Goal: Task Accomplishment & Management: Complete application form

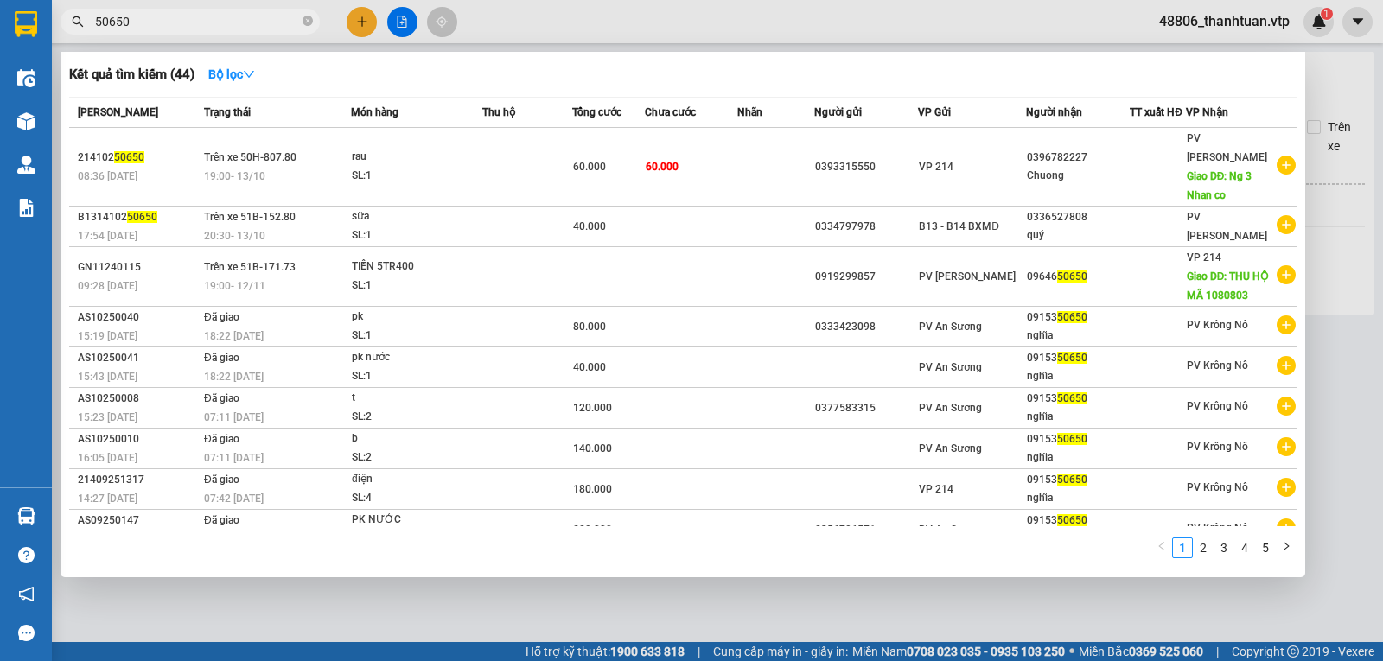
click at [652, 608] on div at bounding box center [691, 330] width 1383 height 661
drag, startPoint x: 148, startPoint y: 23, endPoint x: 0, endPoint y: 23, distance: 147.8
click at [0, 23] on section "Kết quả tìm kiếm ( 44 ) Bộ lọc Mã ĐH Trạng thái Món hàng Thu hộ Tổng cước Chưa …" at bounding box center [691, 330] width 1383 height 661
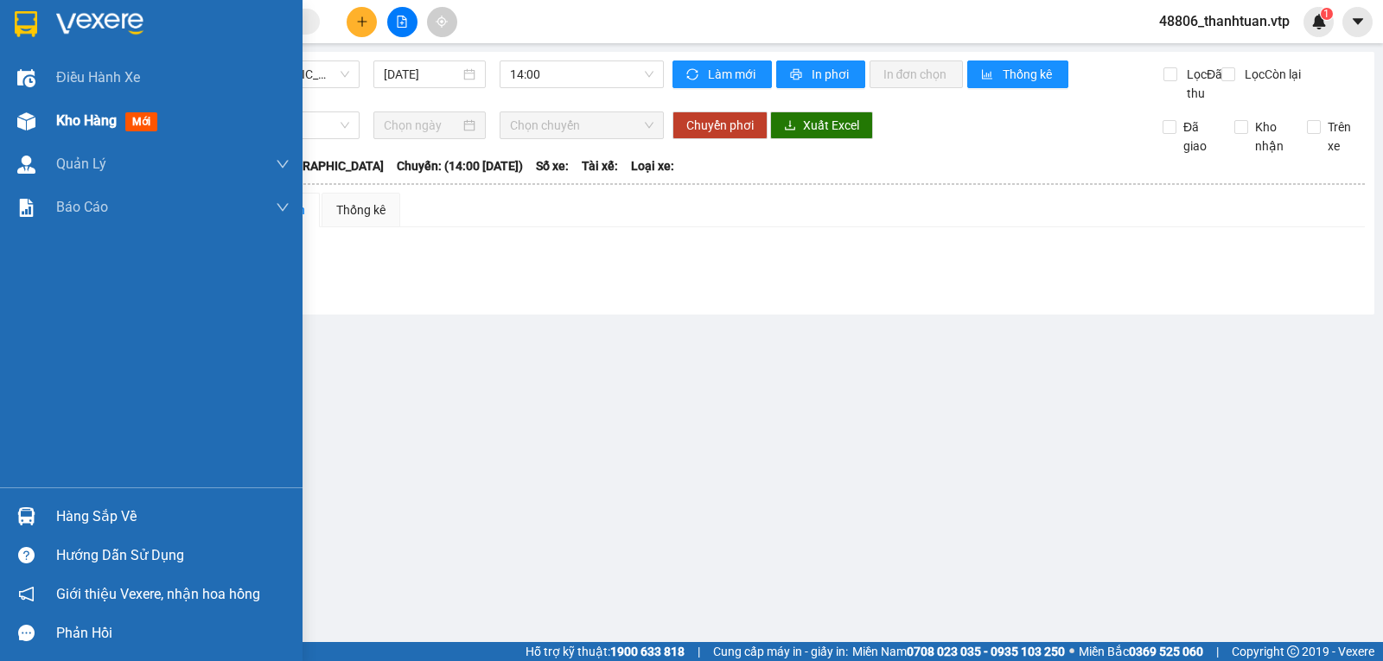
click at [88, 116] on span "Kho hàng" at bounding box center [86, 120] width 60 height 16
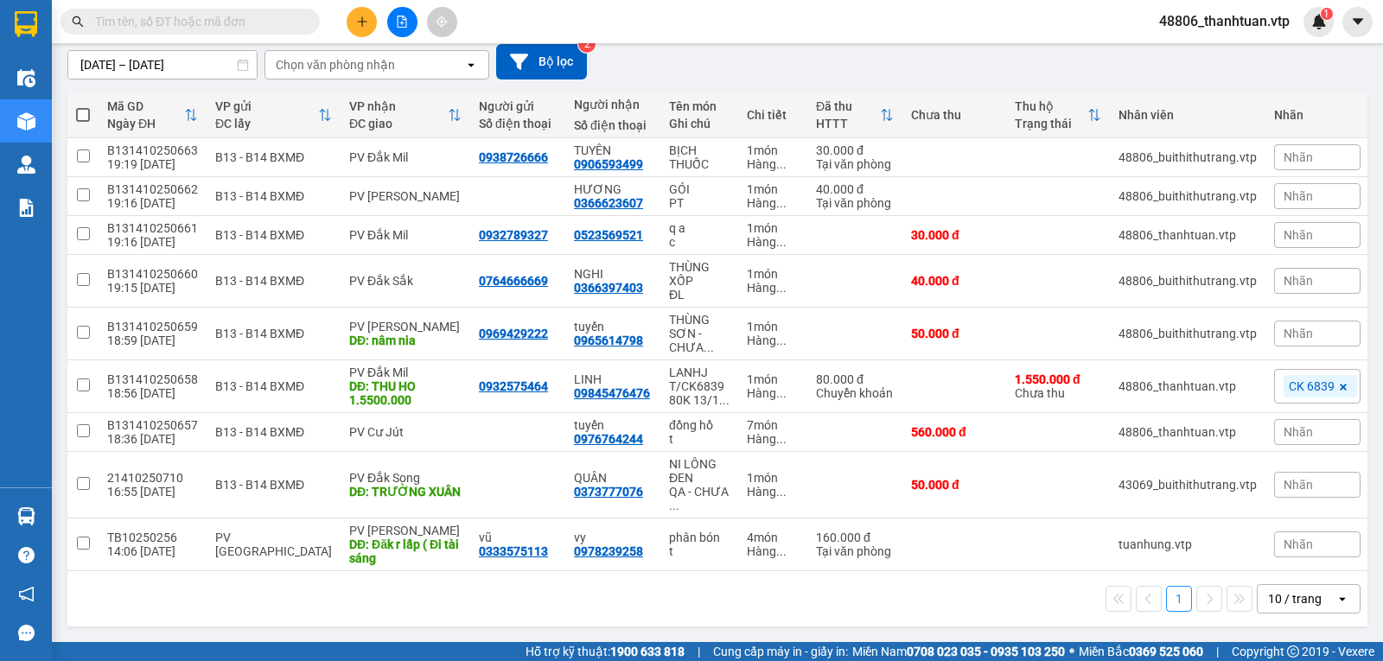
scroll to position [80, 0]
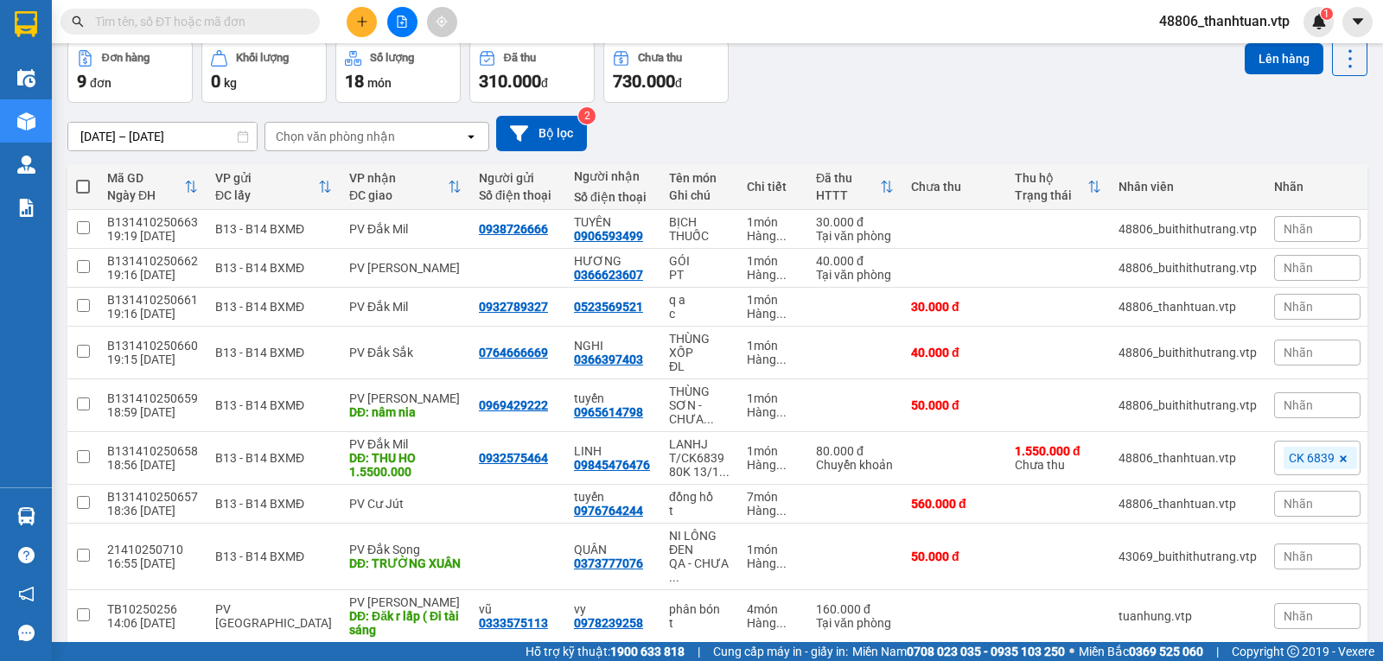
click at [361, 145] on div "Chọn văn phòng nhận" at bounding box center [335, 136] width 119 height 17
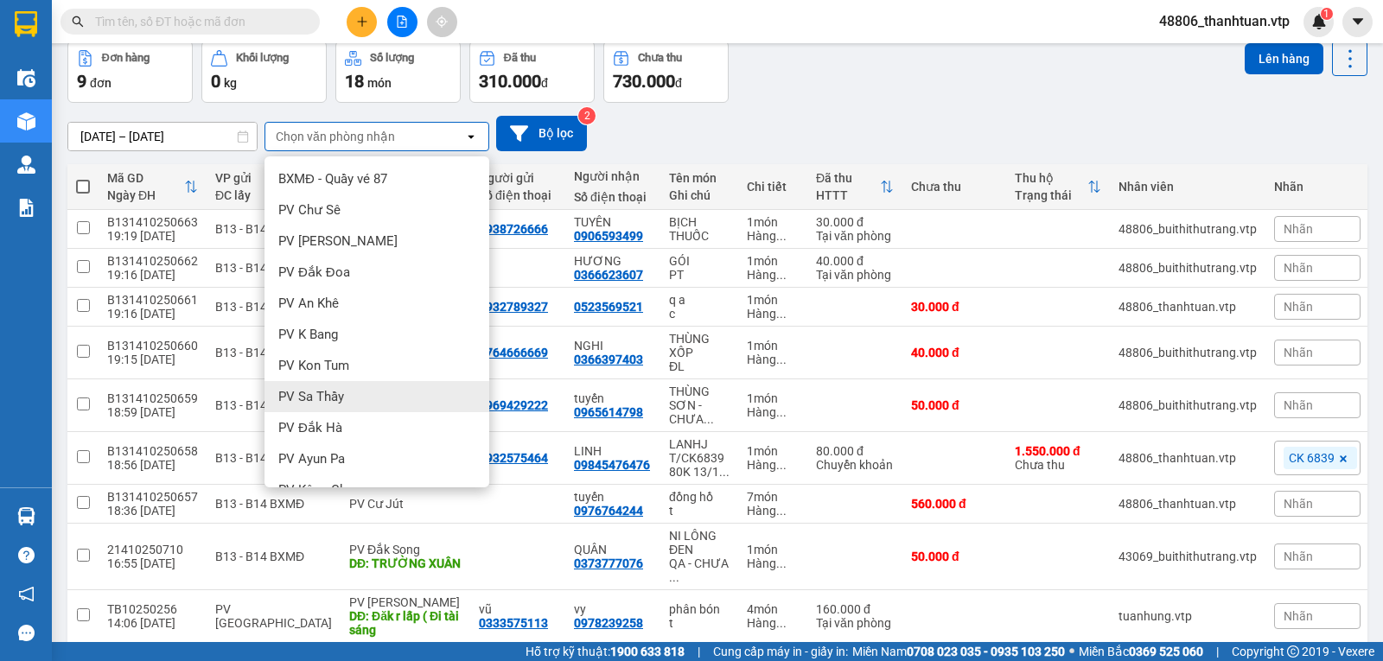
click at [905, 102] on div "Đơn hàng 9 đơn Khối lượng 0 kg Số lượng 18 món Đã thu 310.000 đ Chưa thu 730.00…" at bounding box center [717, 72] width 1300 height 62
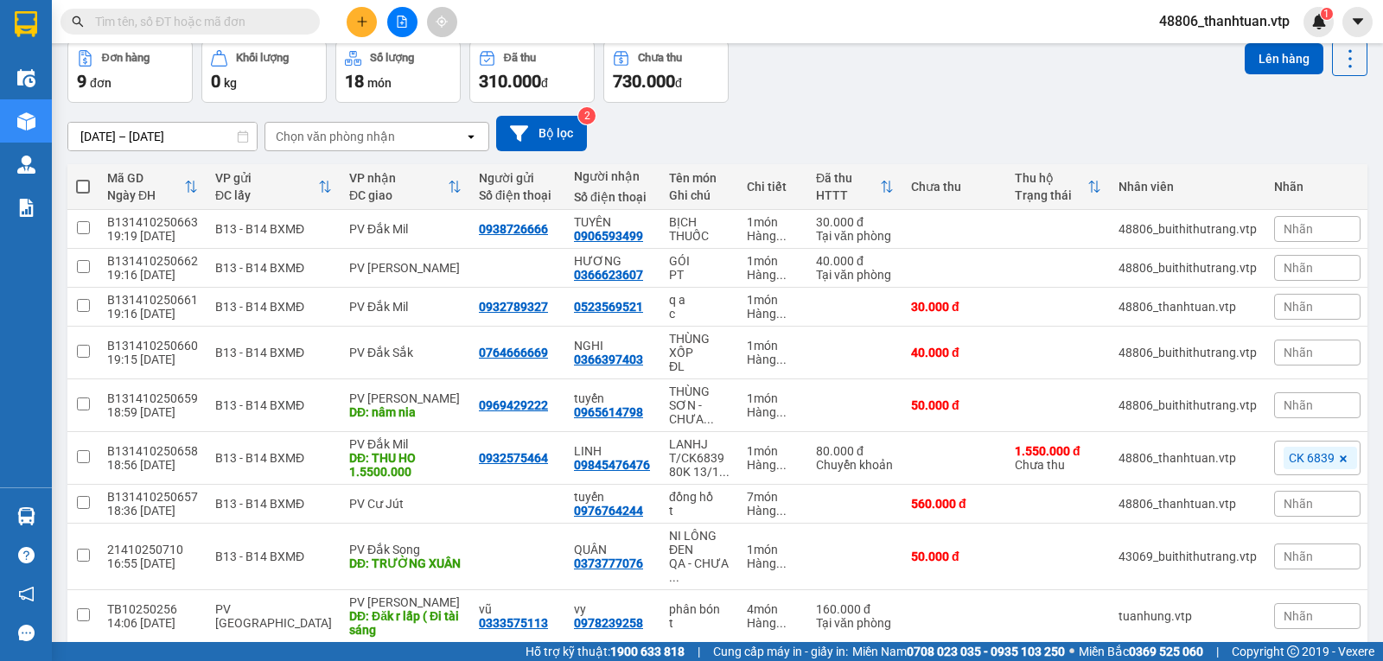
click at [365, 139] on div "Chọn văn phòng nhận" at bounding box center [335, 136] width 119 height 17
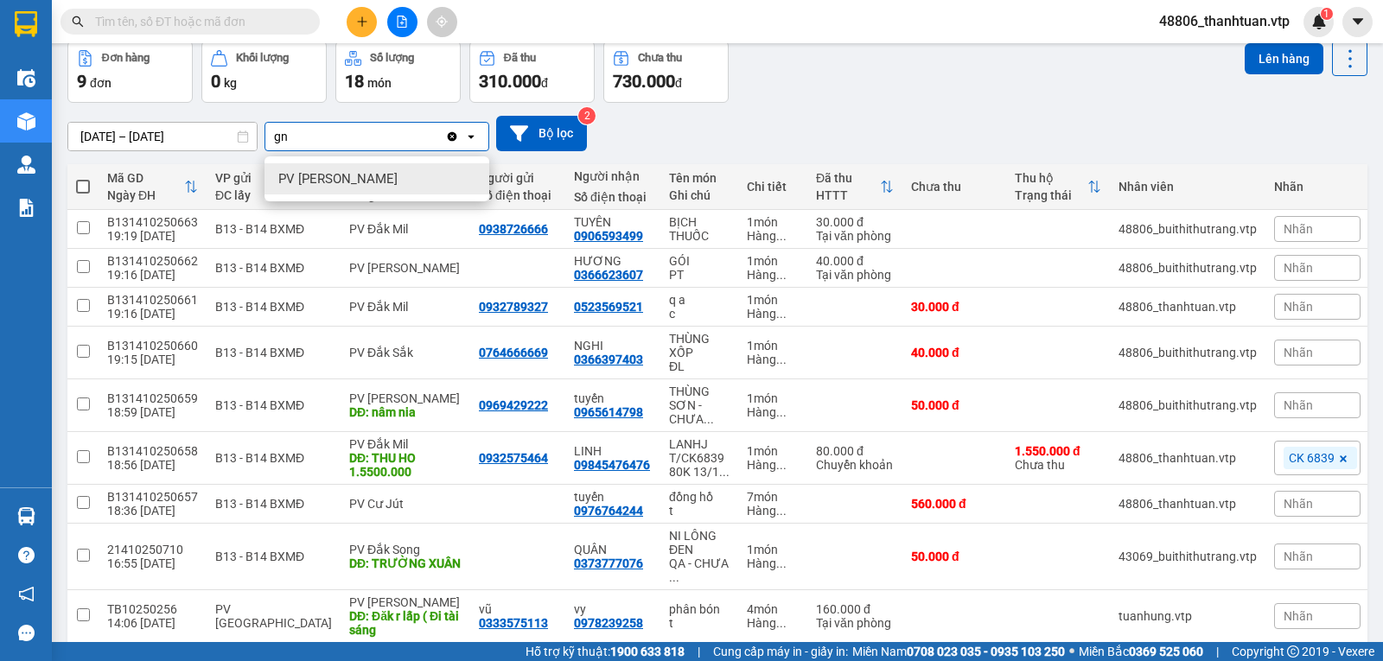
type input "gn"
click at [335, 181] on span "PV Gia Nghĩa" at bounding box center [337, 178] width 119 height 17
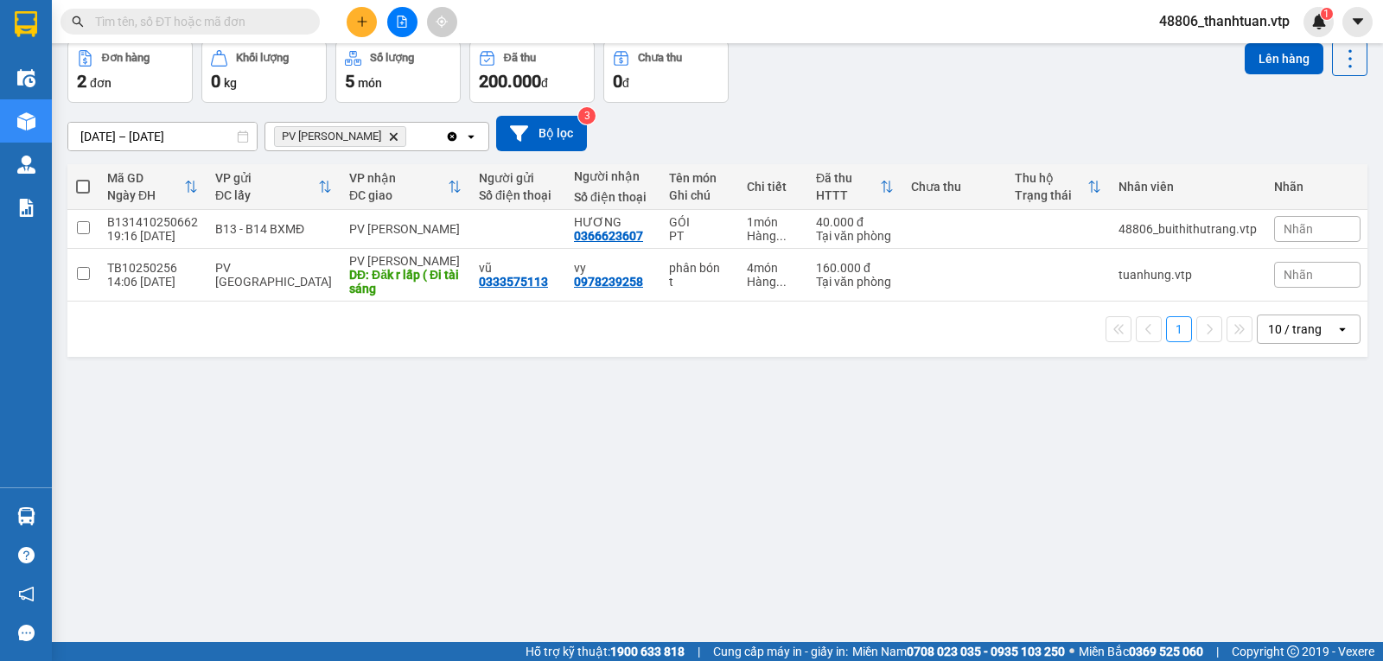
click at [390, 144] on div "PV Gia Nghĩa Delete" at bounding box center [355, 137] width 180 height 28
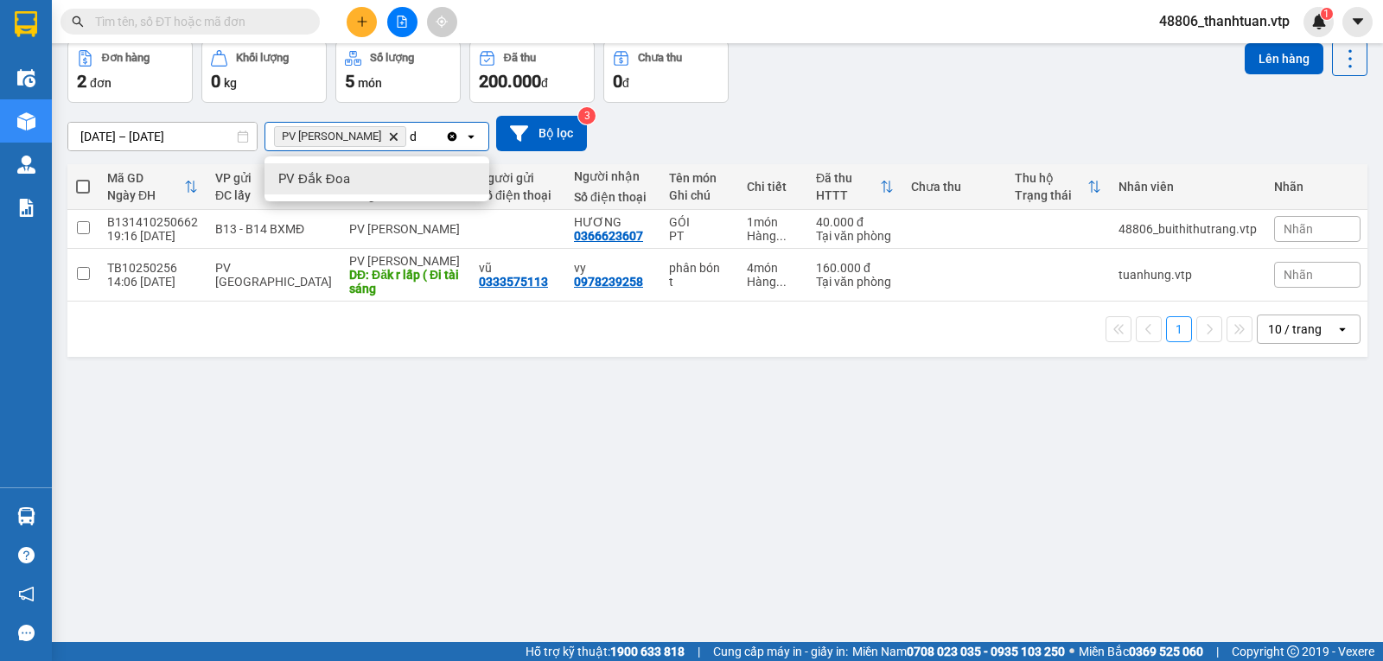
scroll to position [0, 0]
type input "dx"
click at [369, 181] on div "PV Đức Xuyên" at bounding box center [376, 178] width 225 height 31
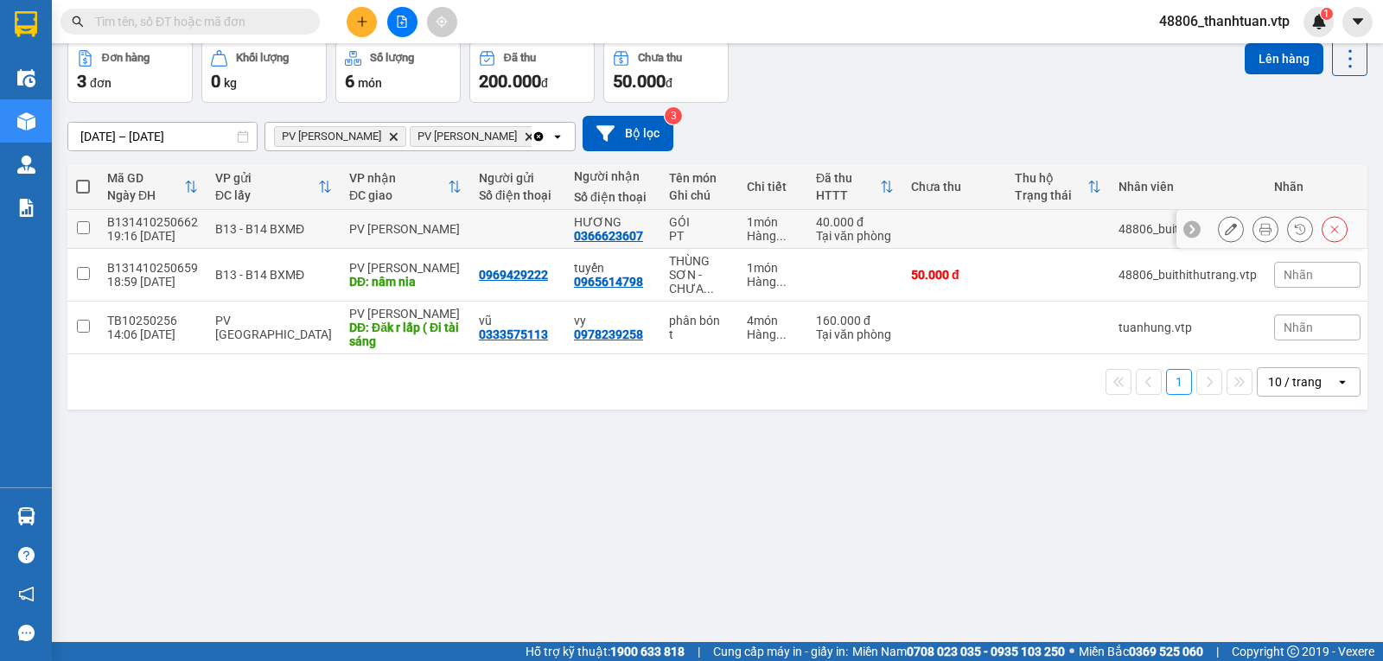
click at [81, 234] on input "checkbox" at bounding box center [83, 227] width 13 height 13
checkbox input "true"
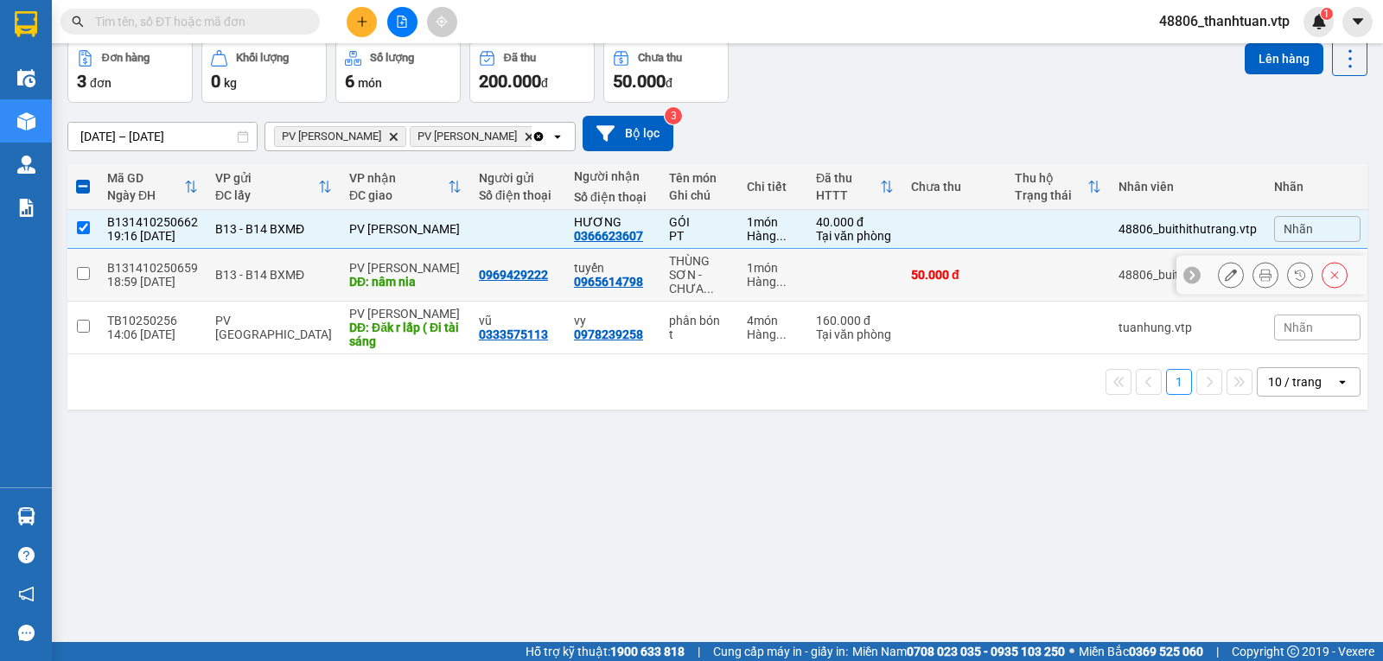
click at [81, 280] on input "checkbox" at bounding box center [83, 273] width 13 height 13
checkbox input "true"
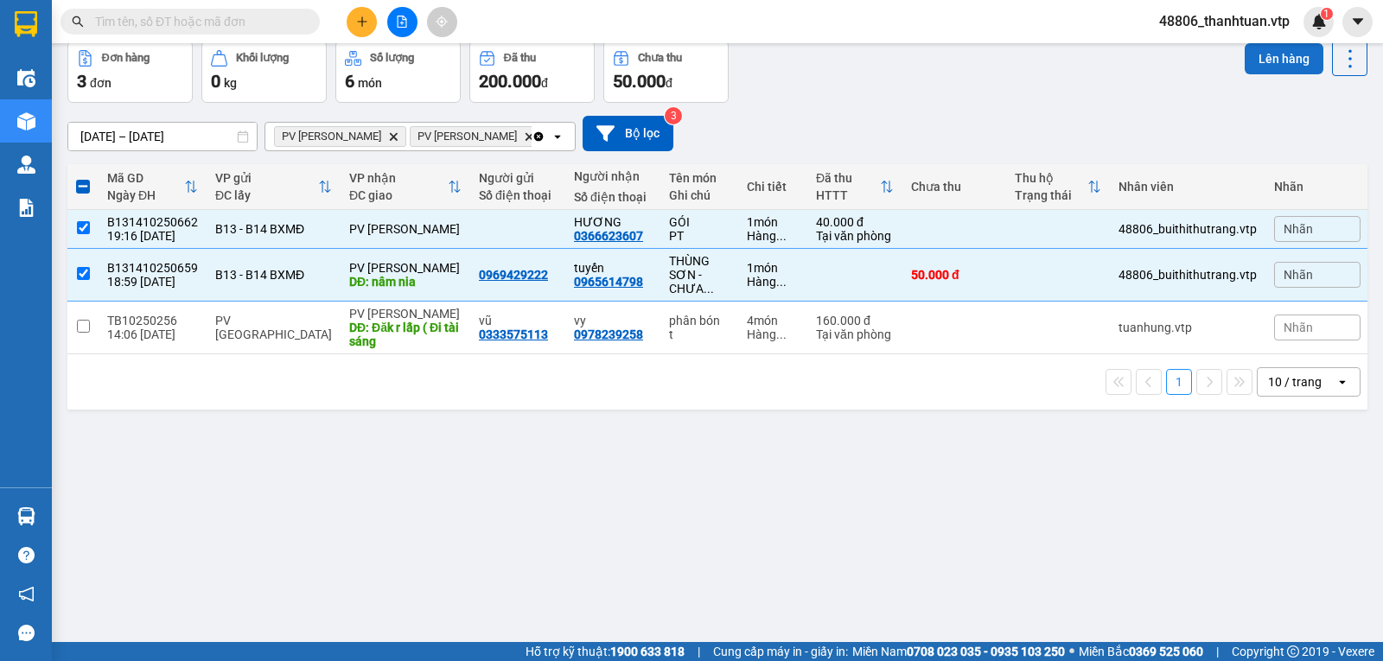
click at [1270, 60] on button "Lên hàng" at bounding box center [1284, 58] width 79 height 31
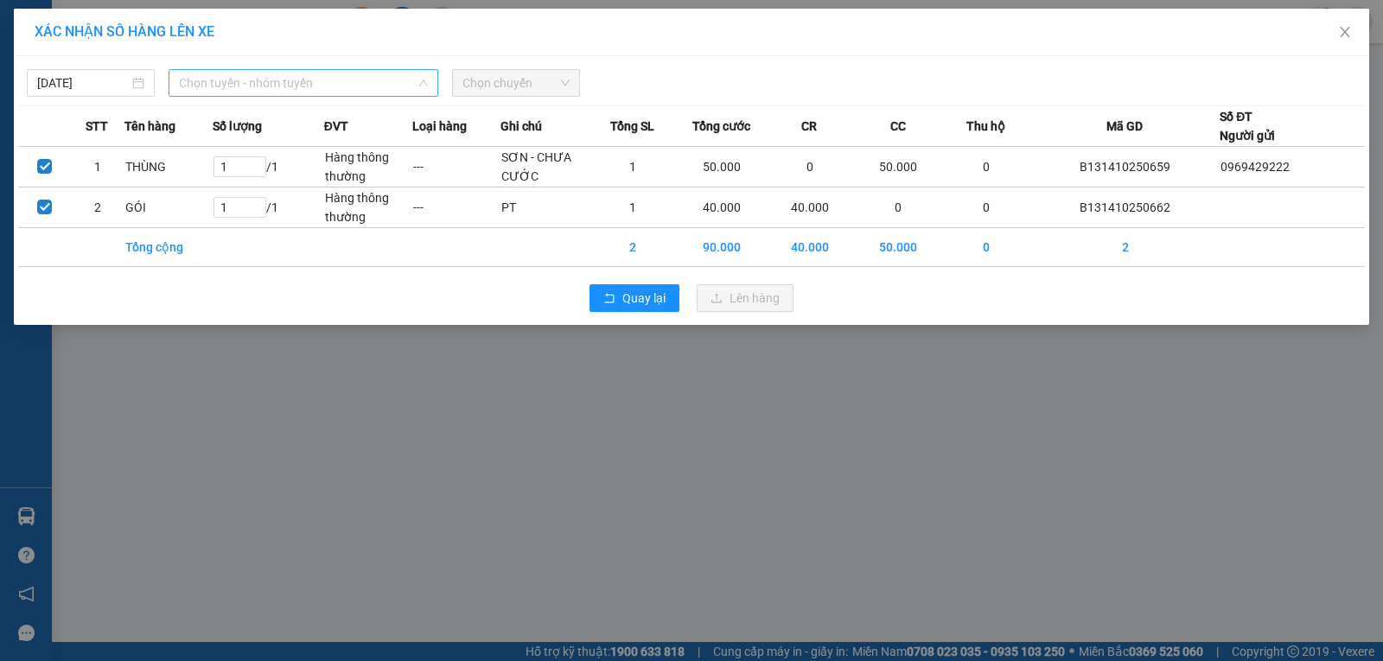
click at [340, 86] on span "Chọn tuyến - nhóm tuyến" at bounding box center [303, 83] width 249 height 26
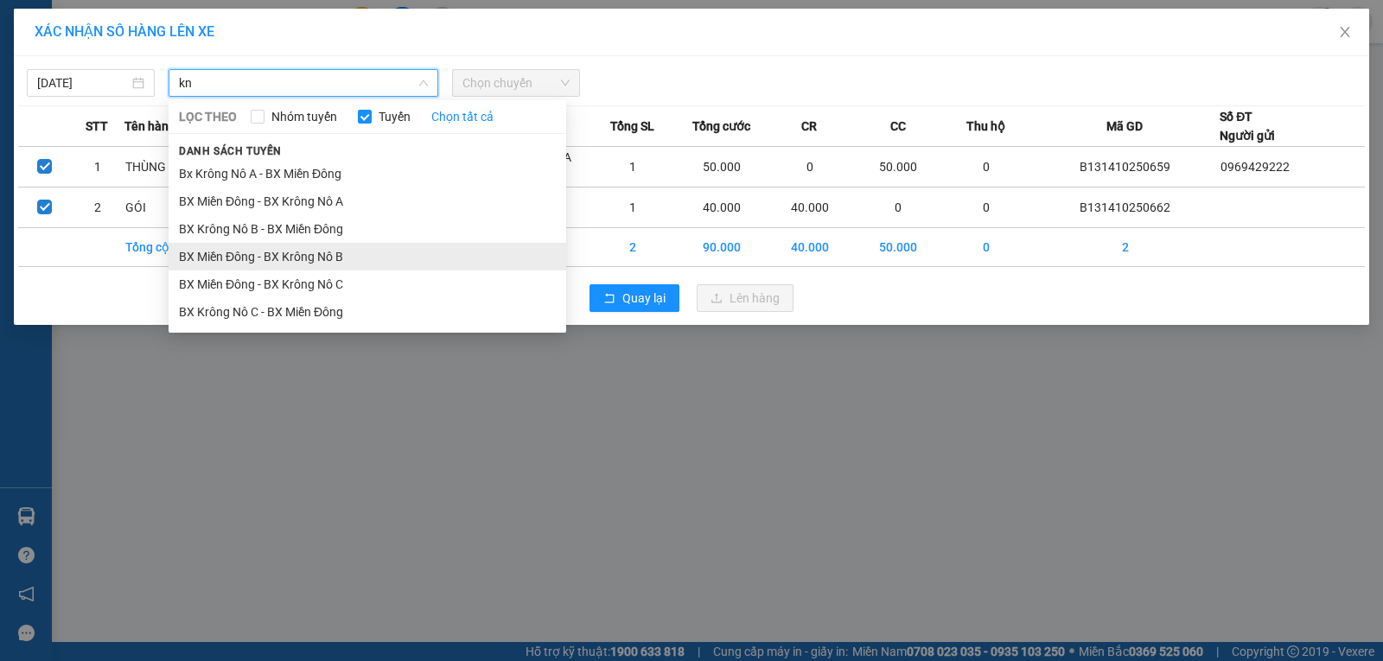
type input "kn"
click at [336, 260] on li "BX Miền Đông - BX Krông Nô B" at bounding box center [368, 257] width 398 height 28
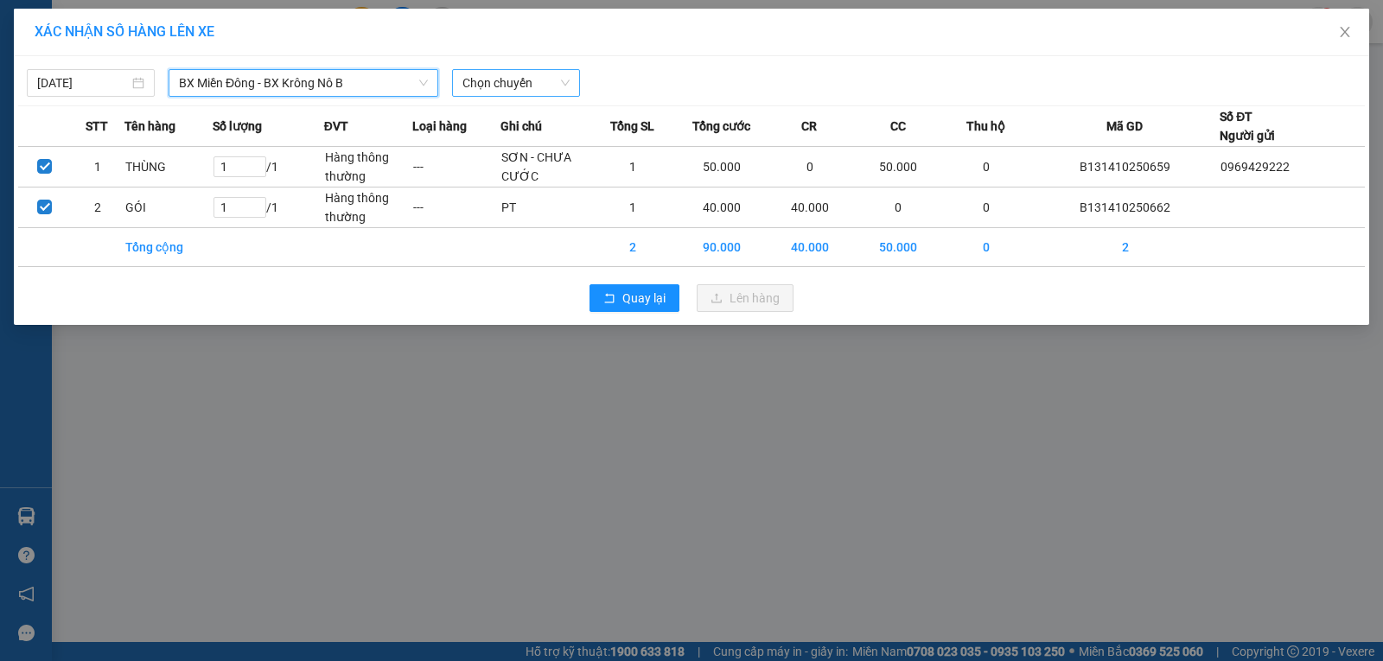
click at [499, 75] on span "Chọn chuyến" at bounding box center [515, 83] width 107 height 26
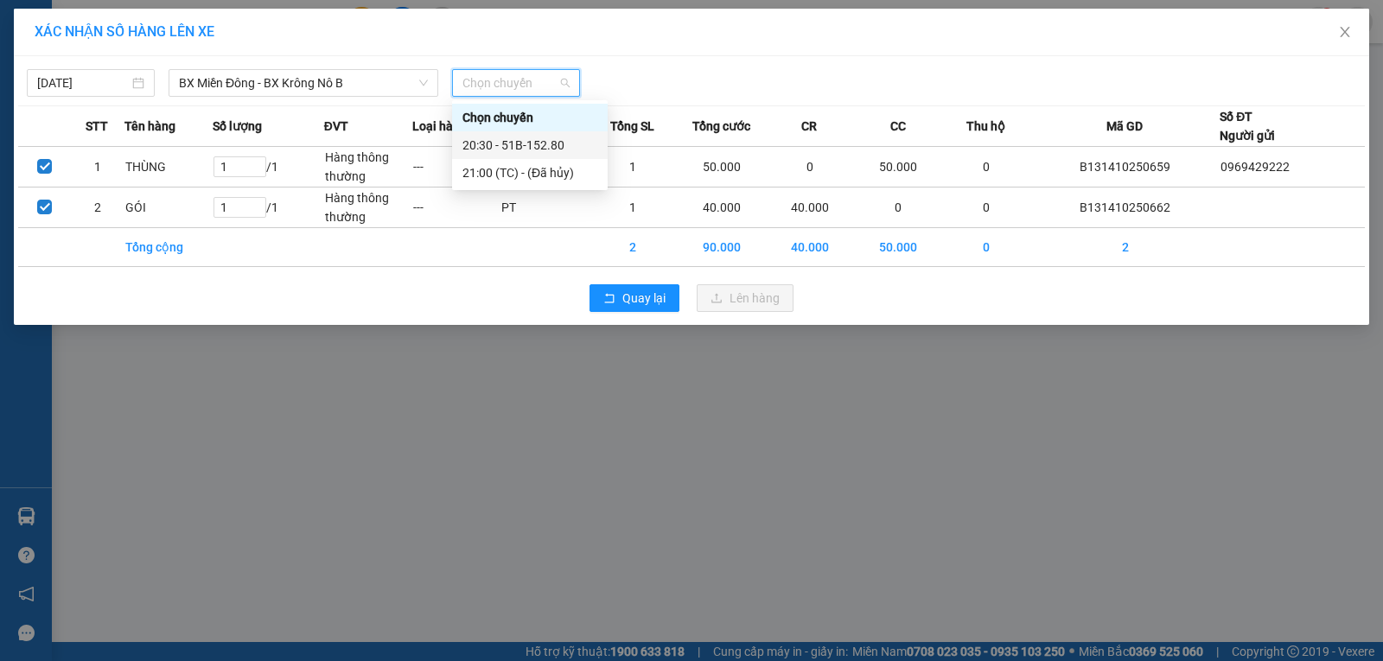
click at [506, 146] on div "20:30 - 51B-152.80" at bounding box center [529, 145] width 135 height 19
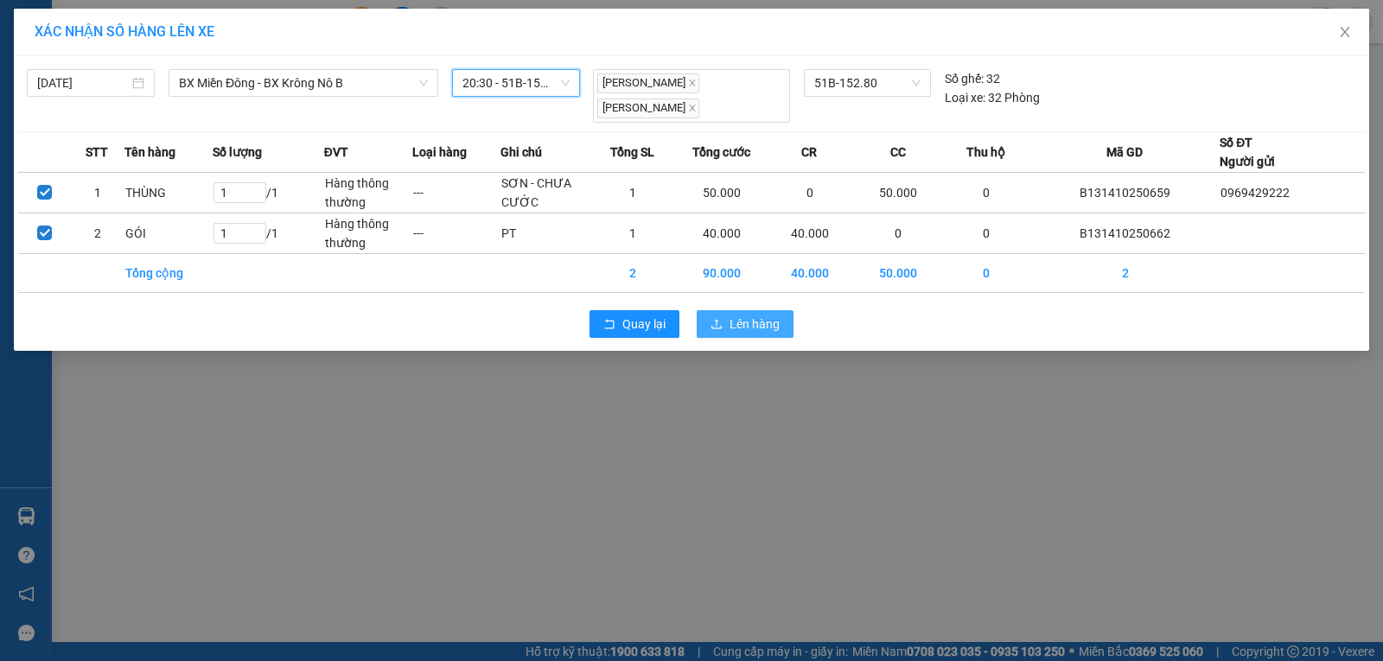
click at [732, 330] on span "Lên hàng" at bounding box center [754, 324] width 50 height 19
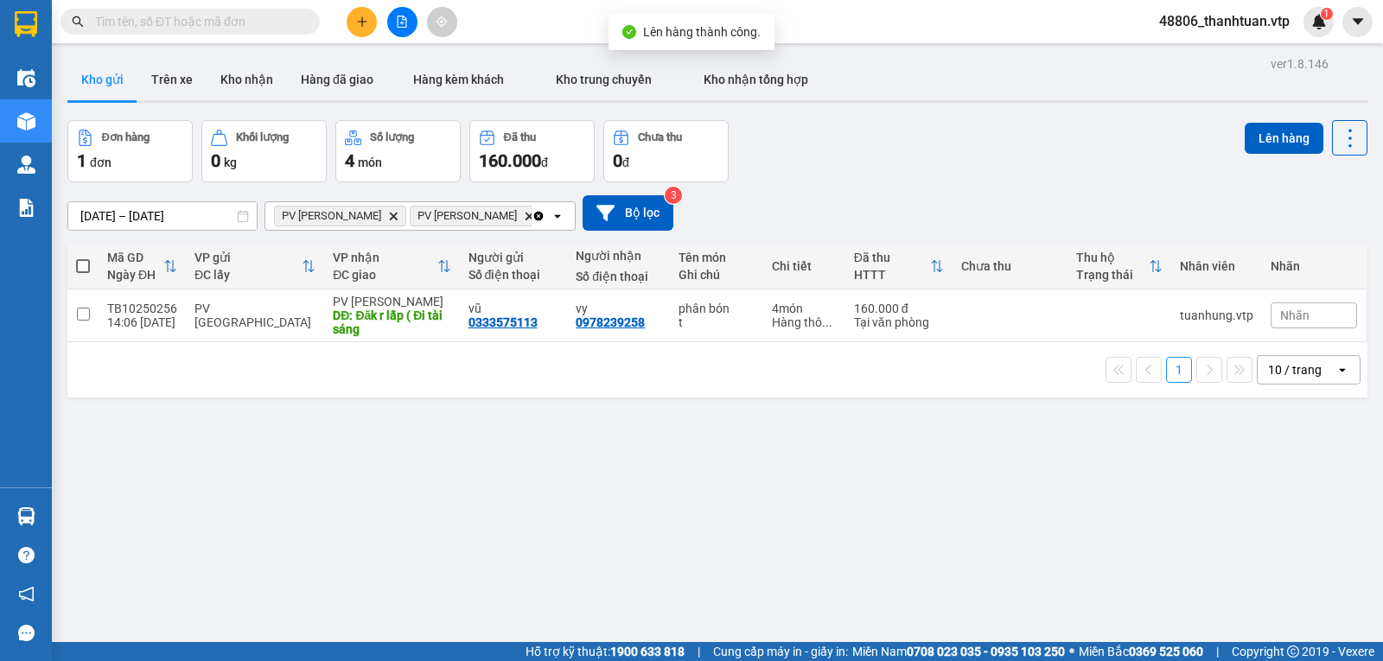
click at [532, 221] on icon "Clear all" at bounding box center [539, 216] width 14 height 14
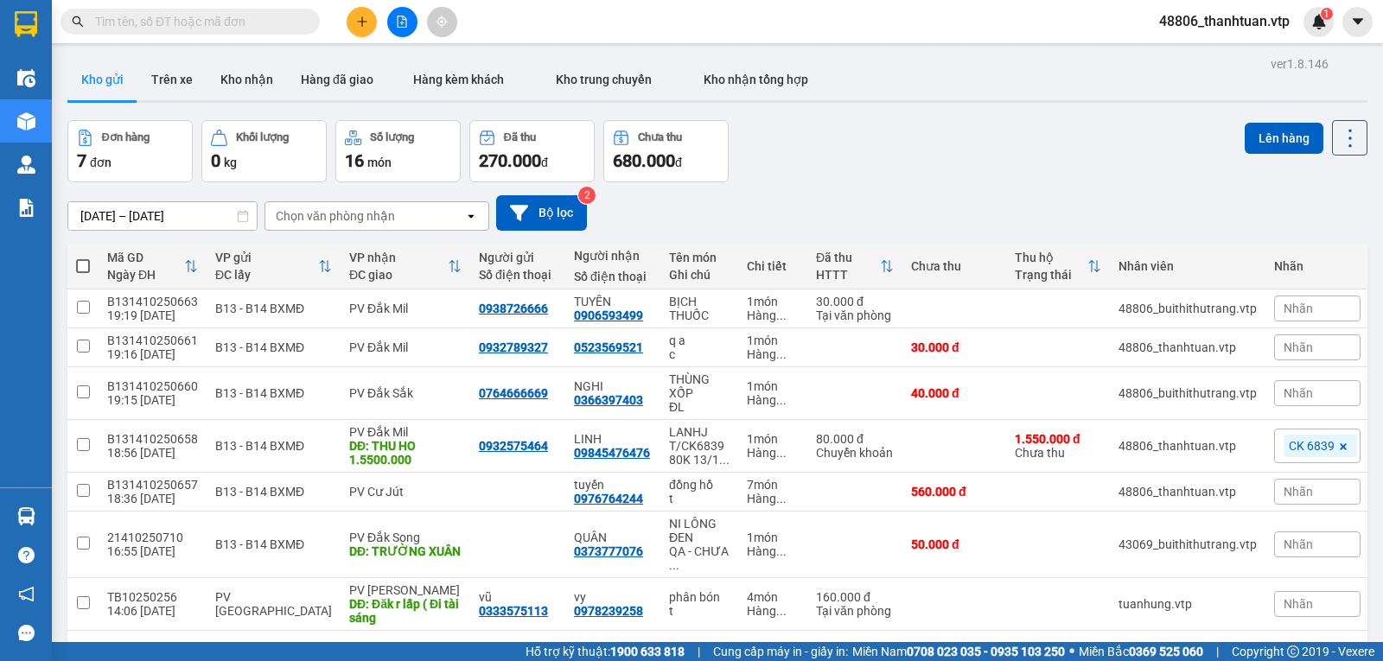
click at [417, 229] on div "Chọn văn phòng nhận" at bounding box center [364, 216] width 199 height 28
type input "dm"
click at [368, 252] on div "PV Đắk Mil" at bounding box center [376, 258] width 225 height 31
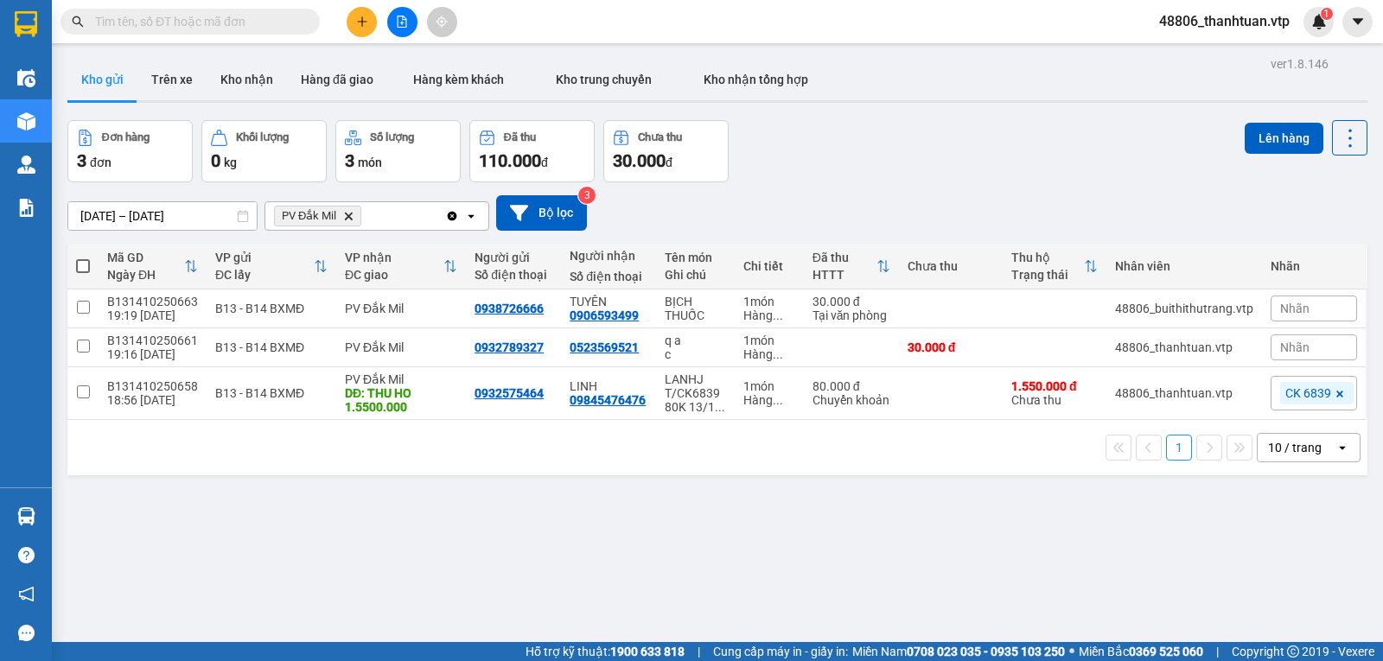
drag, startPoint x: 86, startPoint y: 271, endPoint x: 75, endPoint y: 290, distance: 20.9
click at [85, 271] on span at bounding box center [83, 266] width 14 height 14
click at [83, 258] on input "checkbox" at bounding box center [83, 258] width 0 height 0
checkbox input "true"
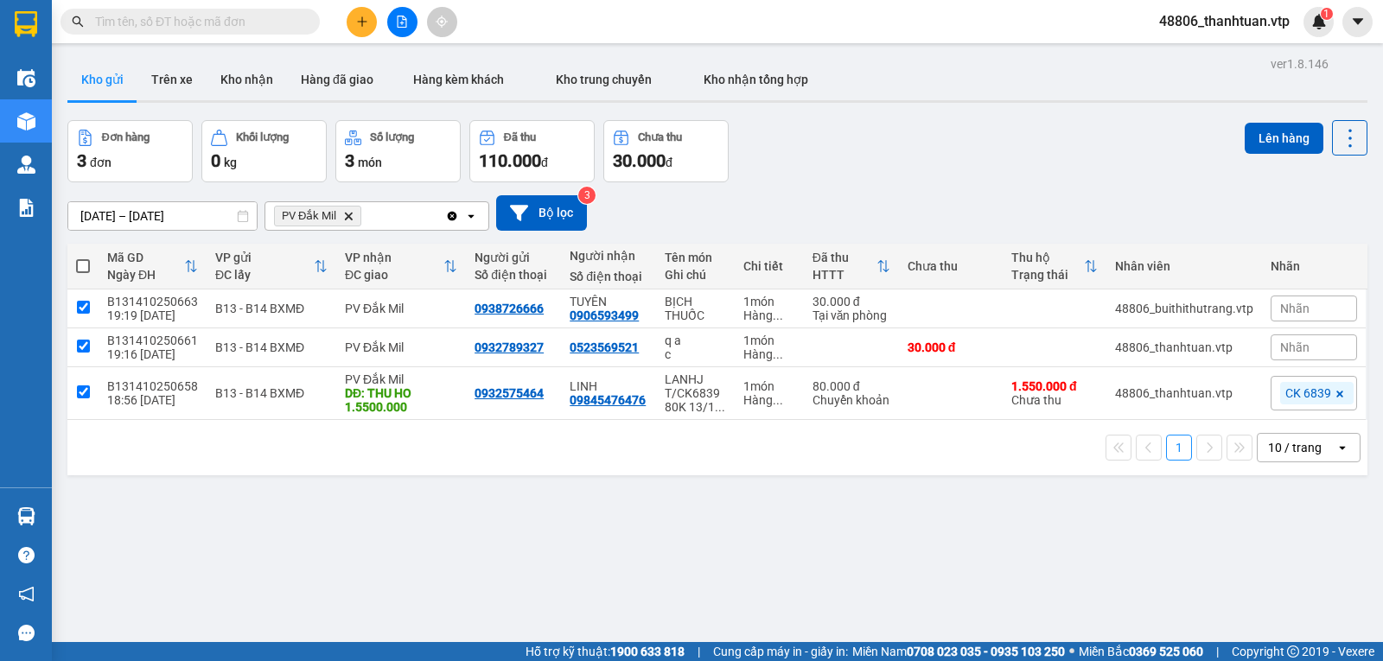
checkbox input "true"
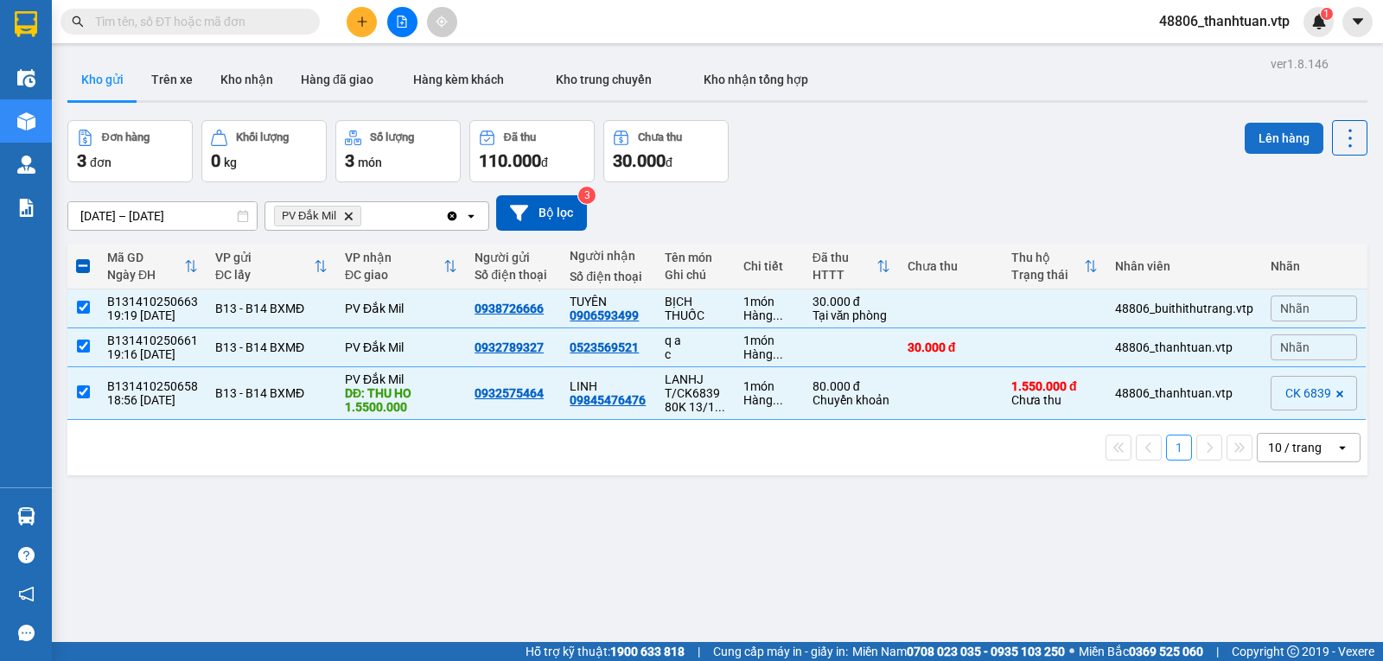
click at [1268, 127] on button "Lên hàng" at bounding box center [1284, 138] width 79 height 31
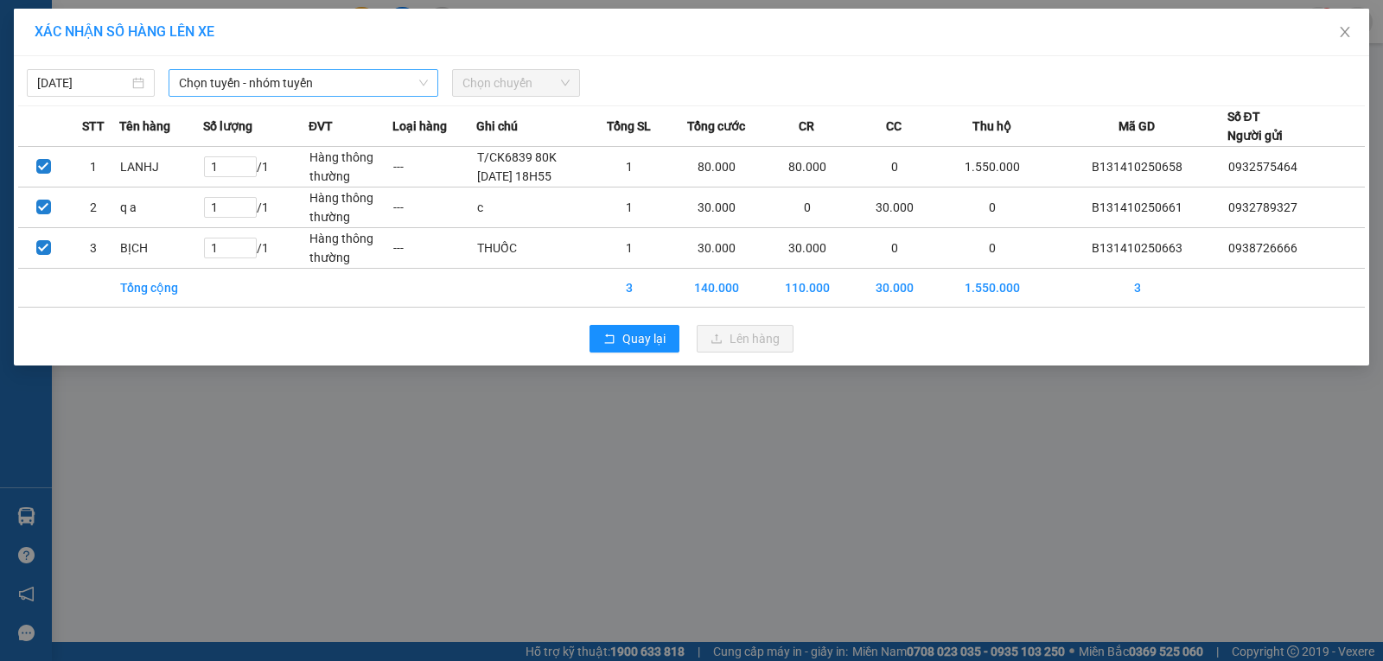
click at [387, 88] on span "Chọn tuyến - nhóm tuyến" at bounding box center [303, 83] width 249 height 26
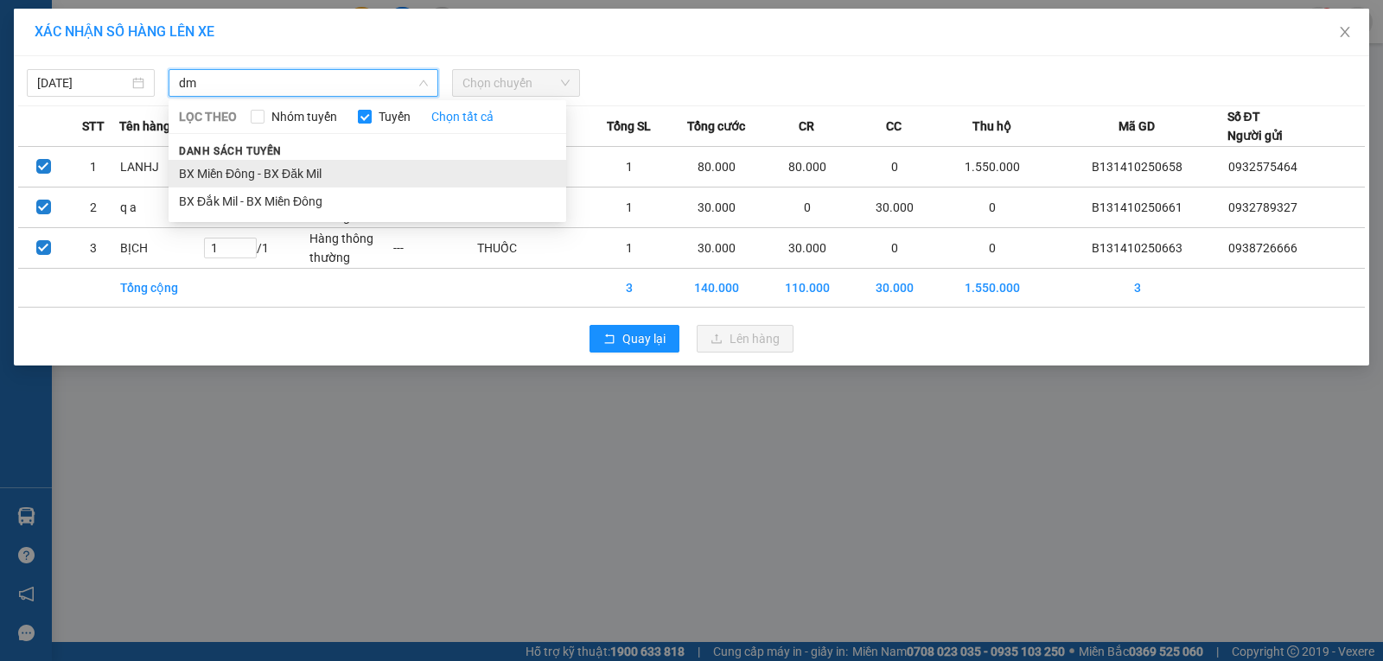
type input "dm"
click at [338, 175] on li "BX Miền Đông - BX Đăk Mil" at bounding box center [368, 174] width 398 height 28
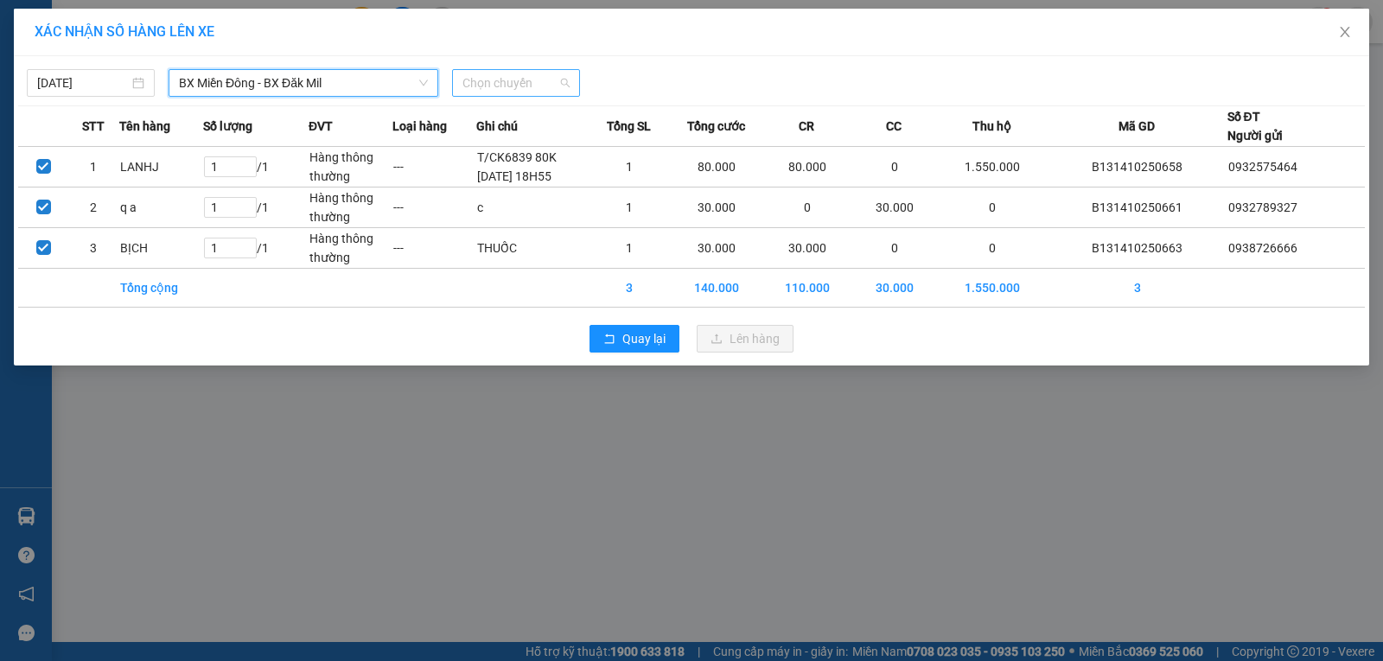
click at [500, 90] on span "Chọn chuyến" at bounding box center [515, 83] width 107 height 26
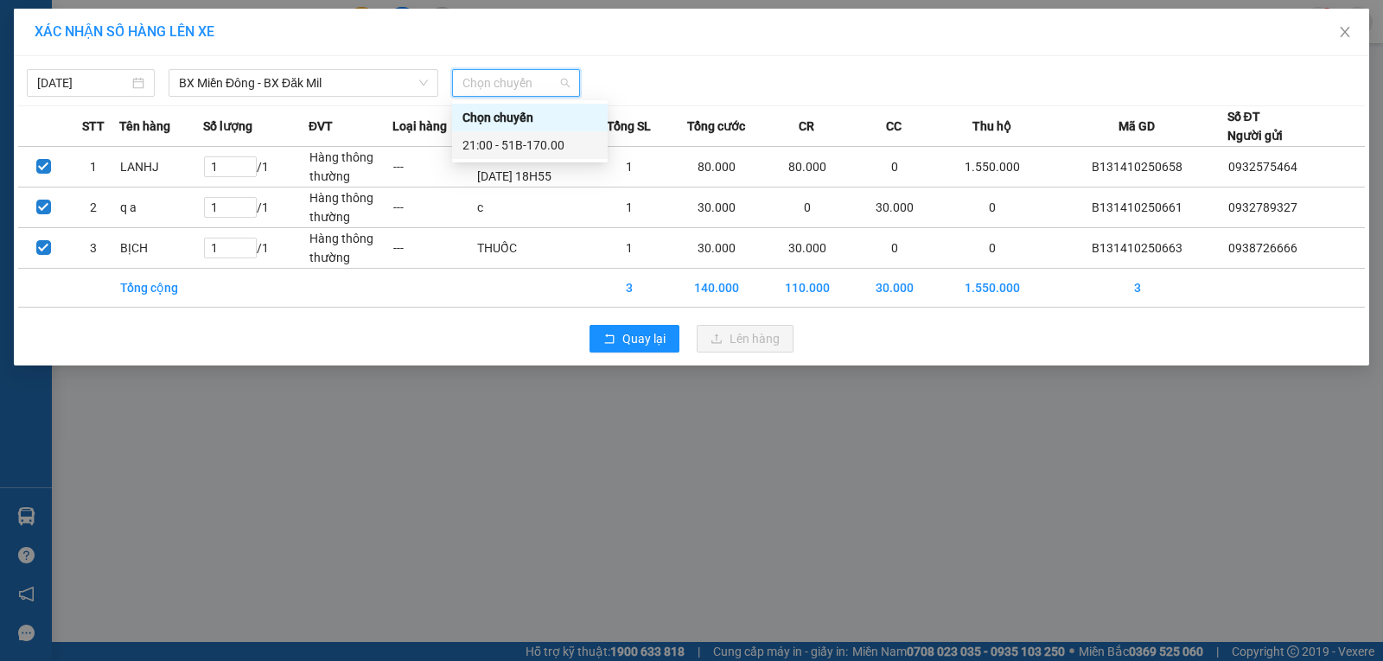
drag, startPoint x: 503, startPoint y: 147, endPoint x: 538, endPoint y: 166, distance: 39.5
click at [504, 146] on div "21:00 - 51B-170.00" at bounding box center [529, 145] width 135 height 19
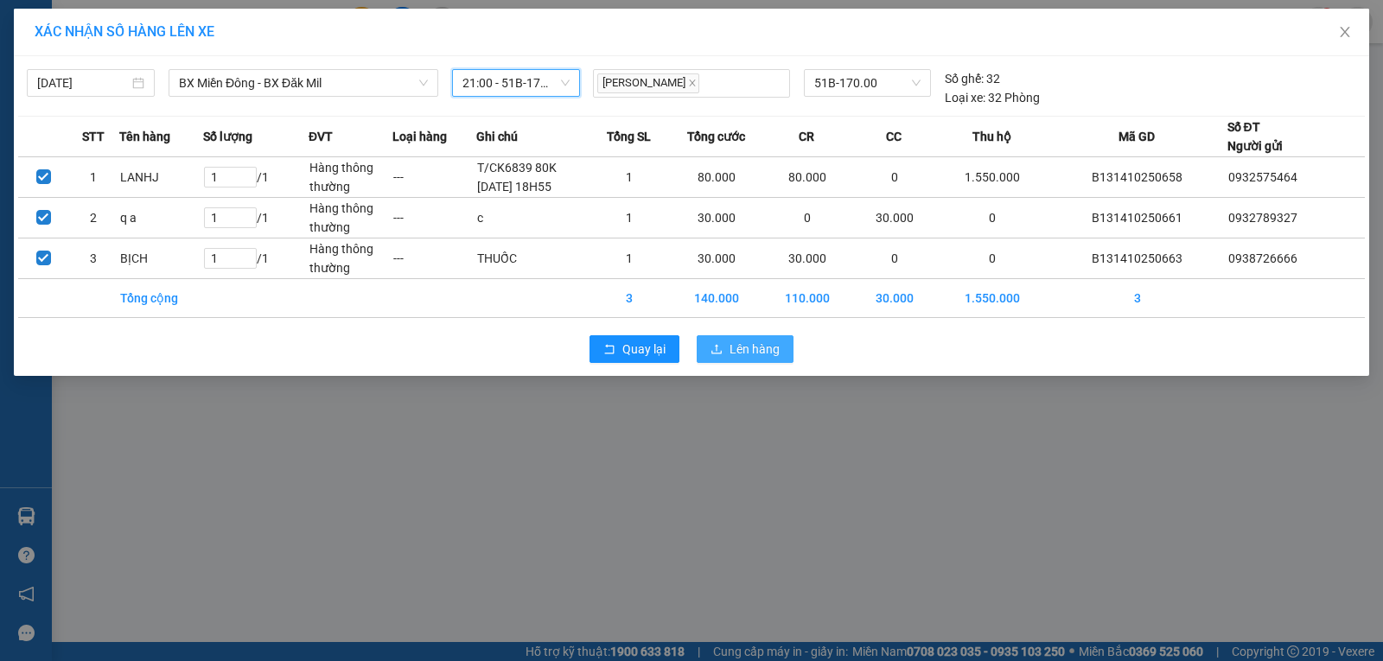
click at [726, 350] on button "Lên hàng" at bounding box center [745, 349] width 97 height 28
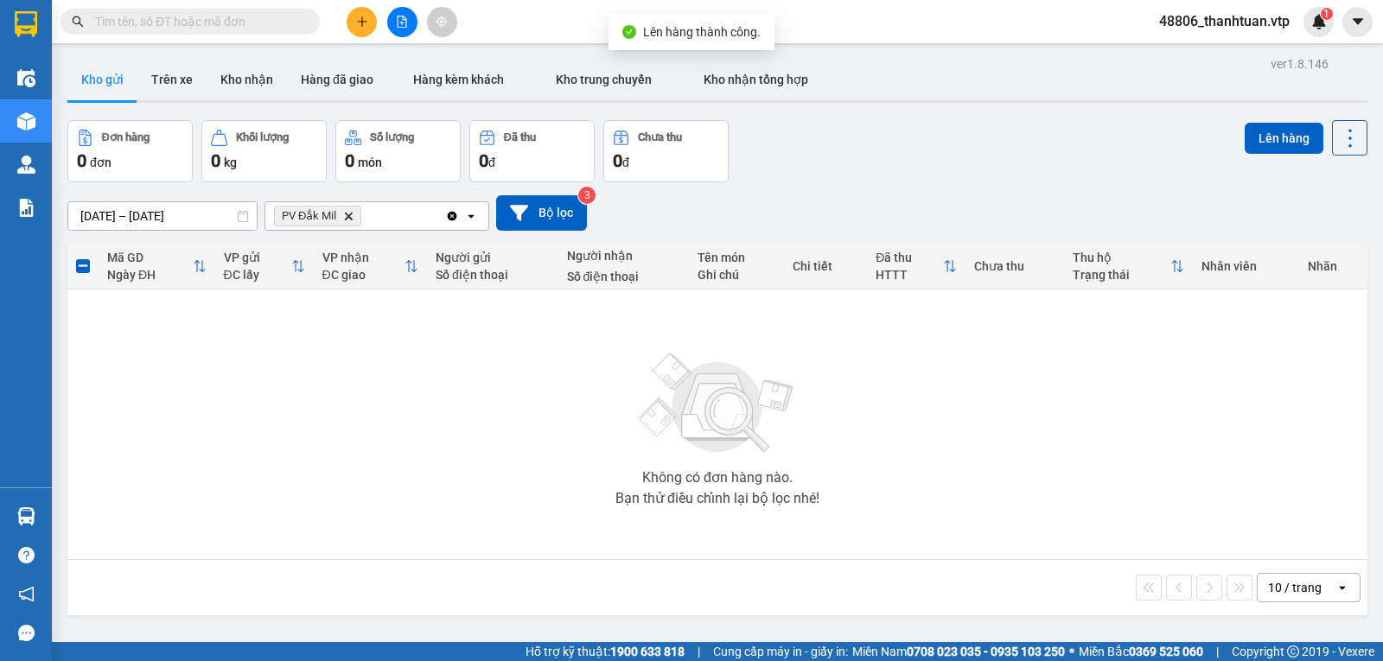
click at [349, 221] on icon "Delete" at bounding box center [348, 216] width 10 height 10
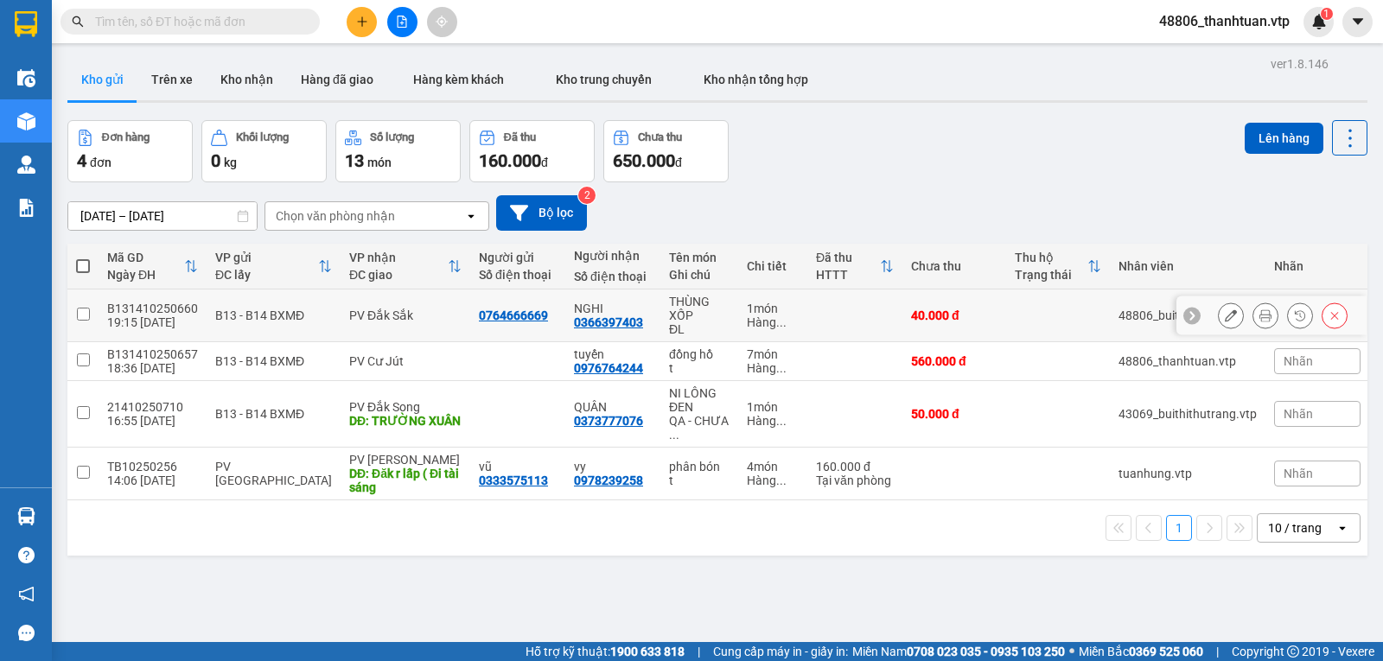
click at [84, 321] on input "checkbox" at bounding box center [83, 314] width 13 height 13
checkbox input "true"
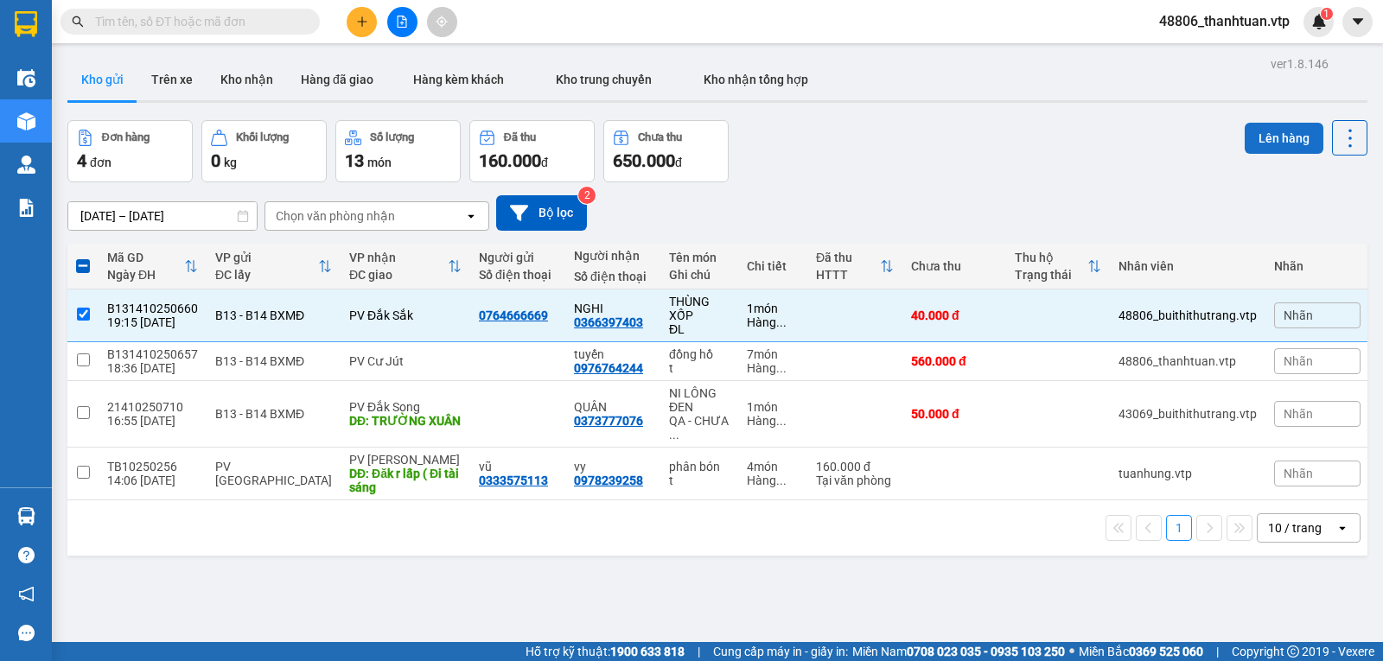
click at [1258, 137] on button "Lên hàng" at bounding box center [1284, 138] width 79 height 31
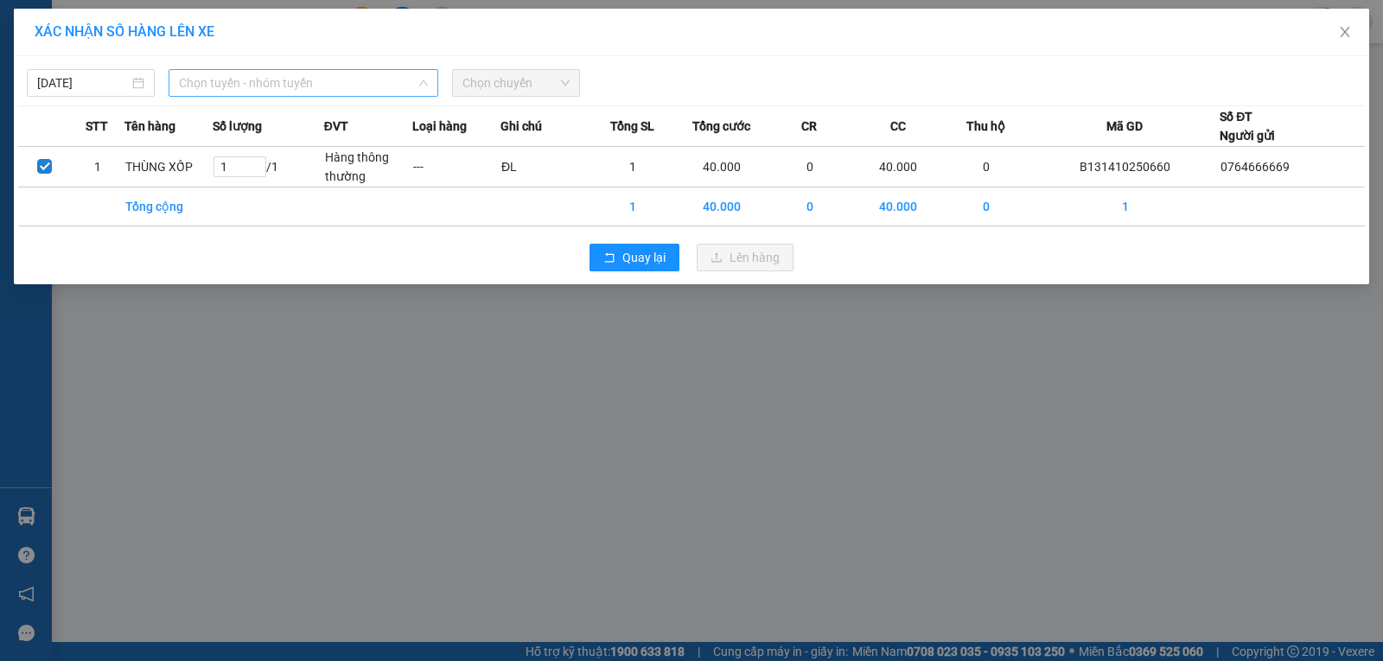
click at [371, 92] on span "Chọn tuyến - nhóm tuyến" at bounding box center [303, 83] width 249 height 26
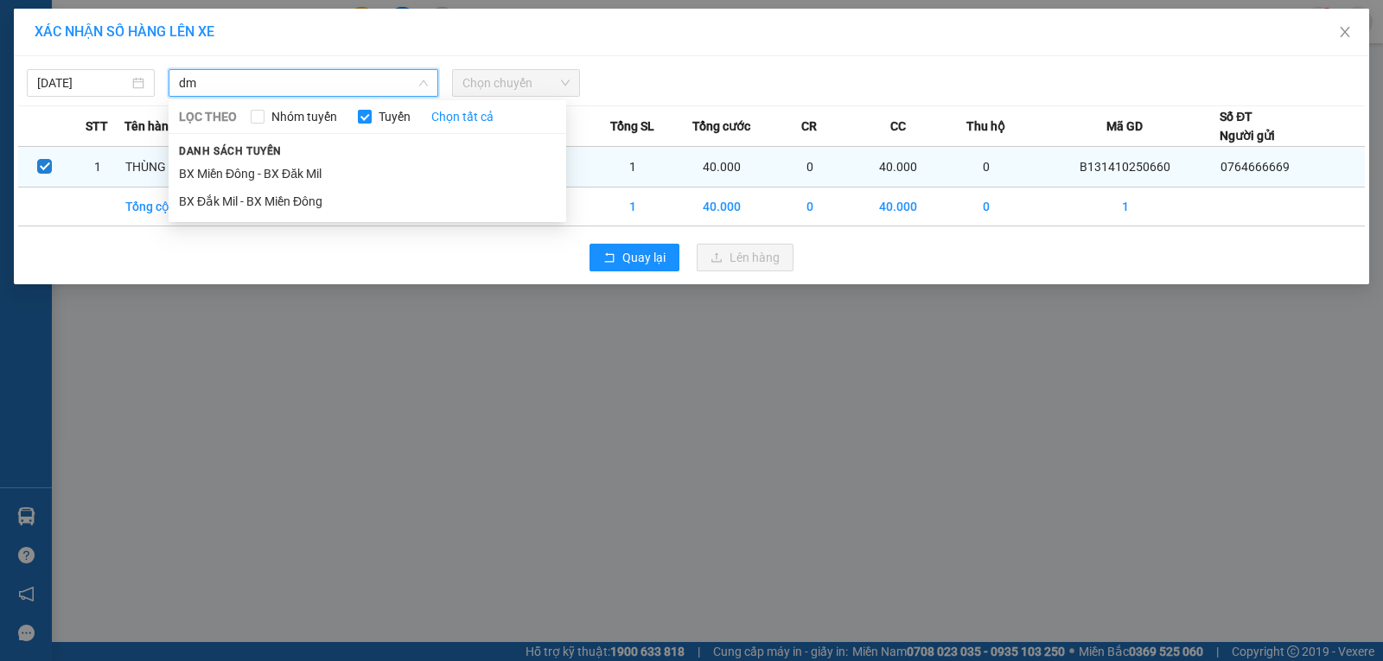
type input "dm"
click at [331, 180] on li "BX Miền Đông - BX Đăk Mil" at bounding box center [368, 174] width 398 height 28
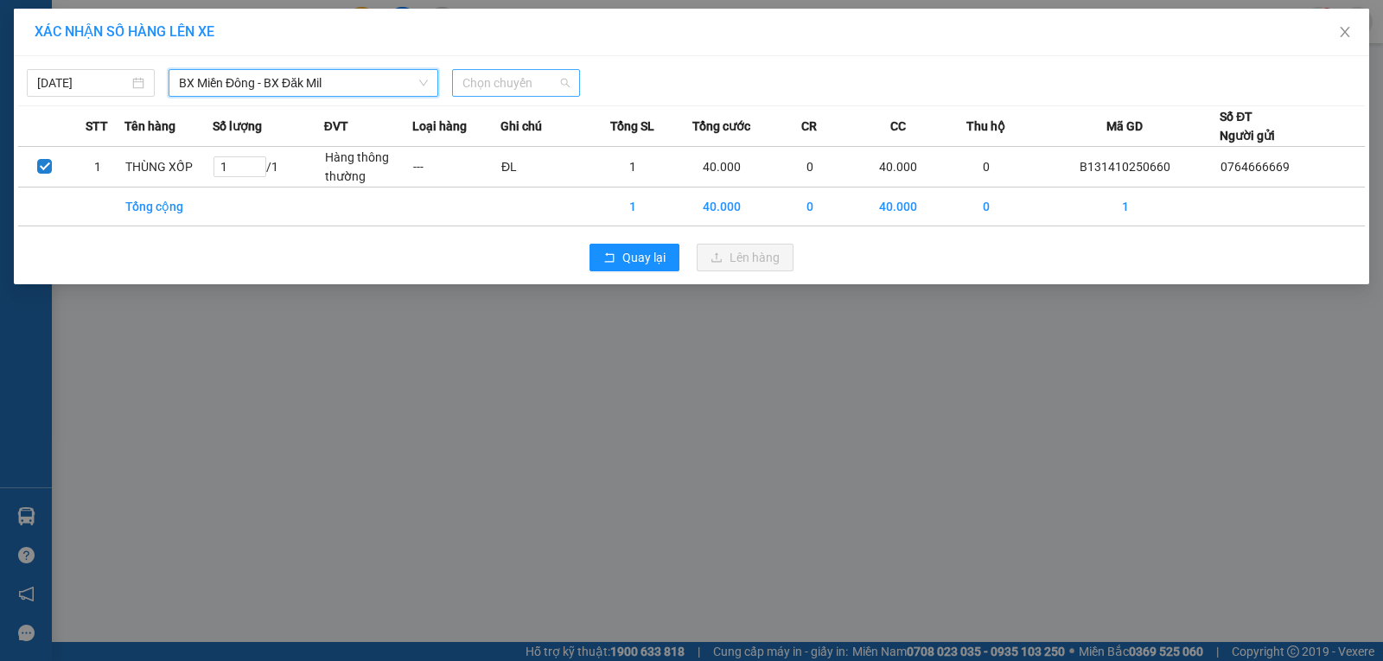
click at [482, 88] on span "Chọn chuyến" at bounding box center [515, 83] width 107 height 26
click at [506, 149] on div "21:00 - 51B-170.00" at bounding box center [529, 145] width 135 height 19
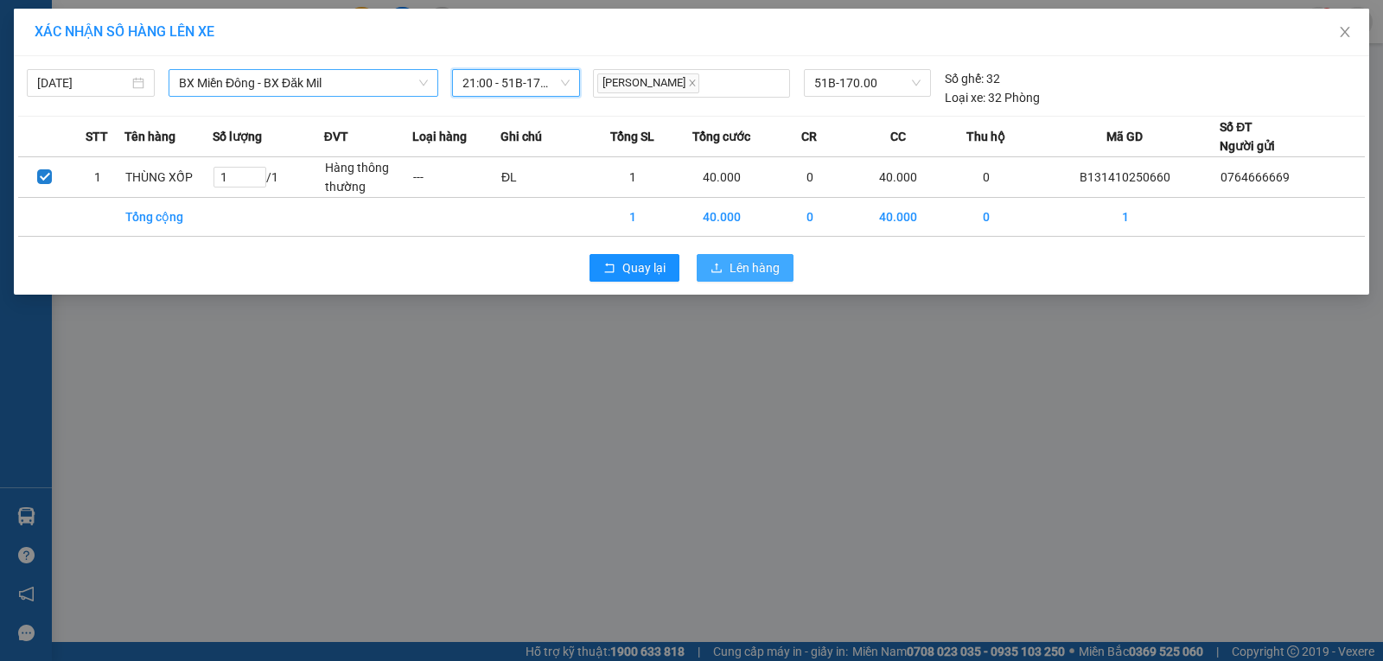
click at [736, 254] on button "Lên hàng" at bounding box center [745, 268] width 97 height 28
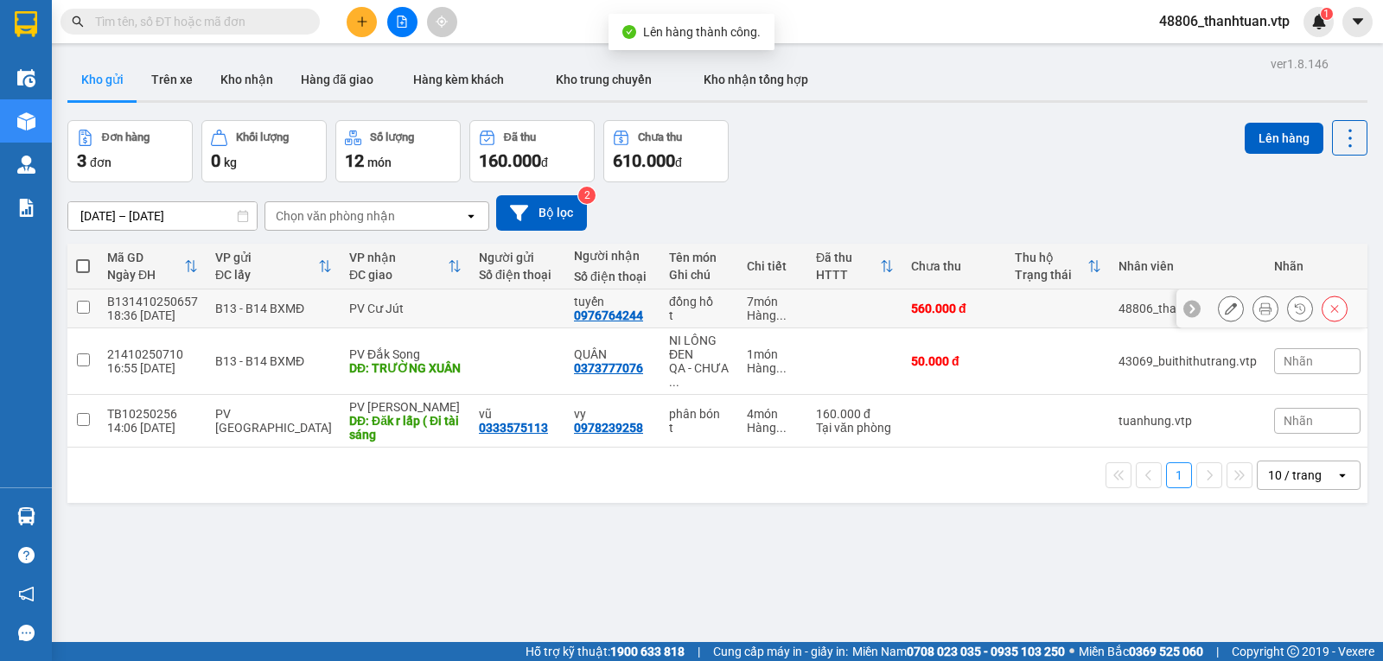
click at [79, 314] on input "checkbox" at bounding box center [83, 307] width 13 height 13
checkbox input "true"
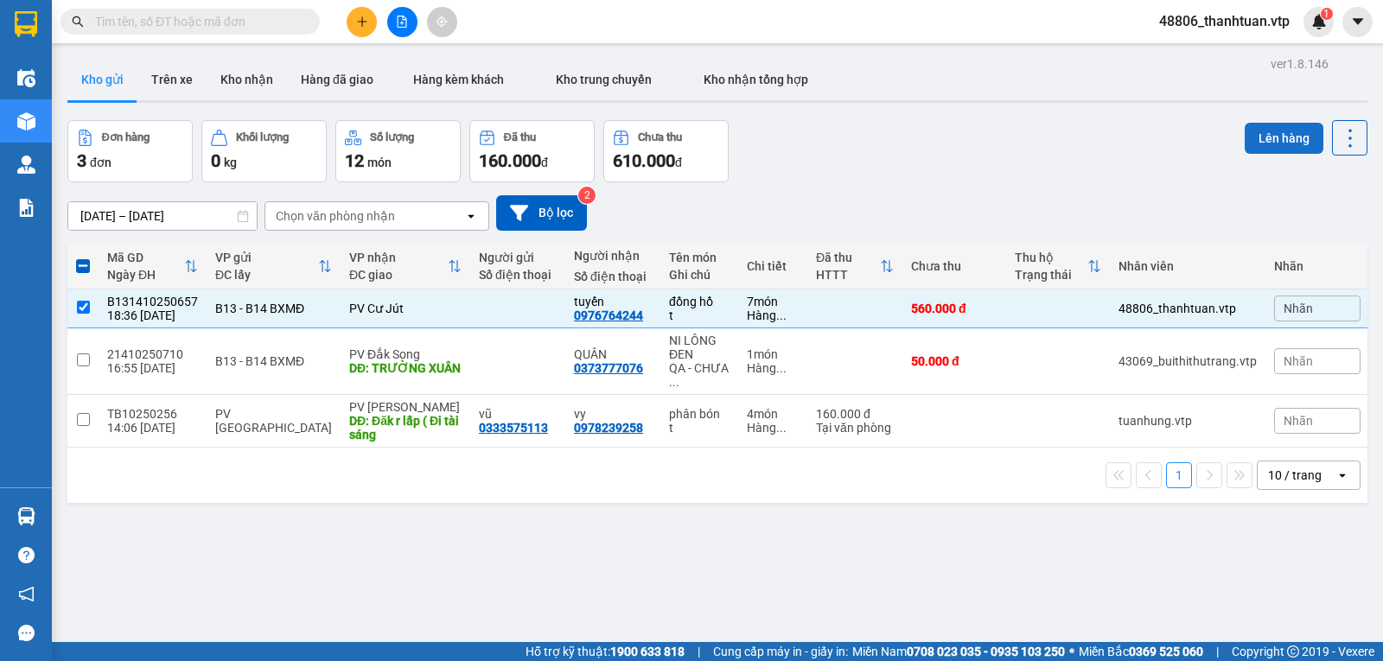
click at [1265, 140] on button "Lên hàng" at bounding box center [1284, 138] width 79 height 31
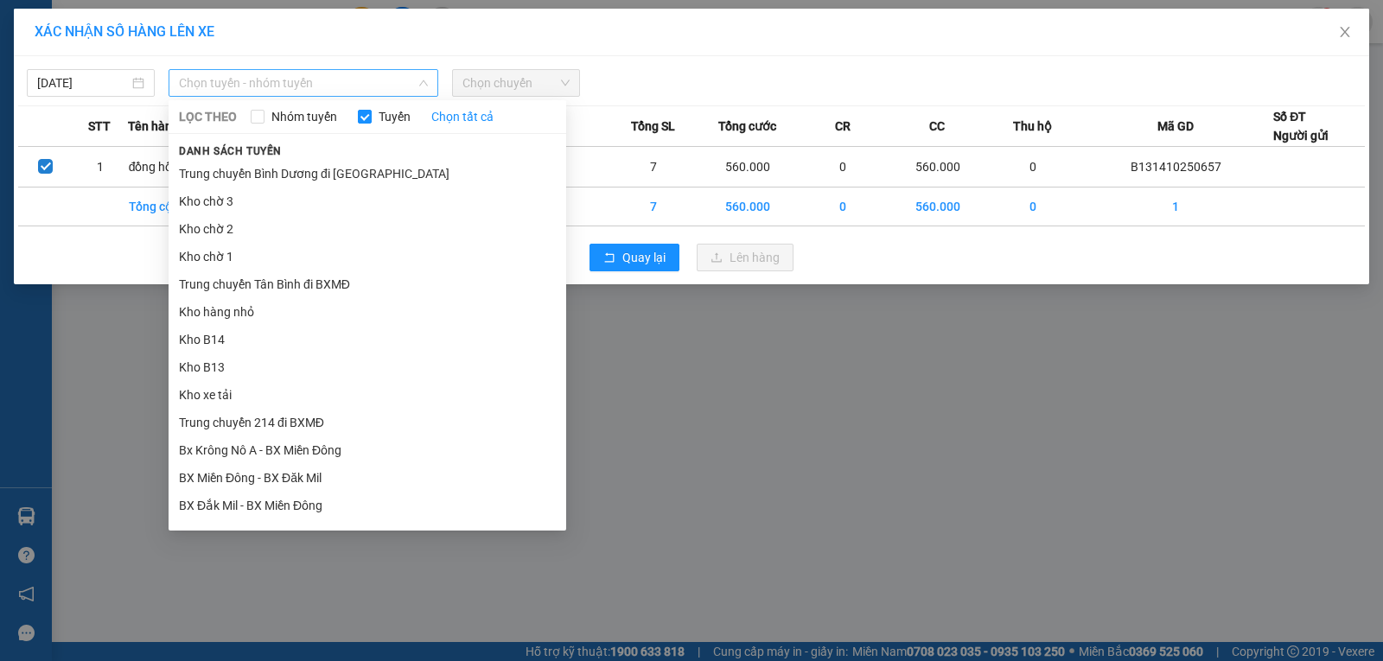
click at [382, 83] on span "Chọn tuyến - nhóm tuyến" at bounding box center [303, 83] width 249 height 26
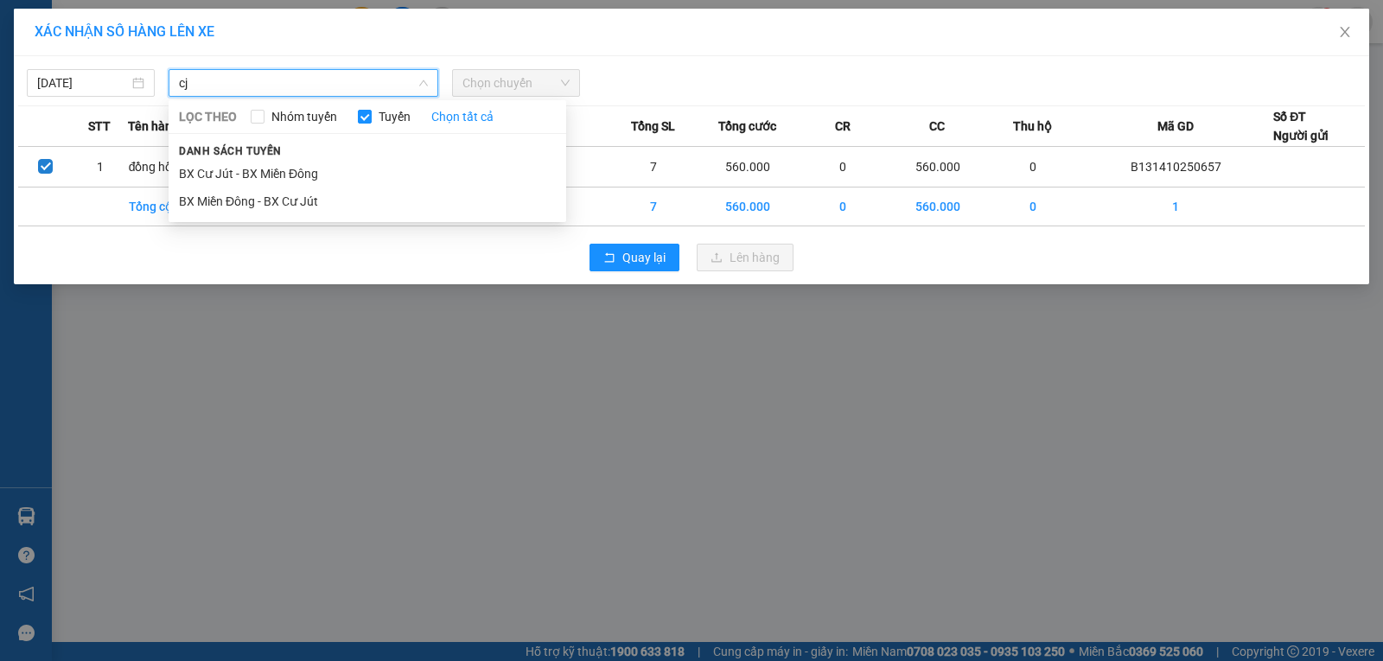
type input "cj"
click at [307, 202] on li "BX Miền Đông - BX Cư Jút" at bounding box center [368, 202] width 398 height 28
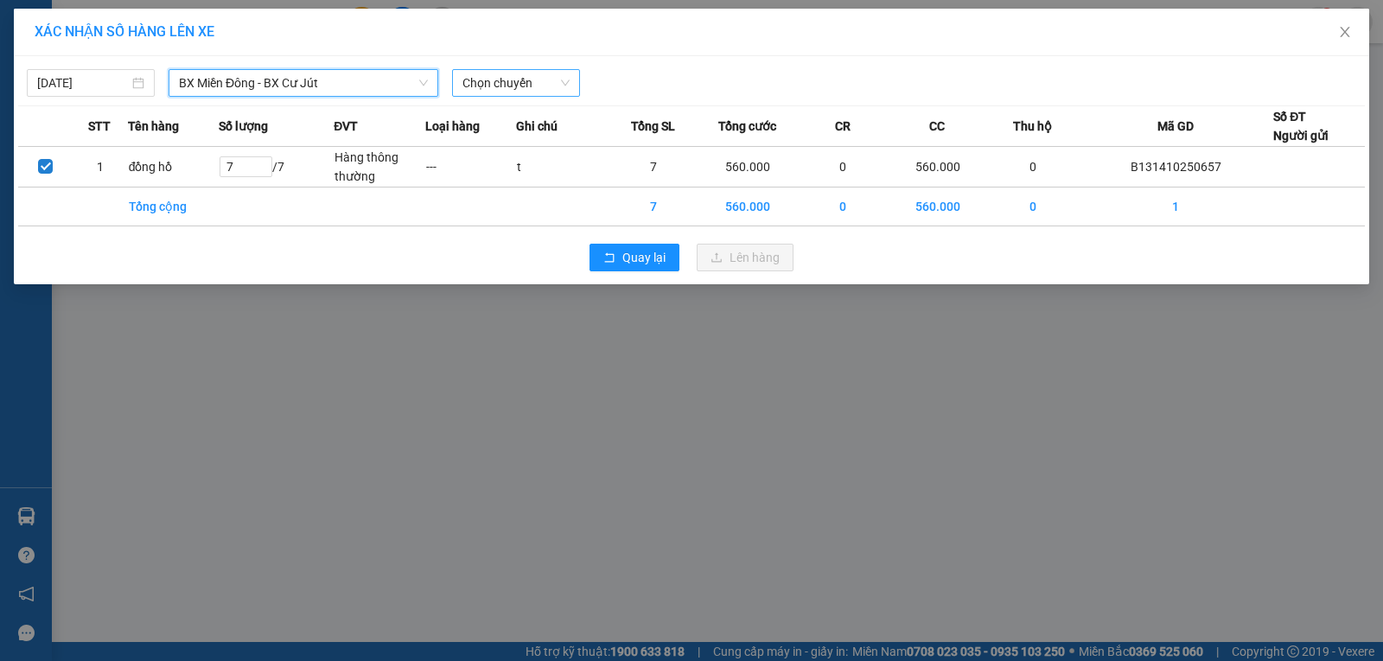
click at [501, 85] on span "Chọn chuyến" at bounding box center [515, 83] width 107 height 26
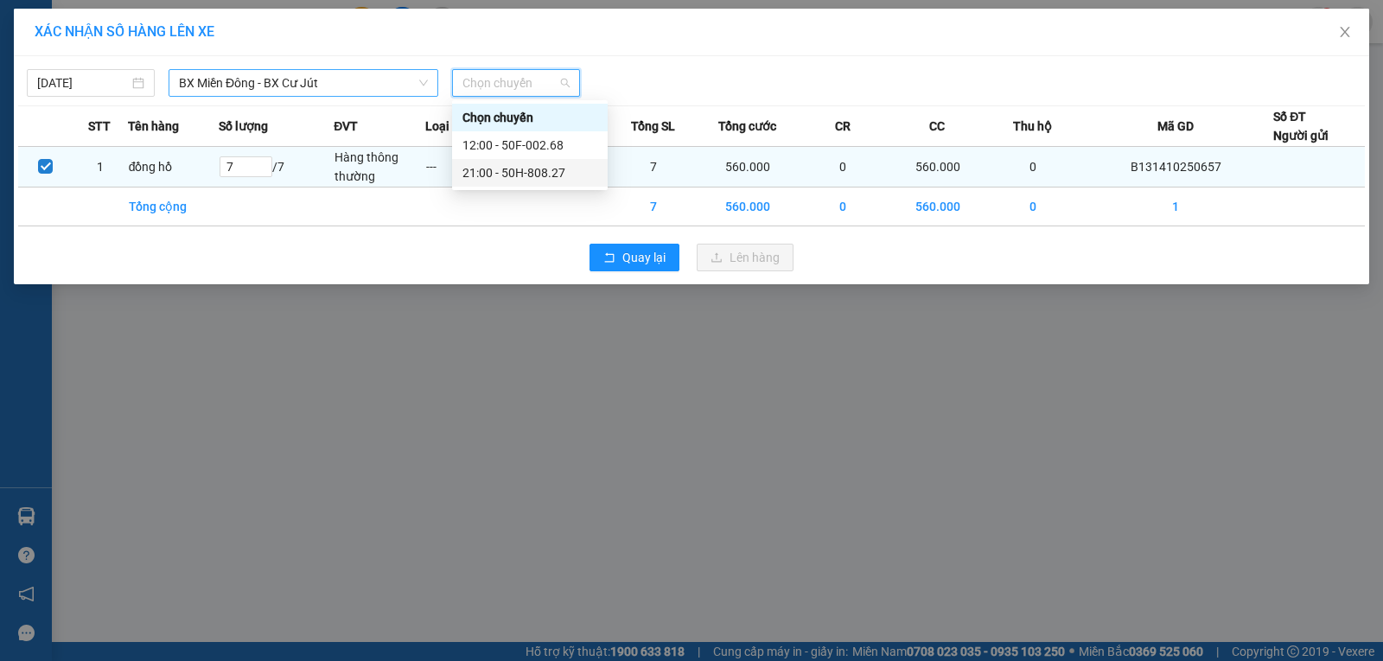
click at [494, 176] on div "21:00 - 50H-808.27" at bounding box center [529, 172] width 135 height 19
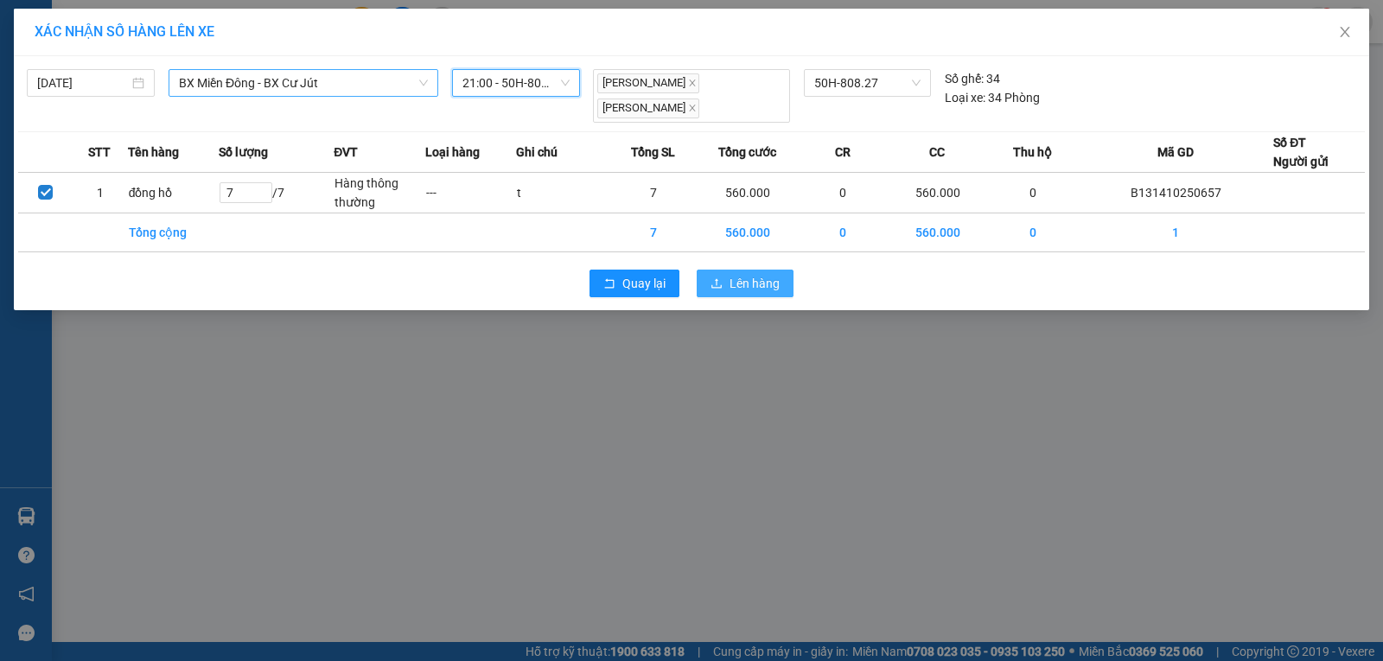
click at [736, 280] on span "Lên hàng" at bounding box center [754, 283] width 50 height 19
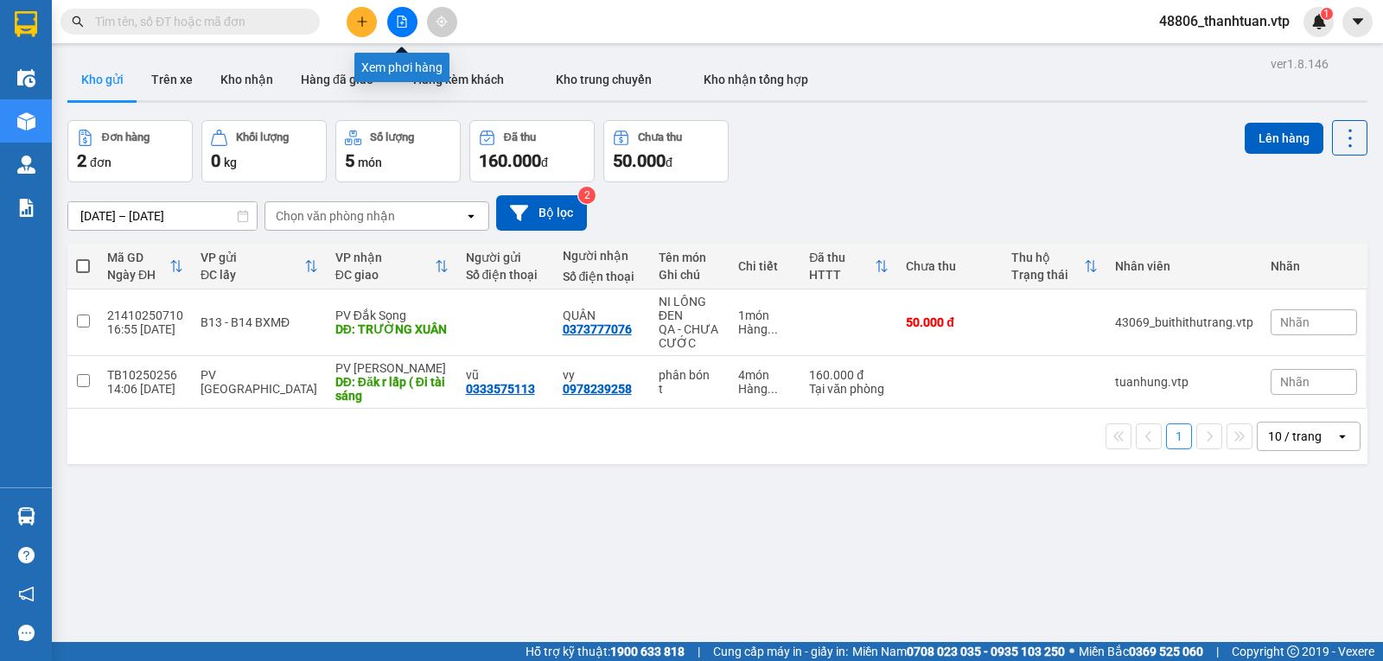
click at [399, 17] on icon "file-add" at bounding box center [402, 22] width 12 height 12
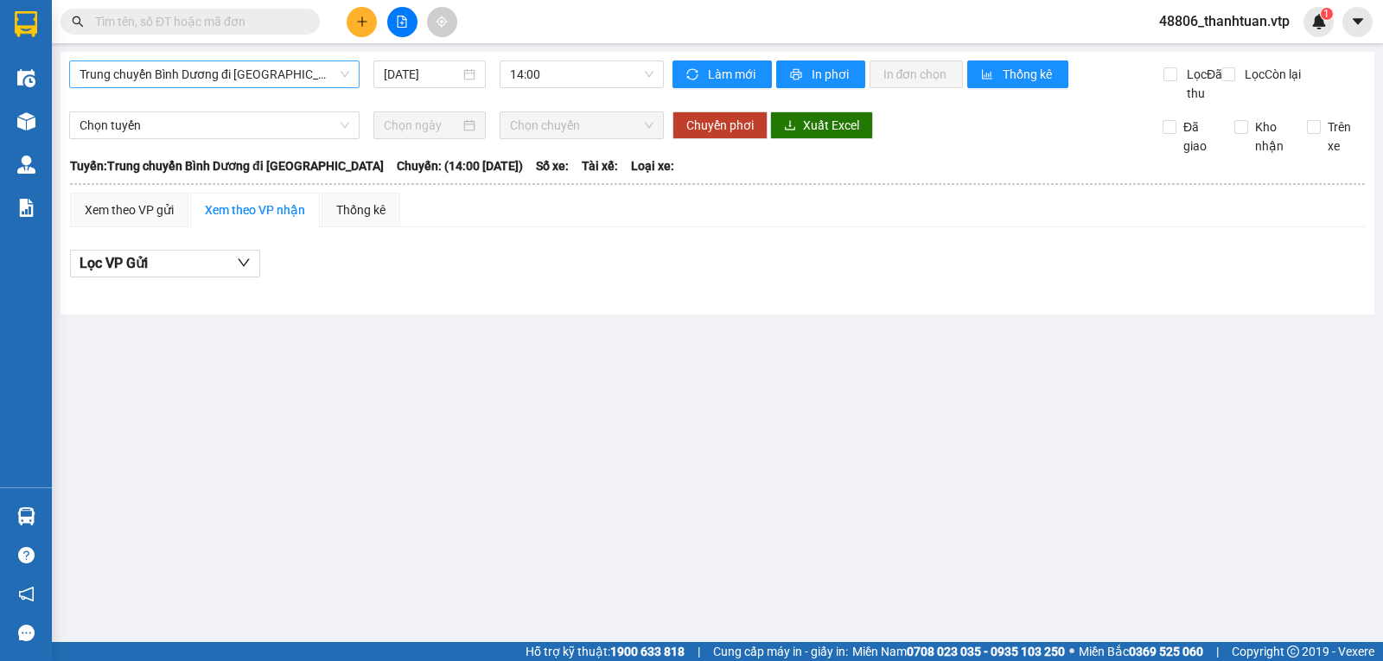
click at [272, 81] on span "Trung chuyển Bình Dương đi BXMĐ" at bounding box center [215, 74] width 270 height 26
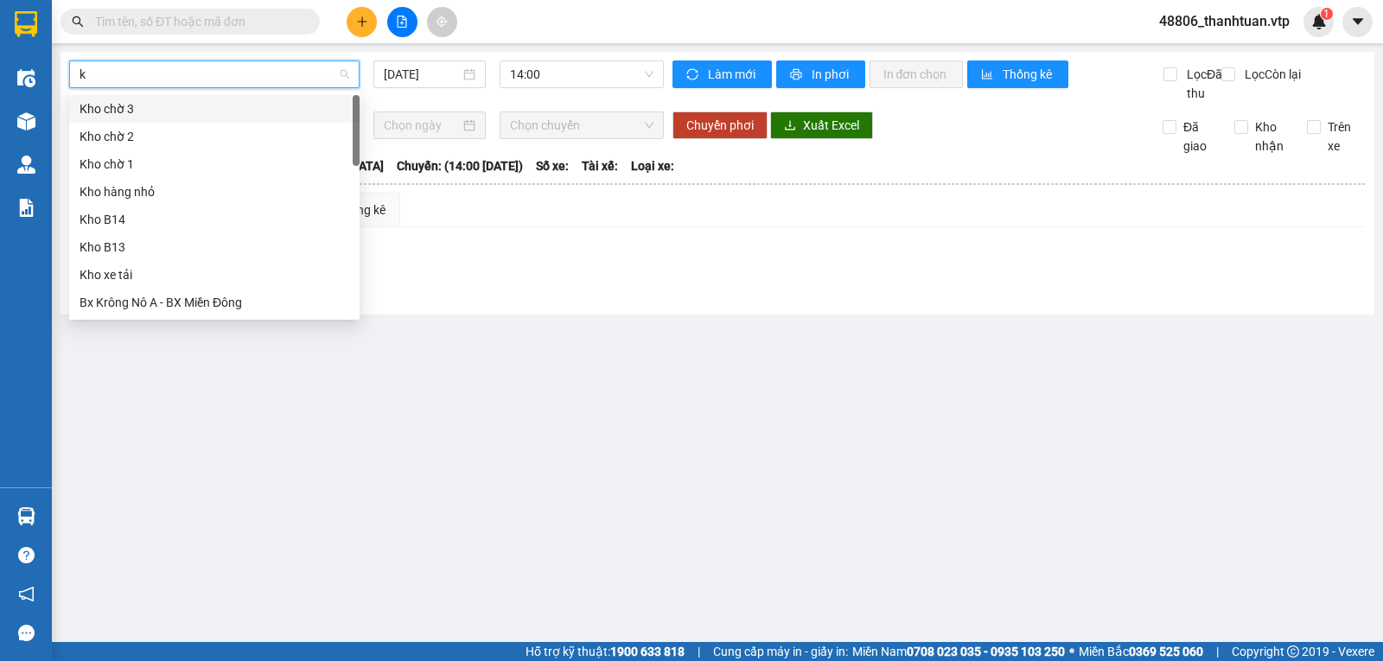
type input "kn"
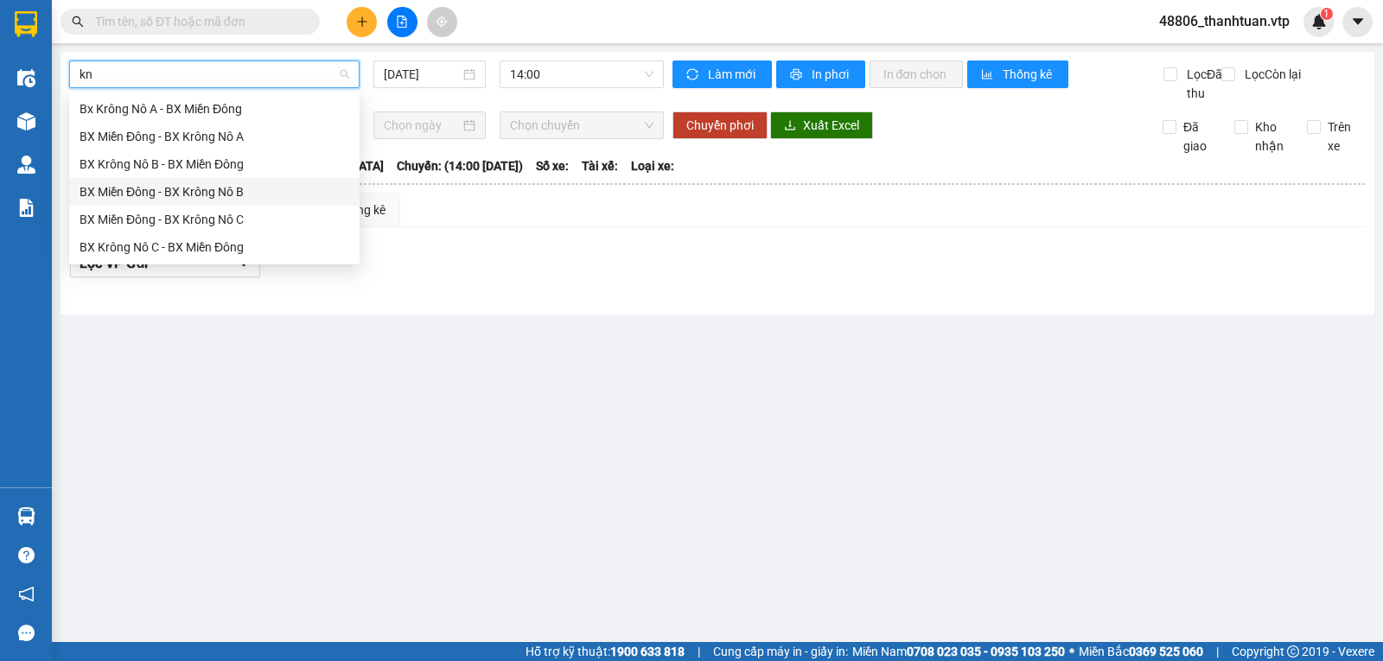
click at [246, 190] on div "BX Miền Đông - BX Krông Nô B" at bounding box center [215, 191] width 270 height 19
type input "13/10/2025"
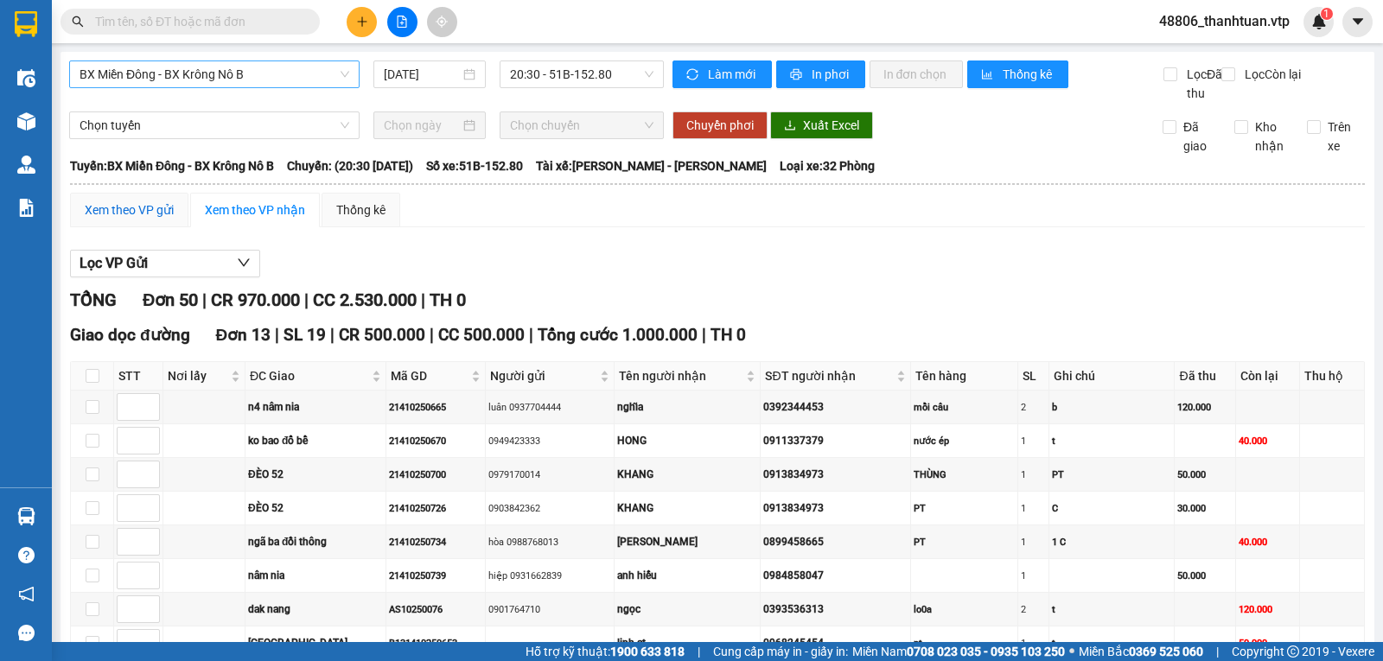
click at [142, 220] on div "Xem theo VP gửi" at bounding box center [129, 210] width 89 height 19
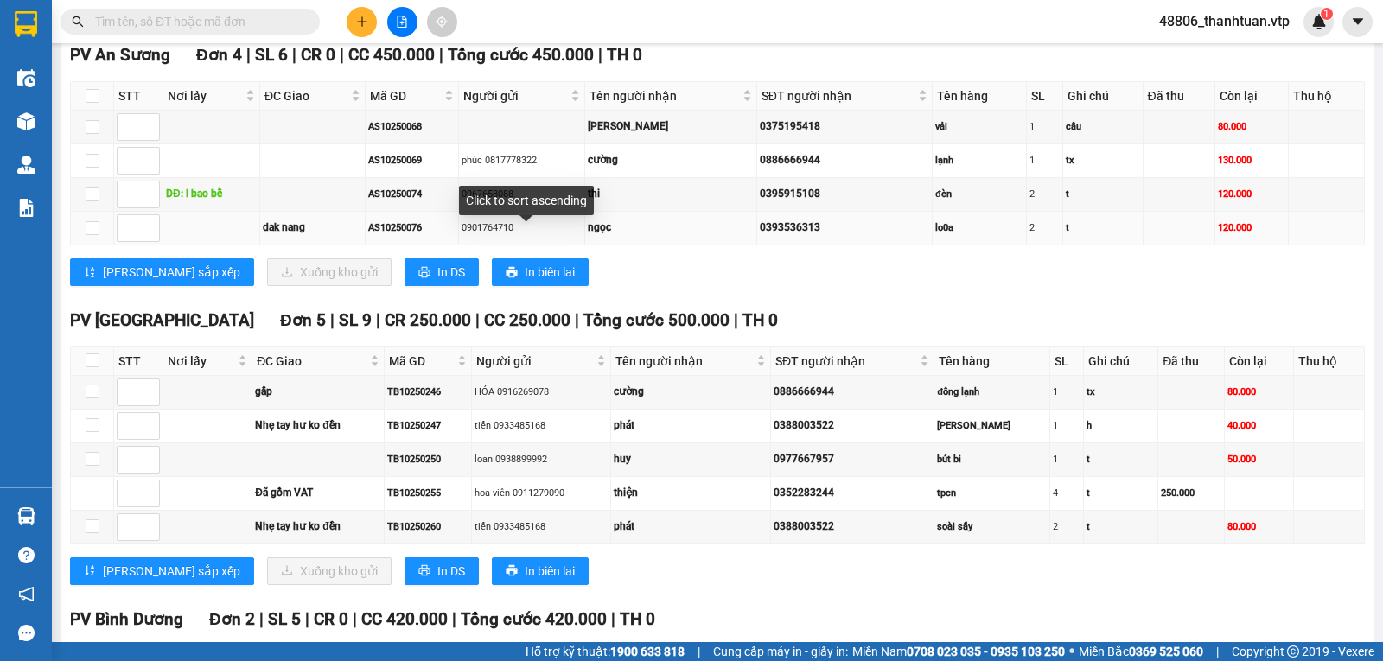
scroll to position [2161, 0]
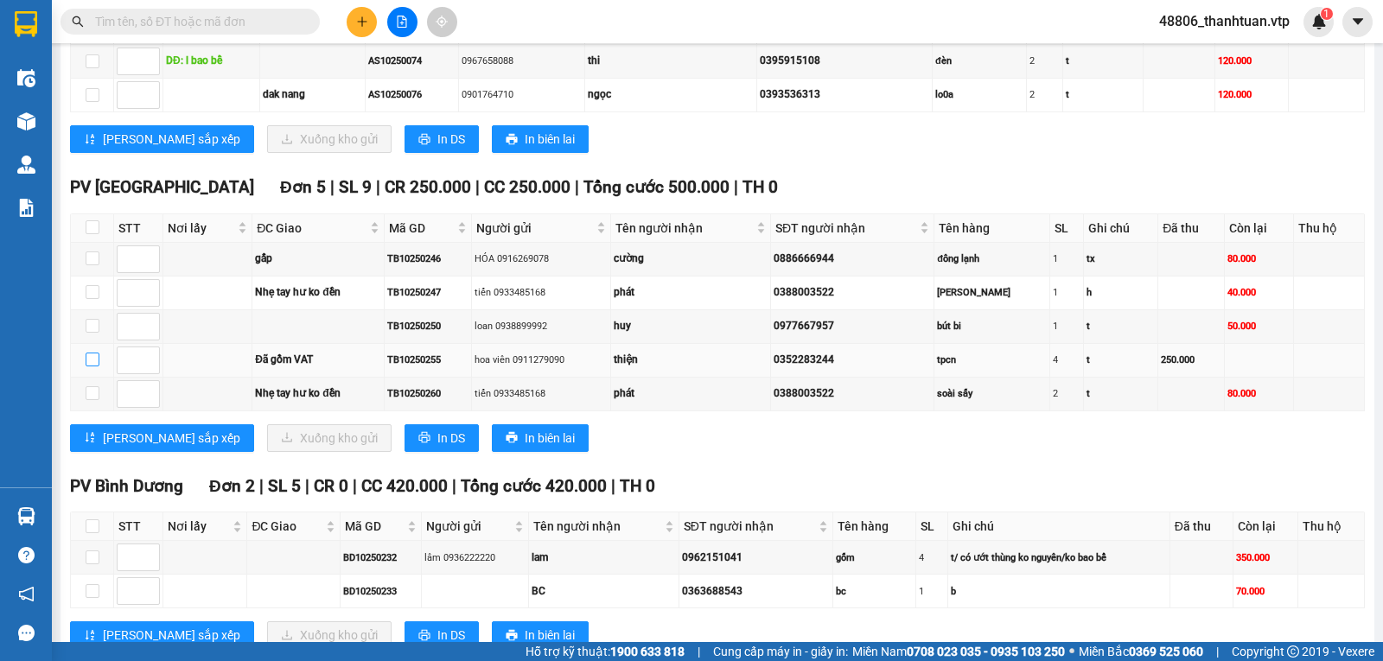
click at [92, 366] on input "checkbox" at bounding box center [93, 360] width 14 height 14
checkbox input "true"
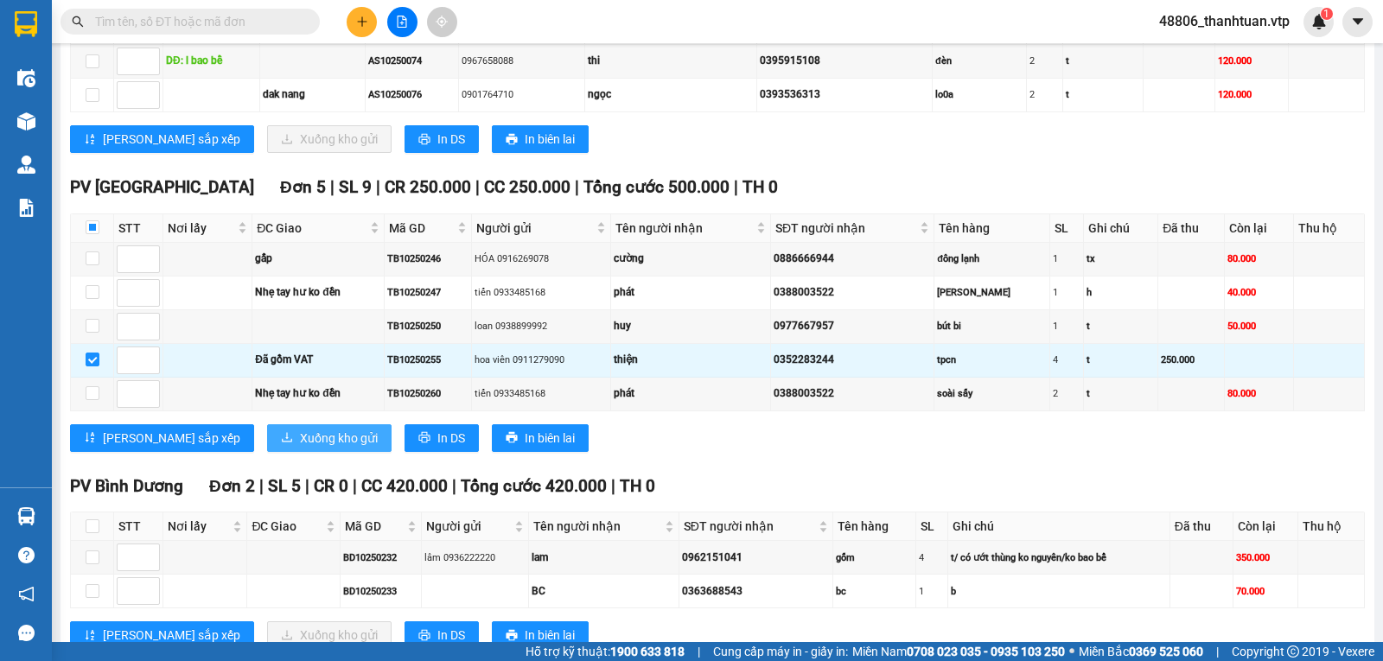
click at [300, 448] on span "Xuống kho gửi" at bounding box center [339, 438] width 78 height 19
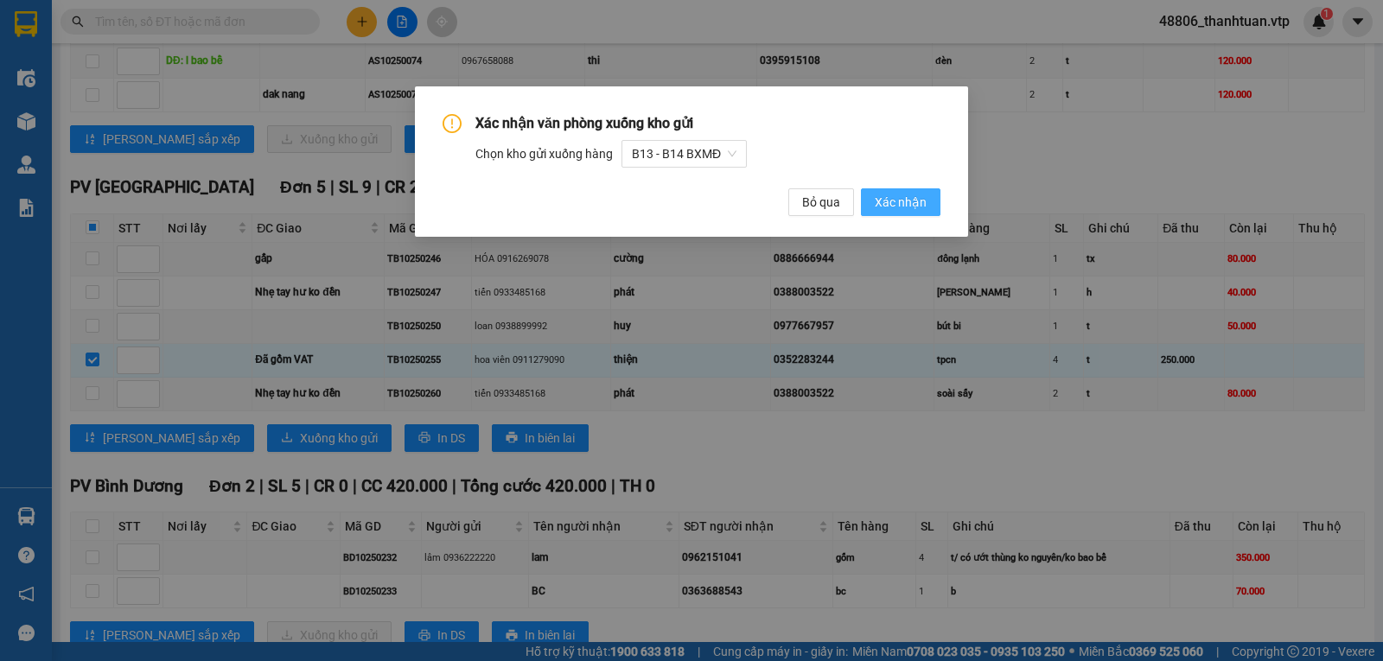
click at [886, 201] on span "Xác nhận" at bounding box center [901, 202] width 52 height 19
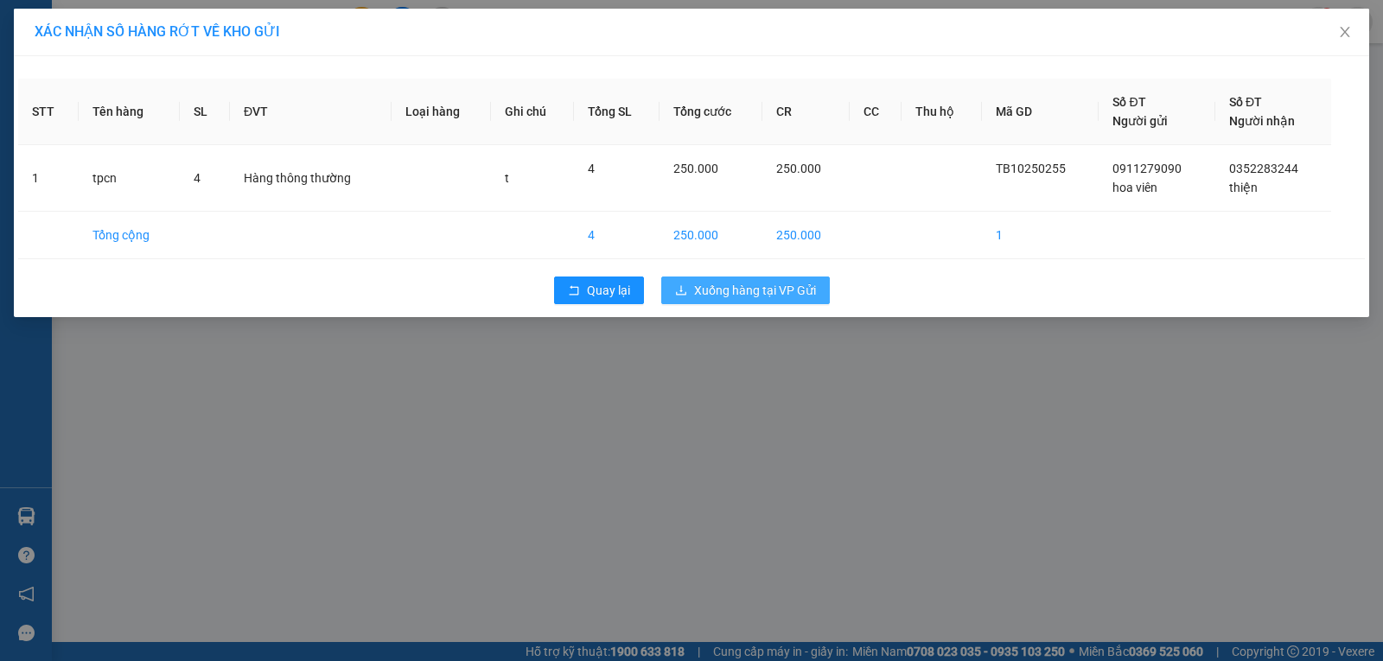
click at [716, 286] on span "Xuống hàng tại VP Gửi" at bounding box center [755, 290] width 122 height 19
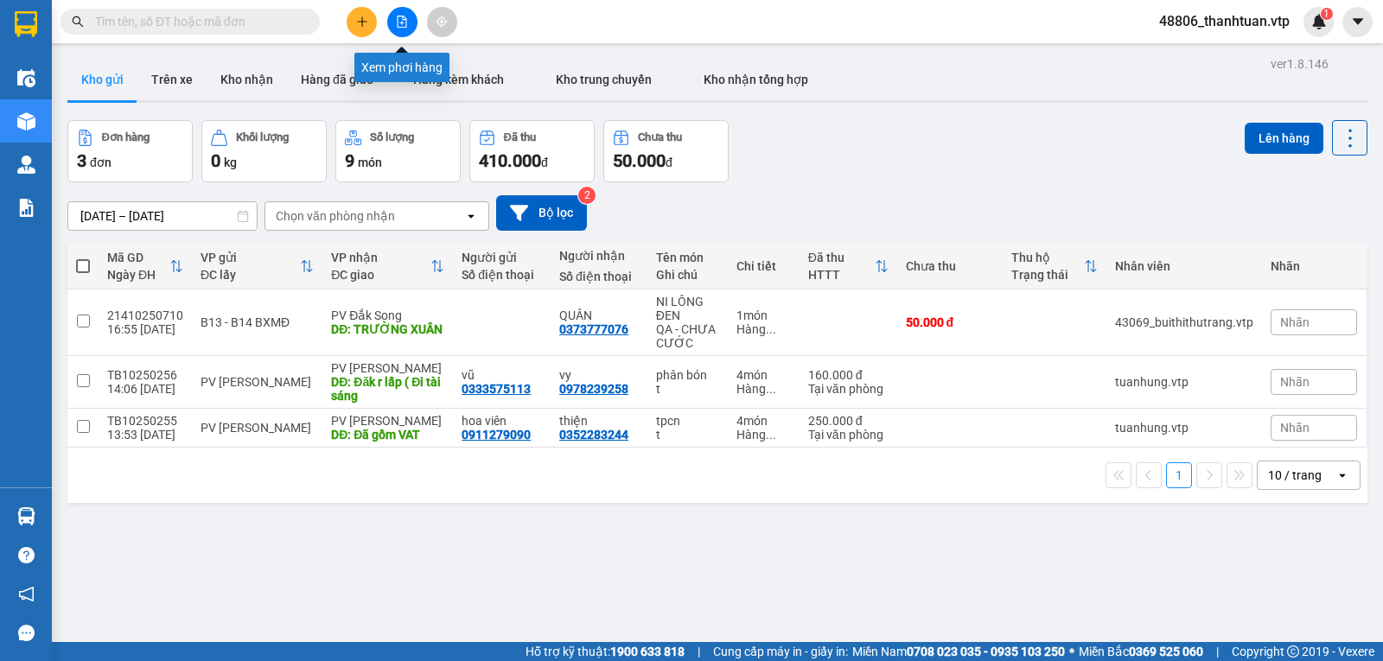
drag, startPoint x: 405, startPoint y: 17, endPoint x: 335, endPoint y: 38, distance: 73.0
click at [404, 18] on icon "file-add" at bounding box center [402, 22] width 12 height 12
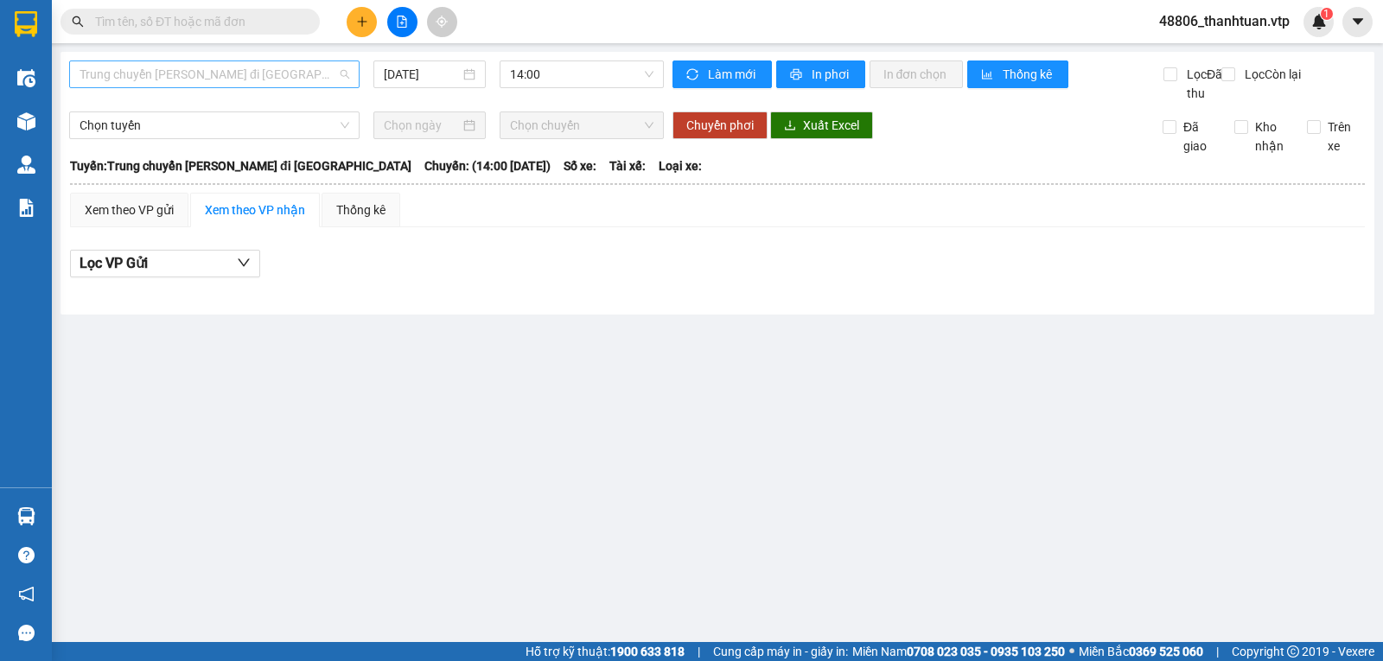
click at [220, 76] on span "Trung chuyển [PERSON_NAME] đi [GEOGRAPHIC_DATA]" at bounding box center [215, 74] width 270 height 26
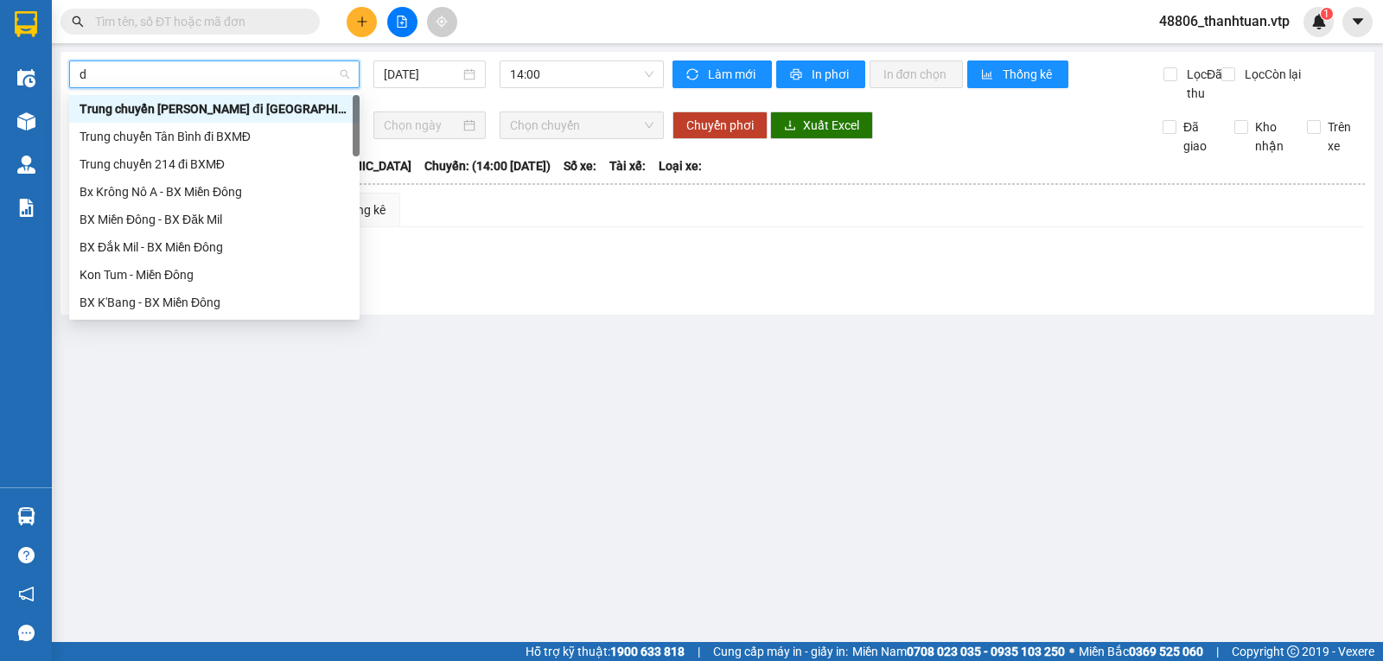
type input "dm"
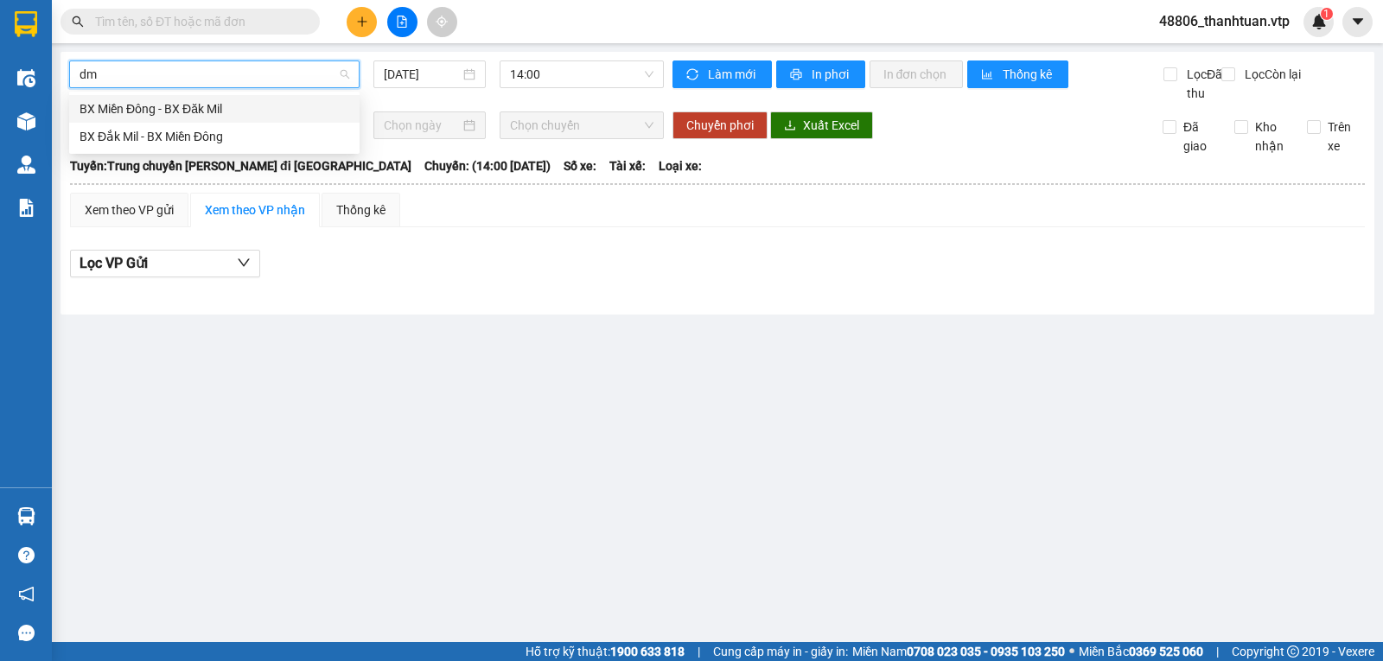
click at [216, 106] on div "BX Miền Đông - BX Đăk Mil" at bounding box center [215, 108] width 270 height 19
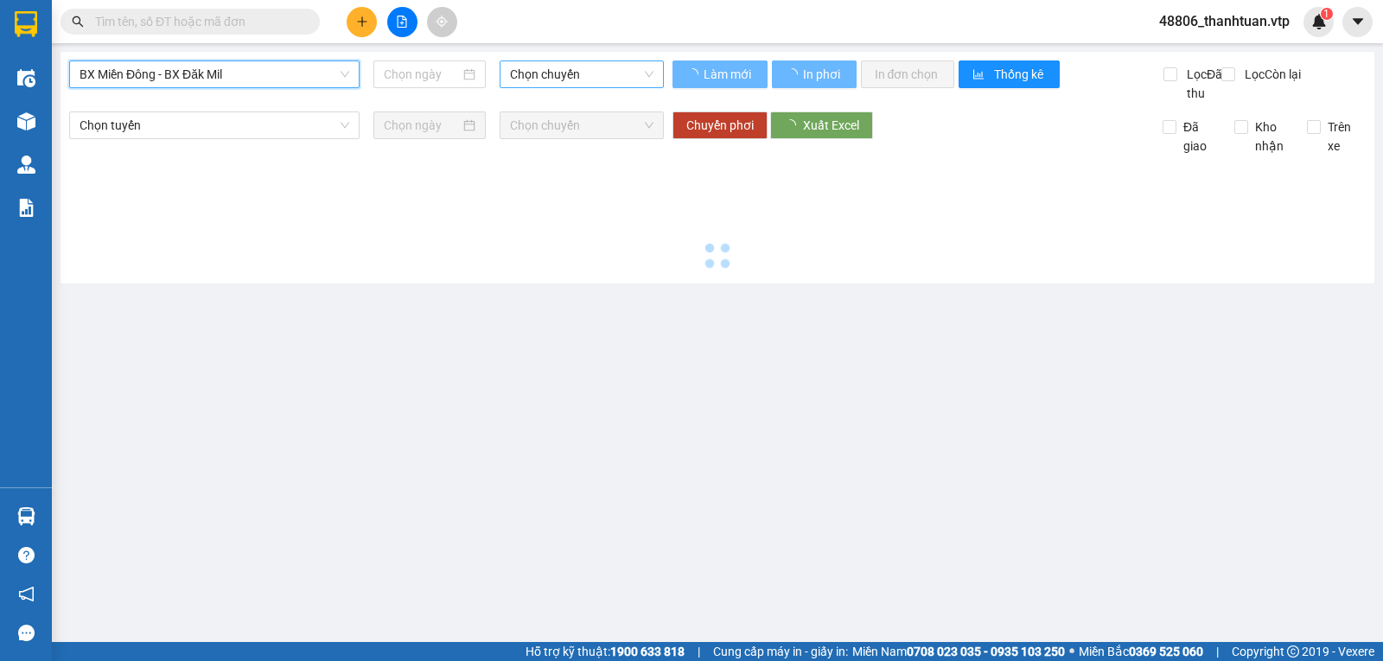
type input "[DATE]"
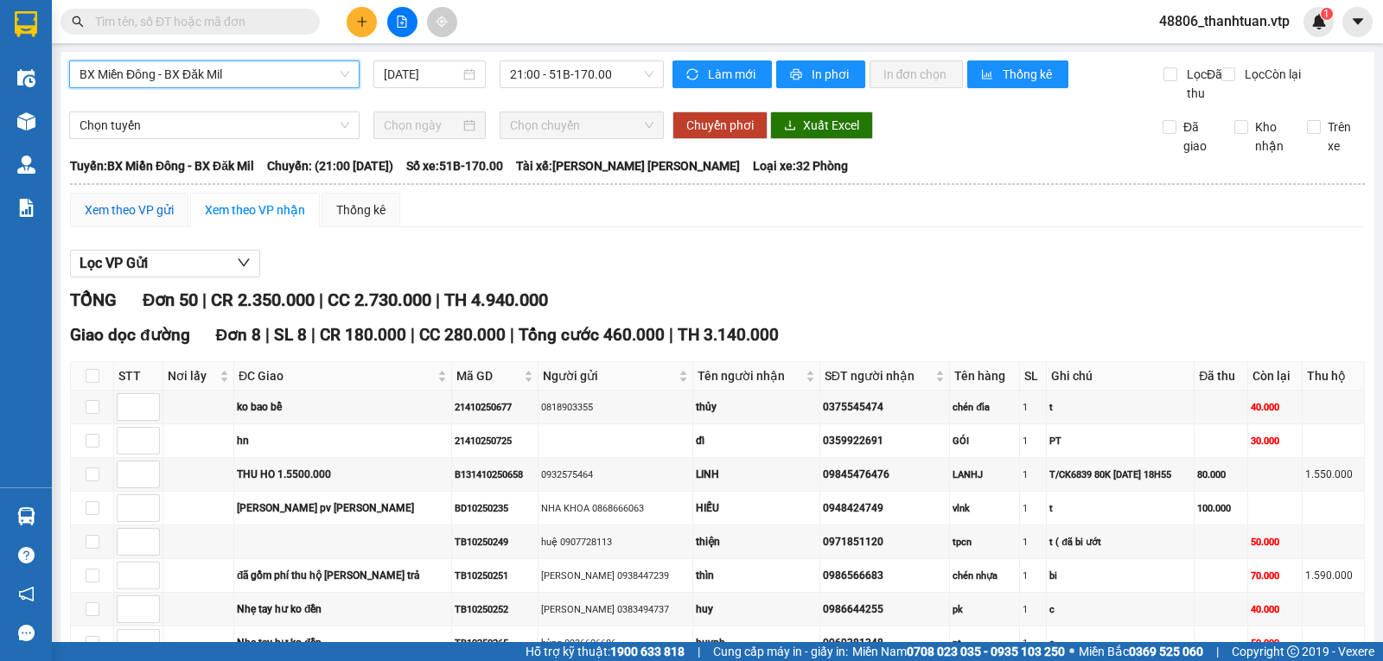
click at [143, 220] on div "Xem theo VP gửi" at bounding box center [129, 210] width 89 height 19
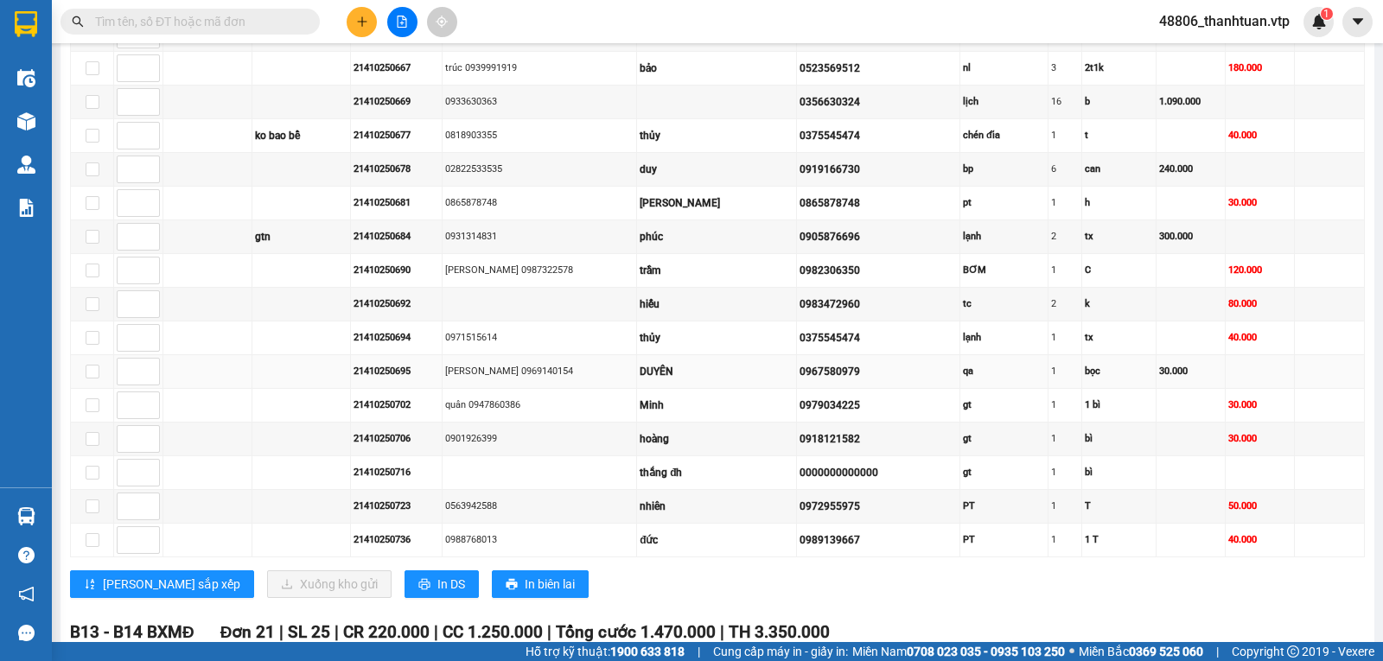
scroll to position [864, 0]
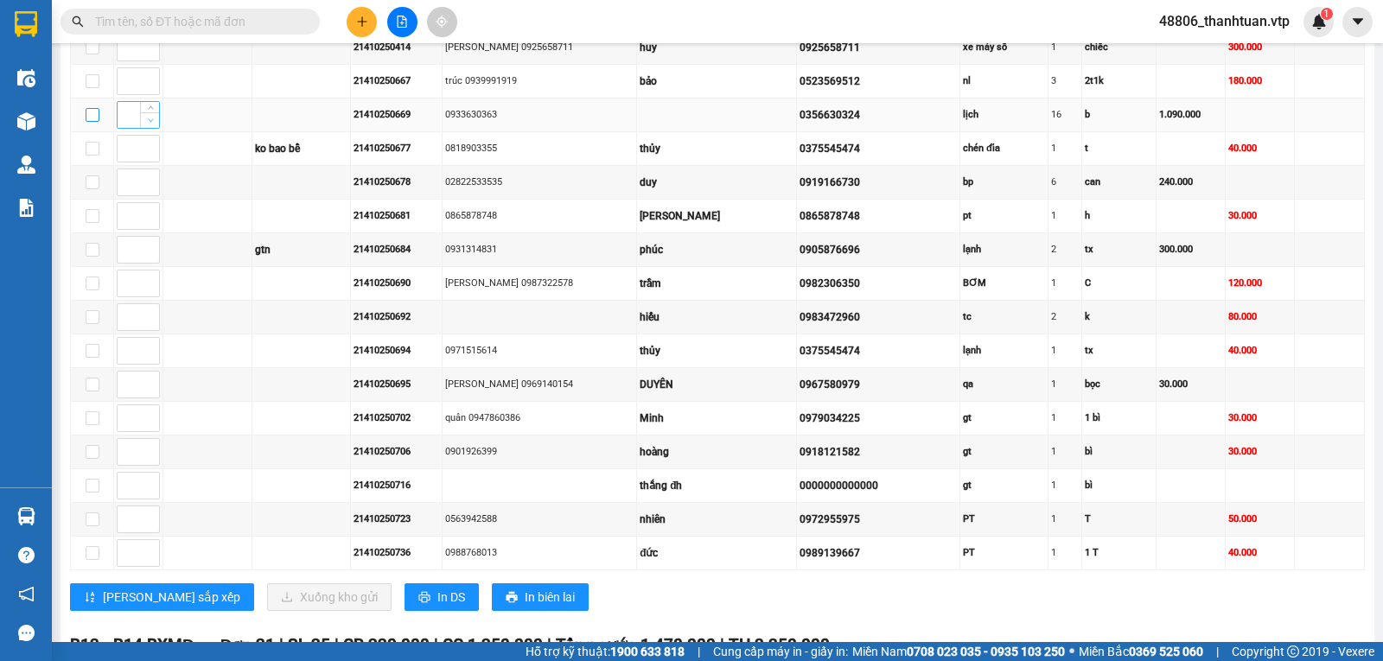
click at [90, 122] on input "checkbox" at bounding box center [93, 115] width 14 height 14
checkbox input "true"
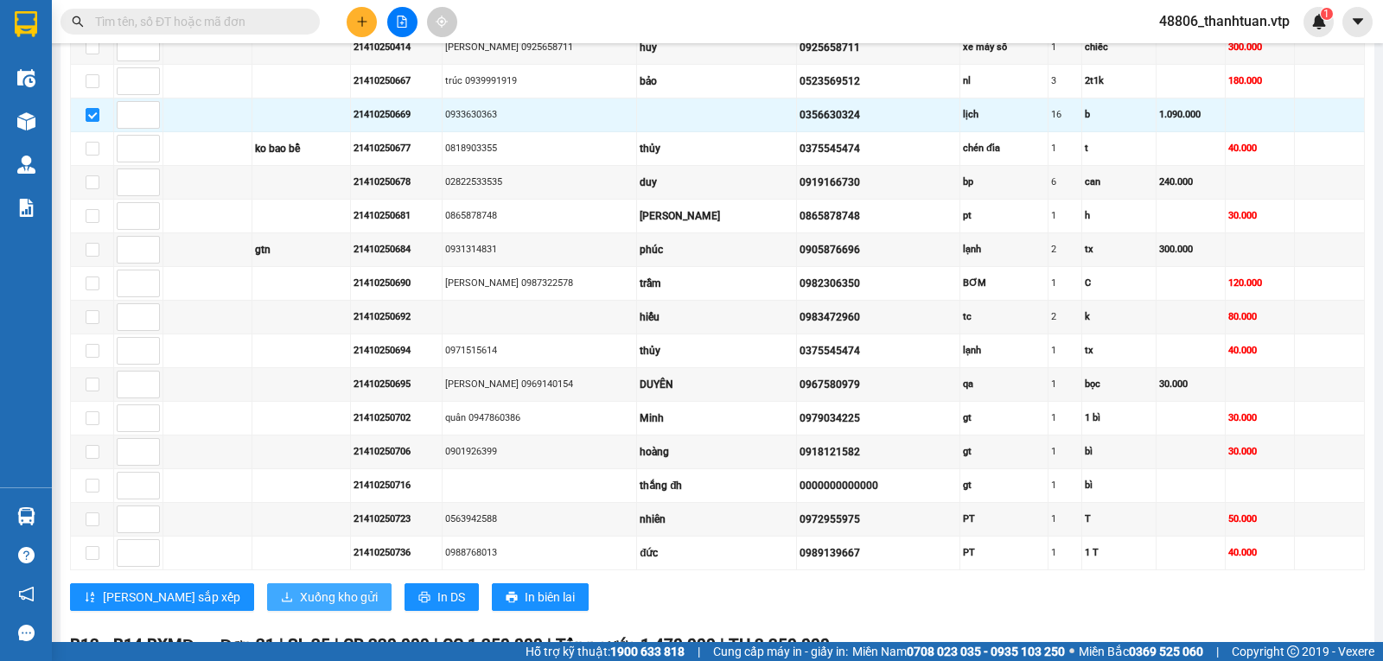
click at [300, 607] on span "Xuống kho gửi" at bounding box center [339, 597] width 78 height 19
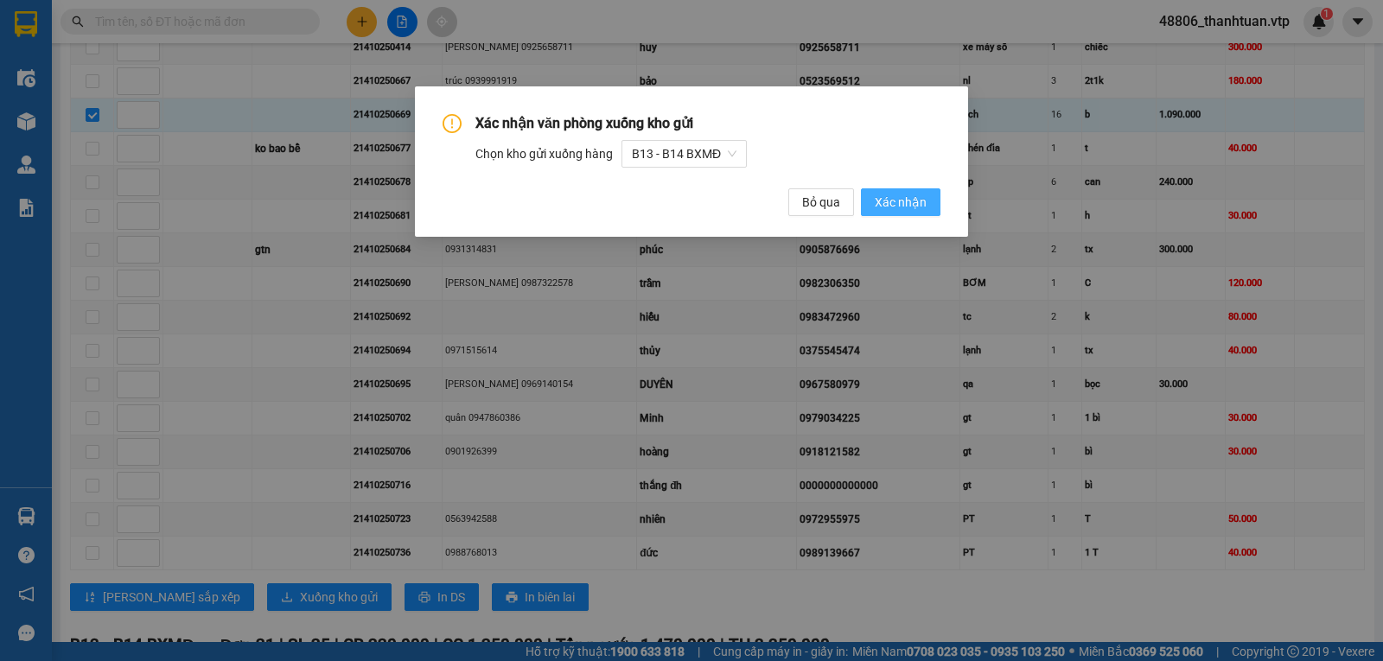
click at [883, 207] on span "Xác nhận" at bounding box center [901, 202] width 52 height 19
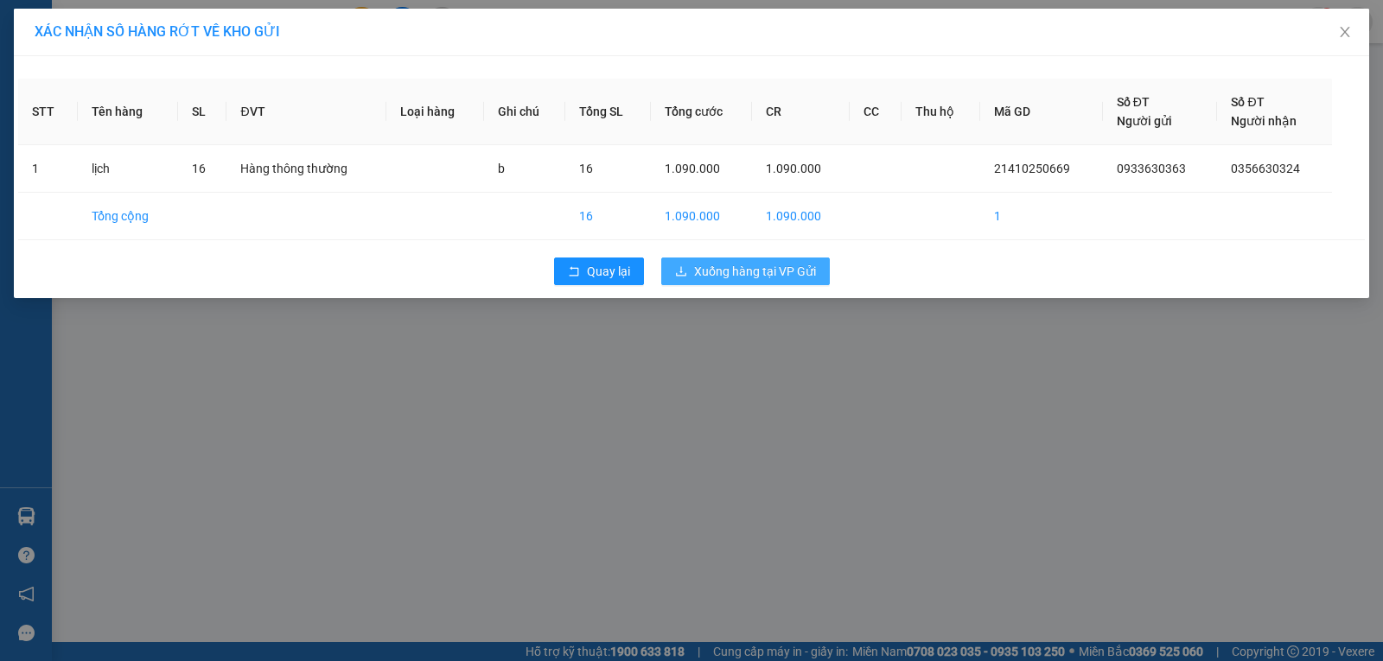
click at [741, 272] on span "Xuống hàng tại VP Gửi" at bounding box center [755, 271] width 122 height 19
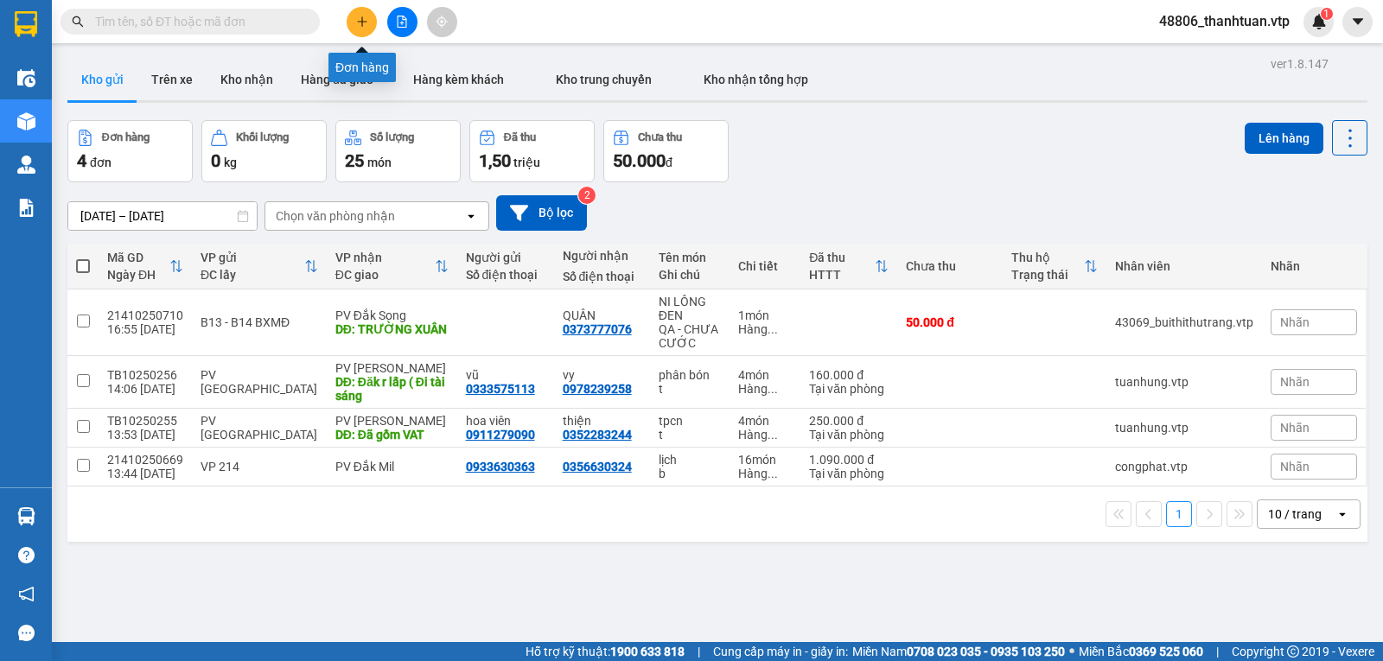
click at [361, 22] on icon "plus" at bounding box center [362, 21] width 10 height 1
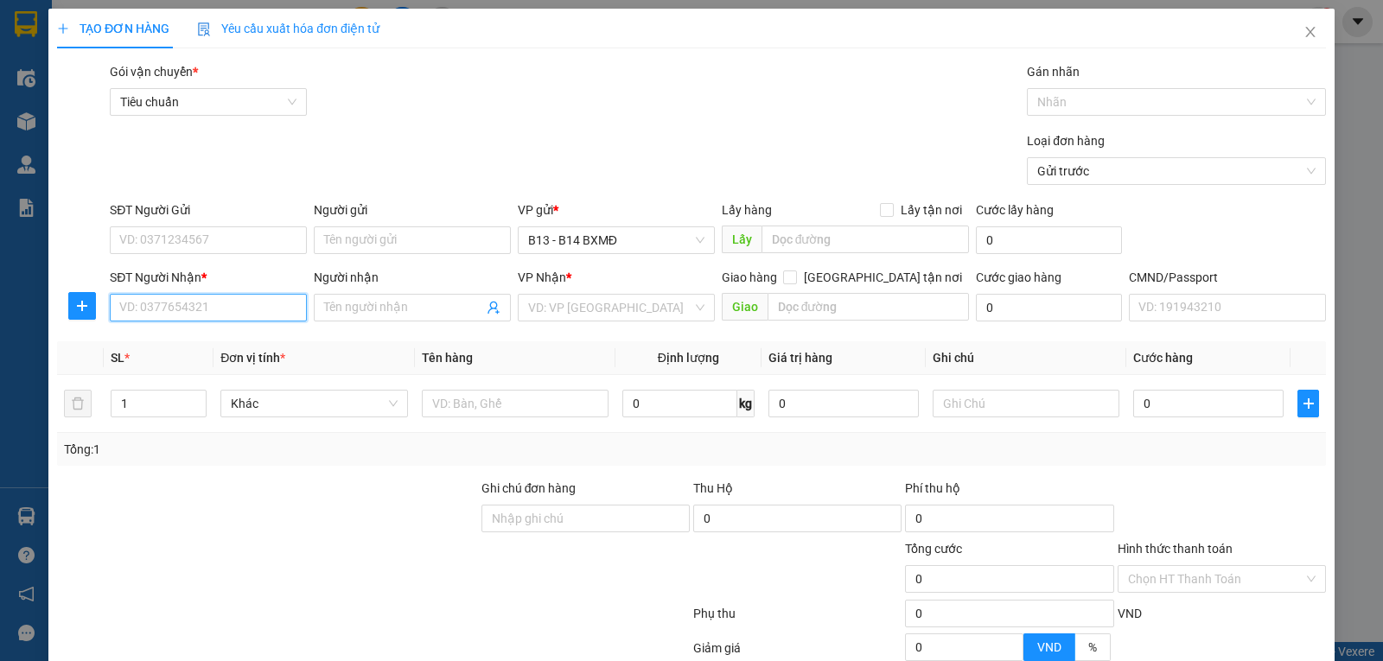
click at [272, 315] on input "SĐT Người Nhận *" at bounding box center [208, 308] width 197 height 28
click at [220, 308] on input "09062020797" at bounding box center [208, 308] width 197 height 28
click at [172, 308] on input "09062020797" at bounding box center [208, 308] width 197 height 28
type input "0906202797"
click at [174, 340] on div "0906202797 - kim cương" at bounding box center [206, 343] width 175 height 19
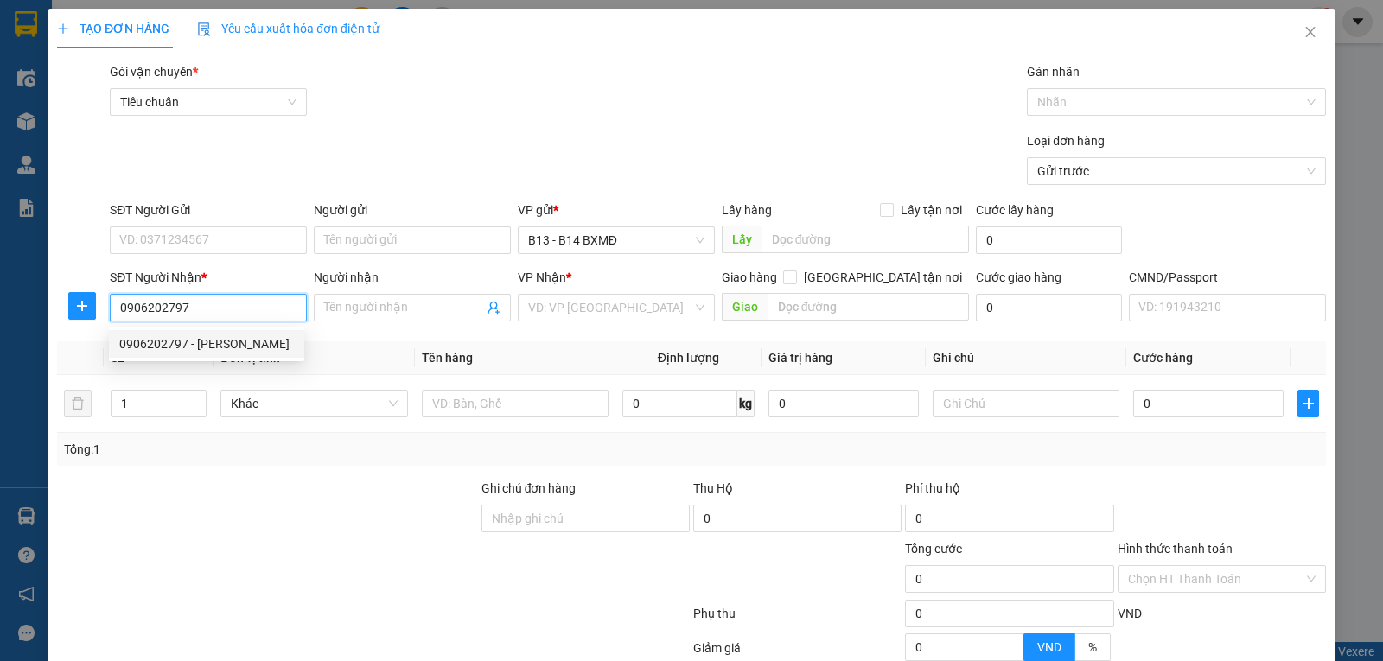
type input "kim cương"
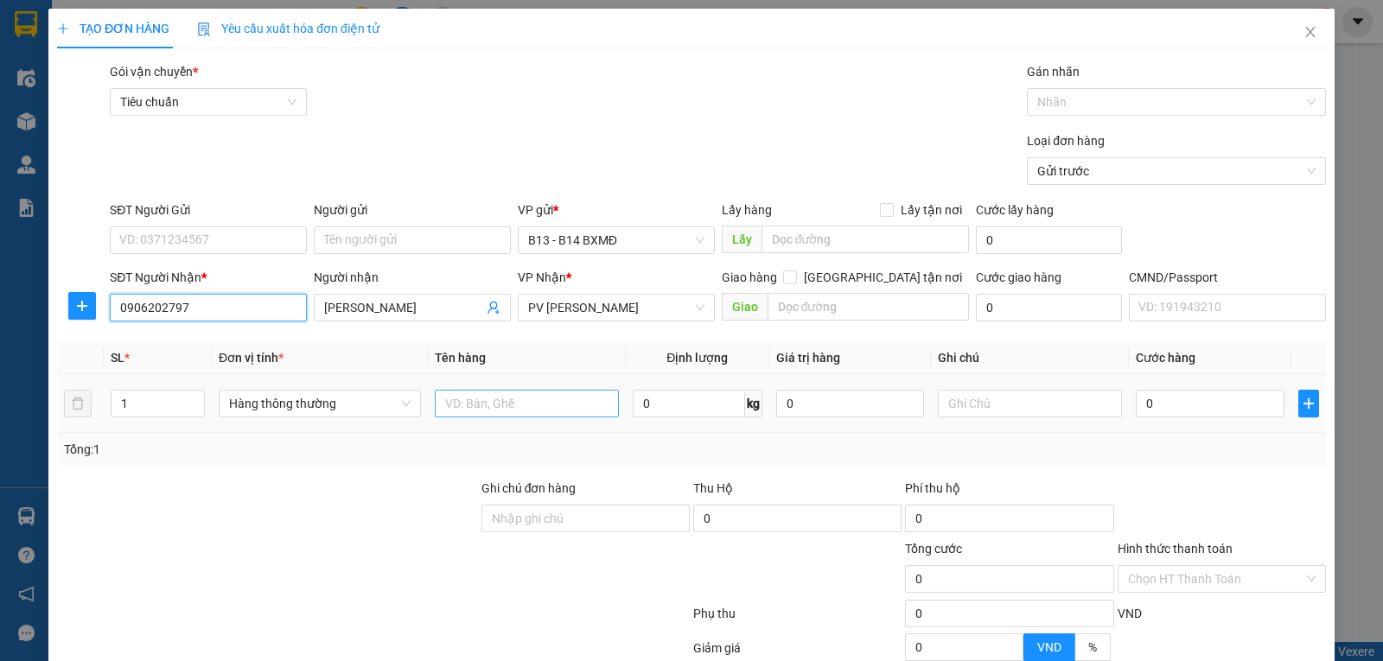
type input "0906202797"
click at [545, 410] on input "text" at bounding box center [527, 404] width 184 height 28
click at [543, 410] on input "text" at bounding box center [527, 404] width 184 height 28
type input "răng"
type input "h"
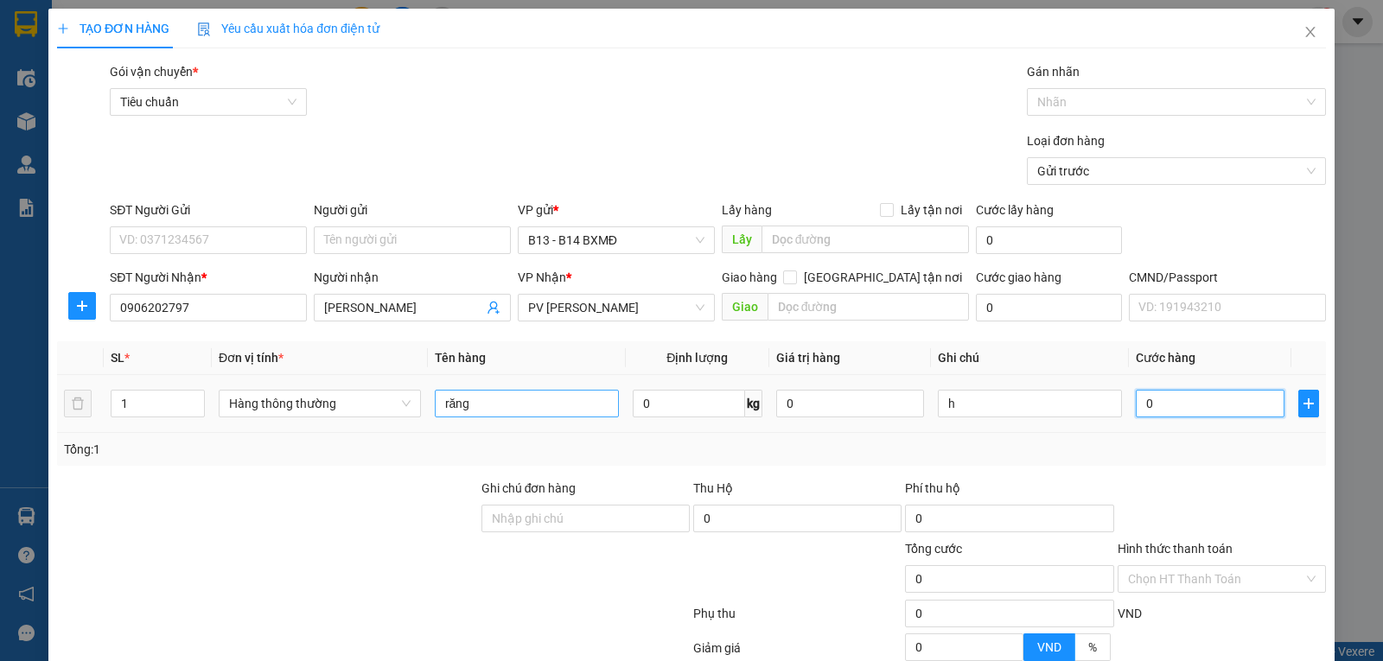
type input "3"
type input "30"
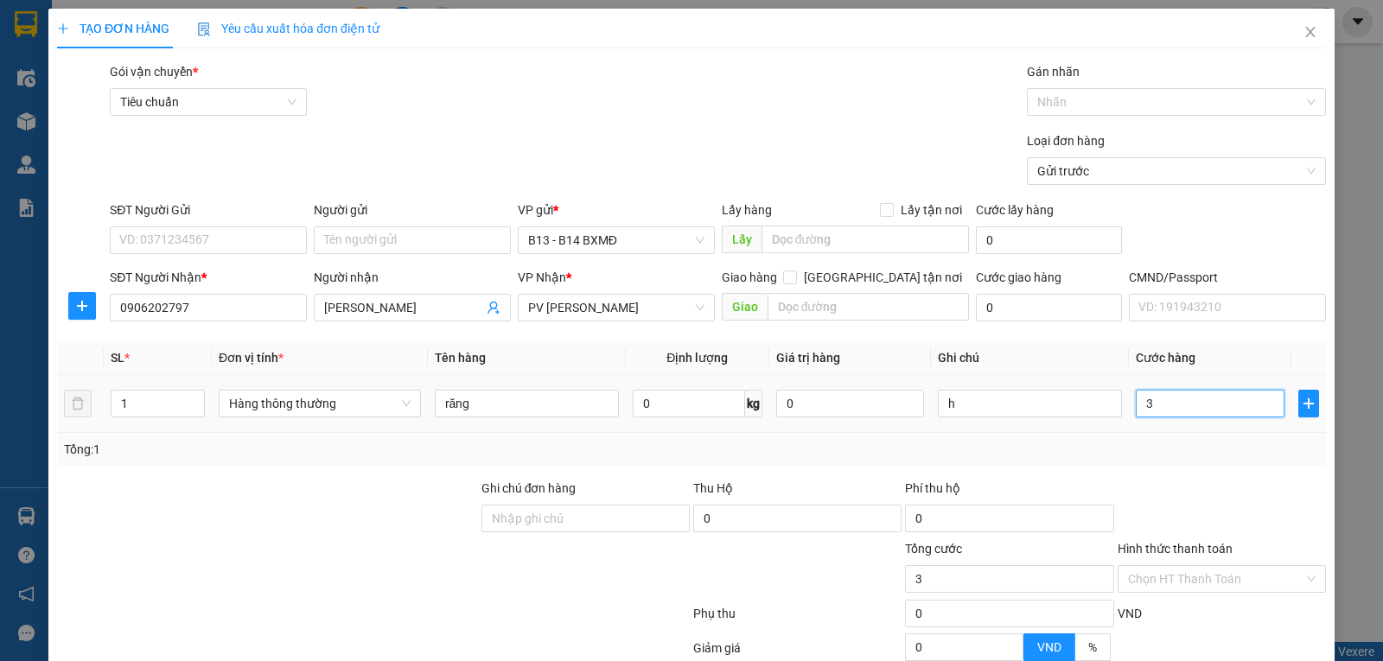
type input "30"
type input "300"
type input "3.000"
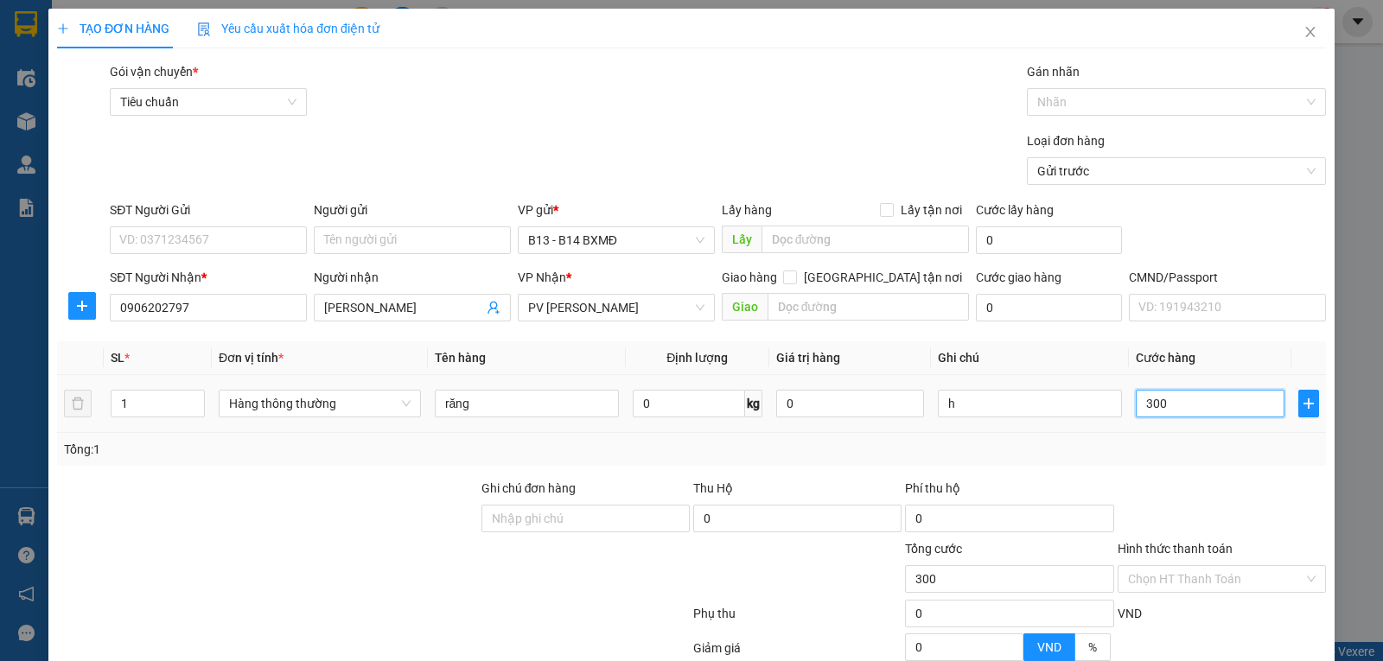
type input "3.000"
type input "30.000"
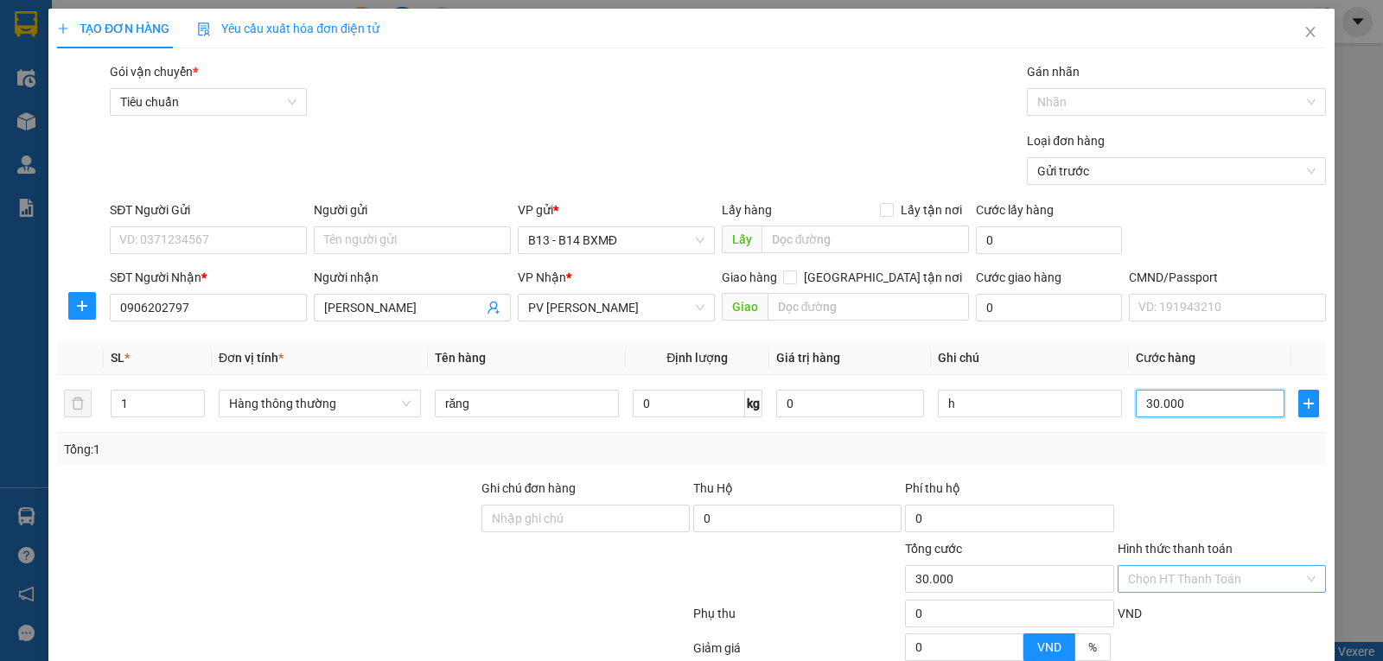
type input "30.000"
click at [1154, 591] on input "Hình thức thanh toán" at bounding box center [1215, 579] width 175 height 26
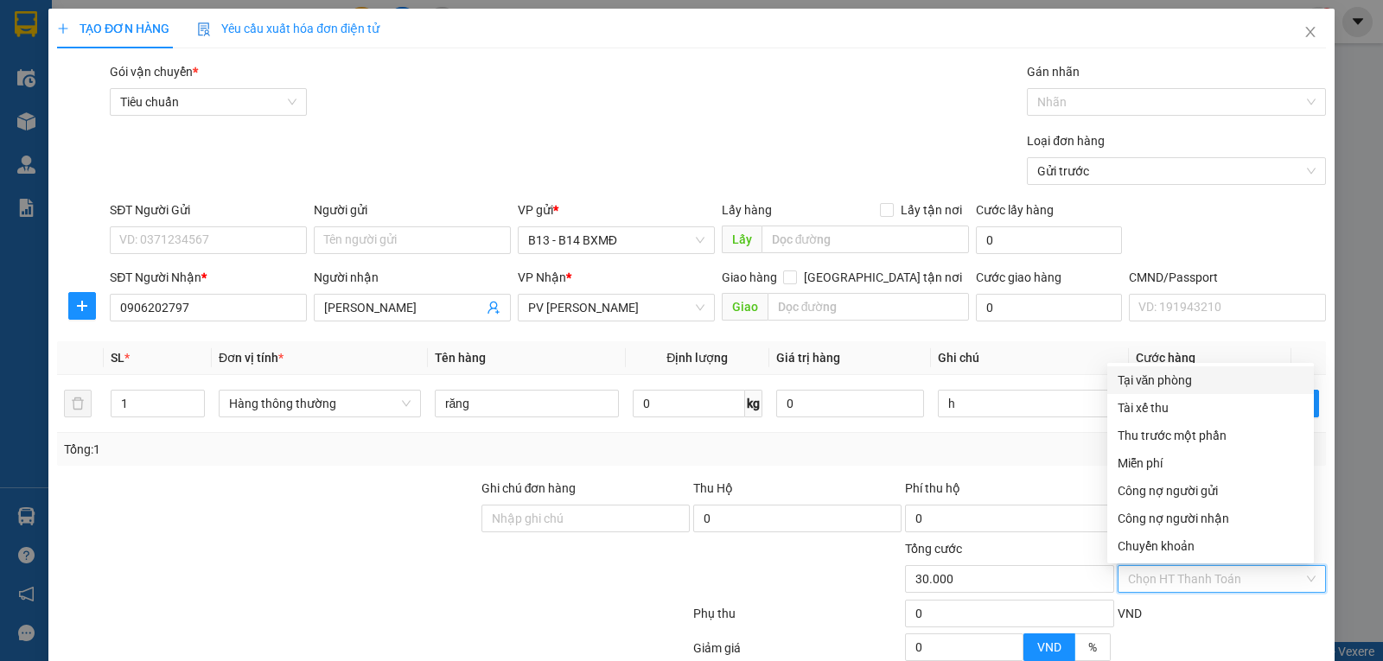
click at [1173, 386] on div "Tại văn phòng" at bounding box center [1211, 380] width 186 height 19
type input "0"
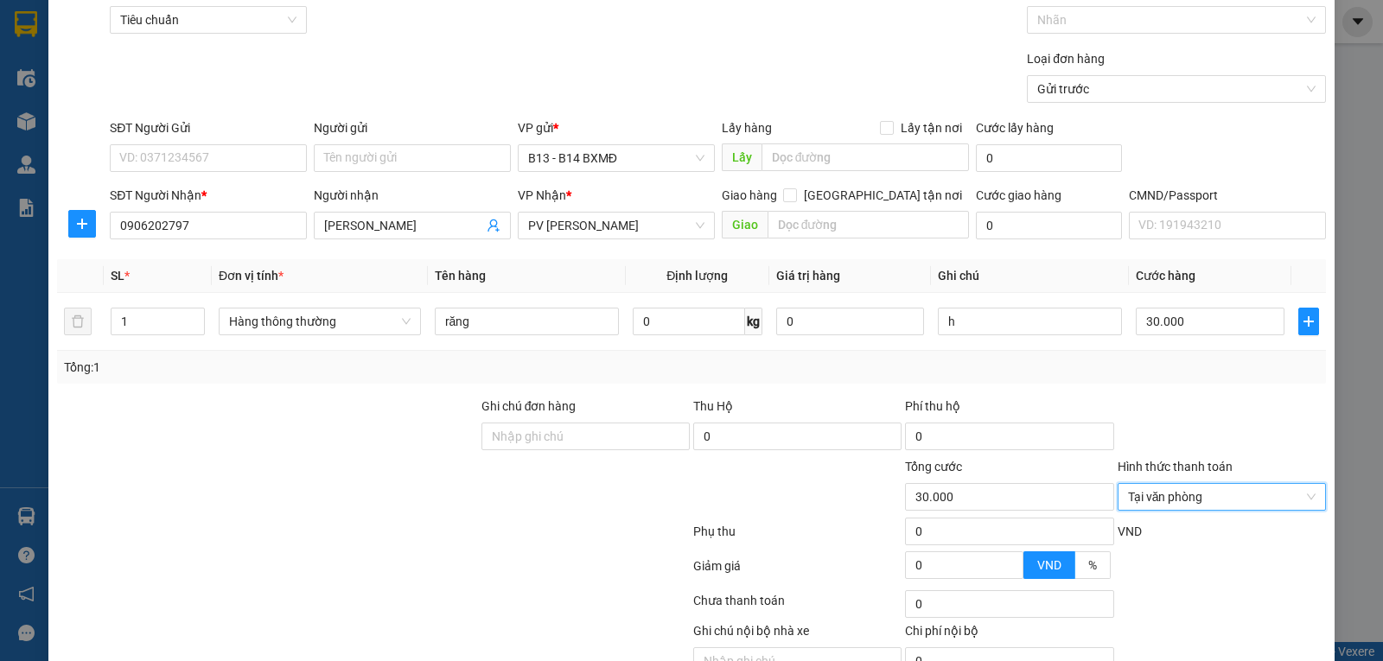
scroll to position [174, 0]
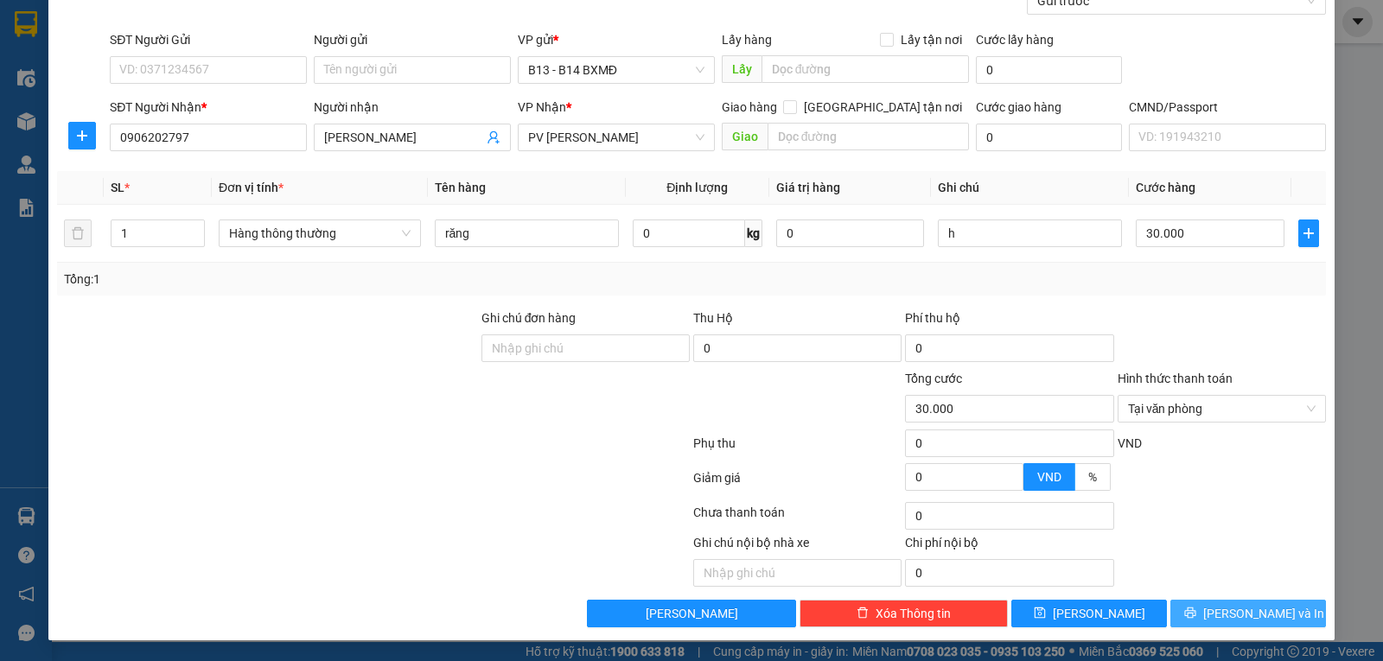
click at [1237, 613] on span "Lưu và In" at bounding box center [1263, 613] width 121 height 19
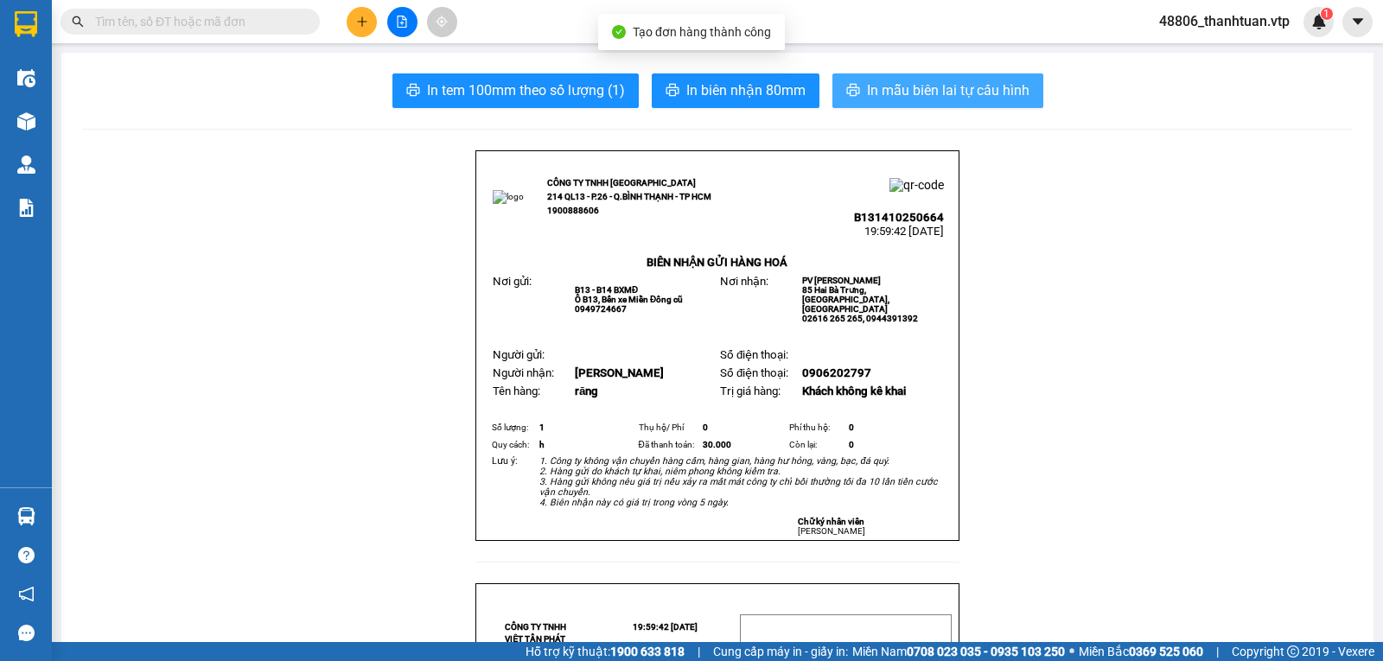
click at [937, 78] on button "In mẫu biên lai tự cấu hình" at bounding box center [937, 90] width 211 height 35
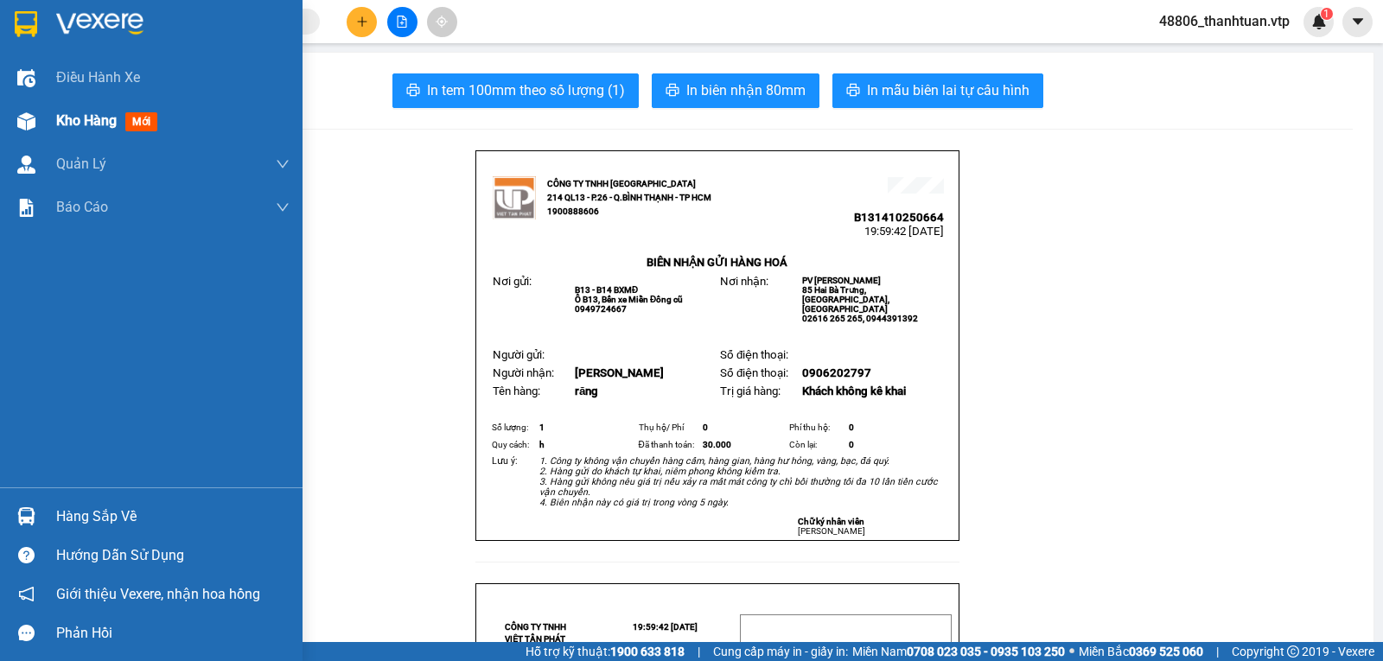
click at [67, 121] on span "Kho hàng" at bounding box center [86, 120] width 60 height 16
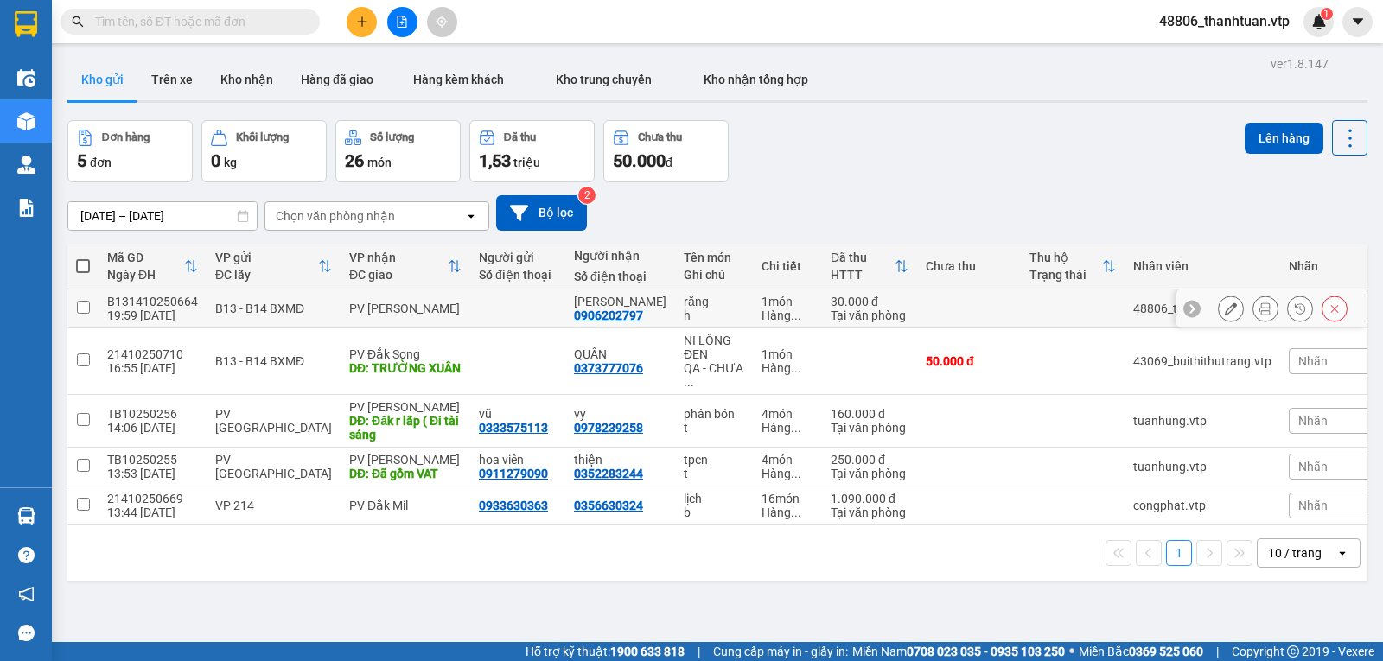
click at [83, 314] on input "checkbox" at bounding box center [83, 307] width 13 height 13
checkbox input "true"
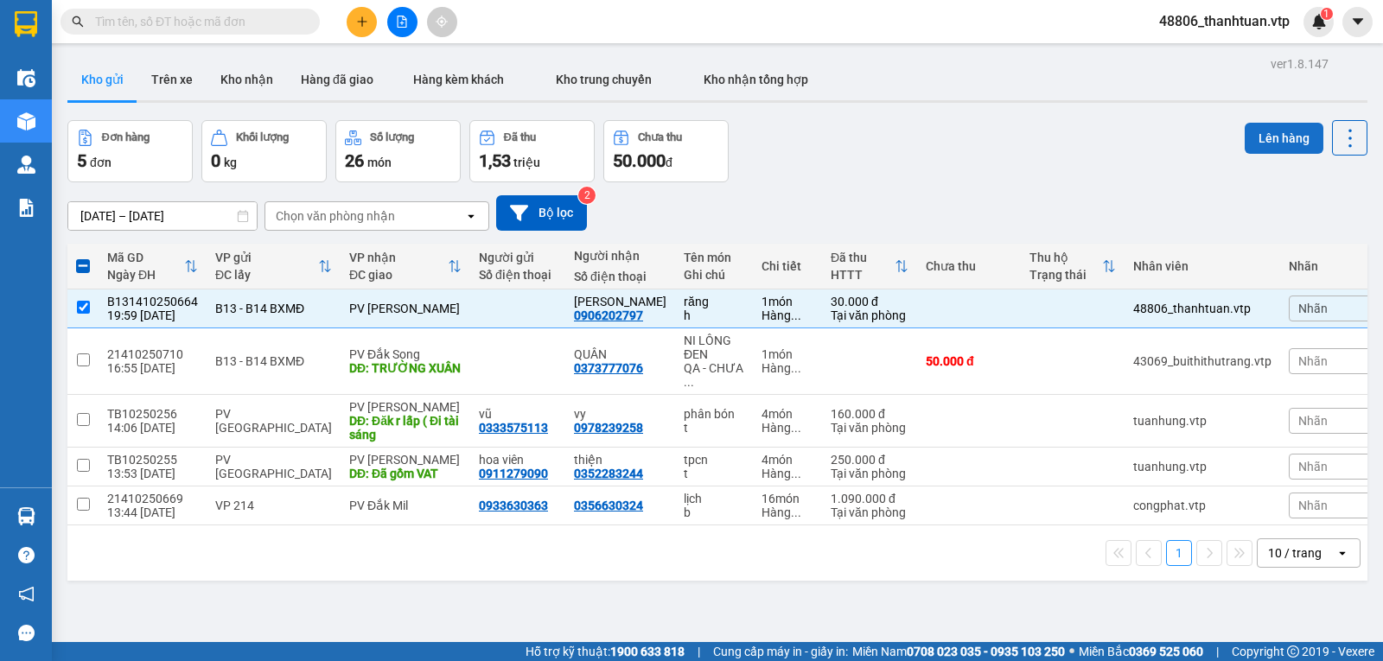
click at [1281, 132] on button "Lên hàng" at bounding box center [1284, 138] width 79 height 31
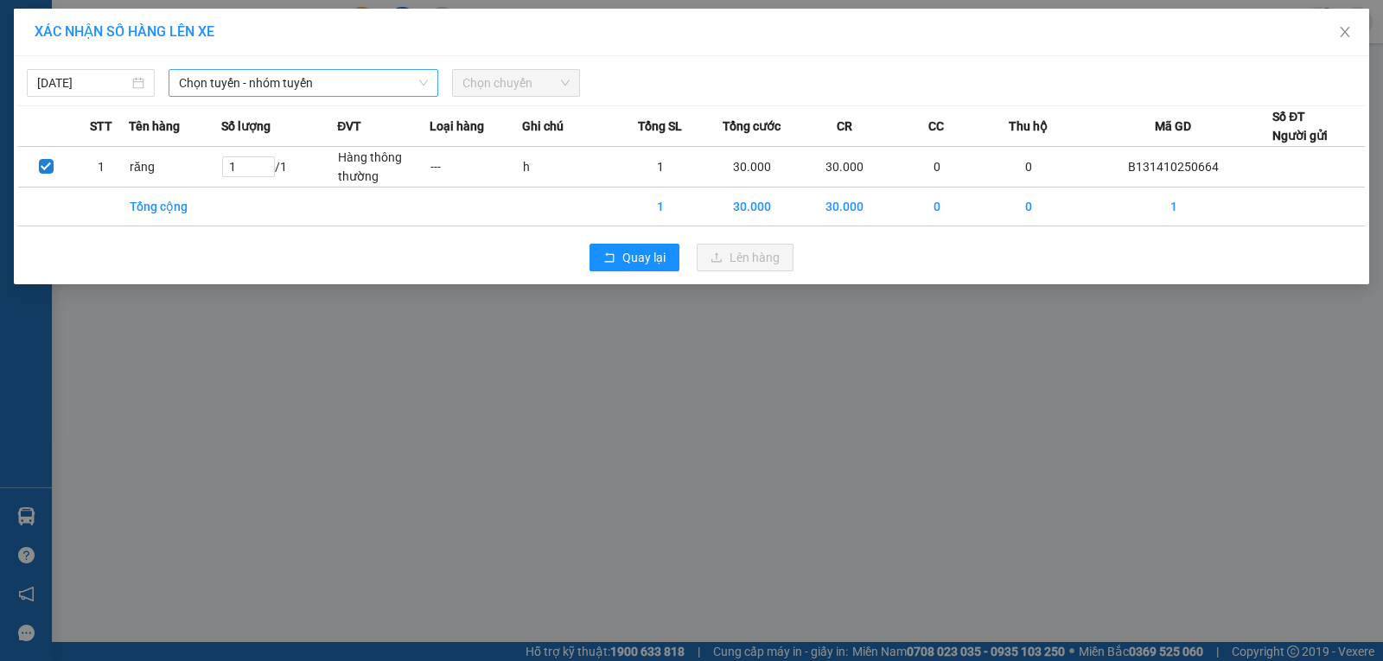
click at [240, 80] on span "Chọn tuyến - nhóm tuyến" at bounding box center [303, 83] width 249 height 26
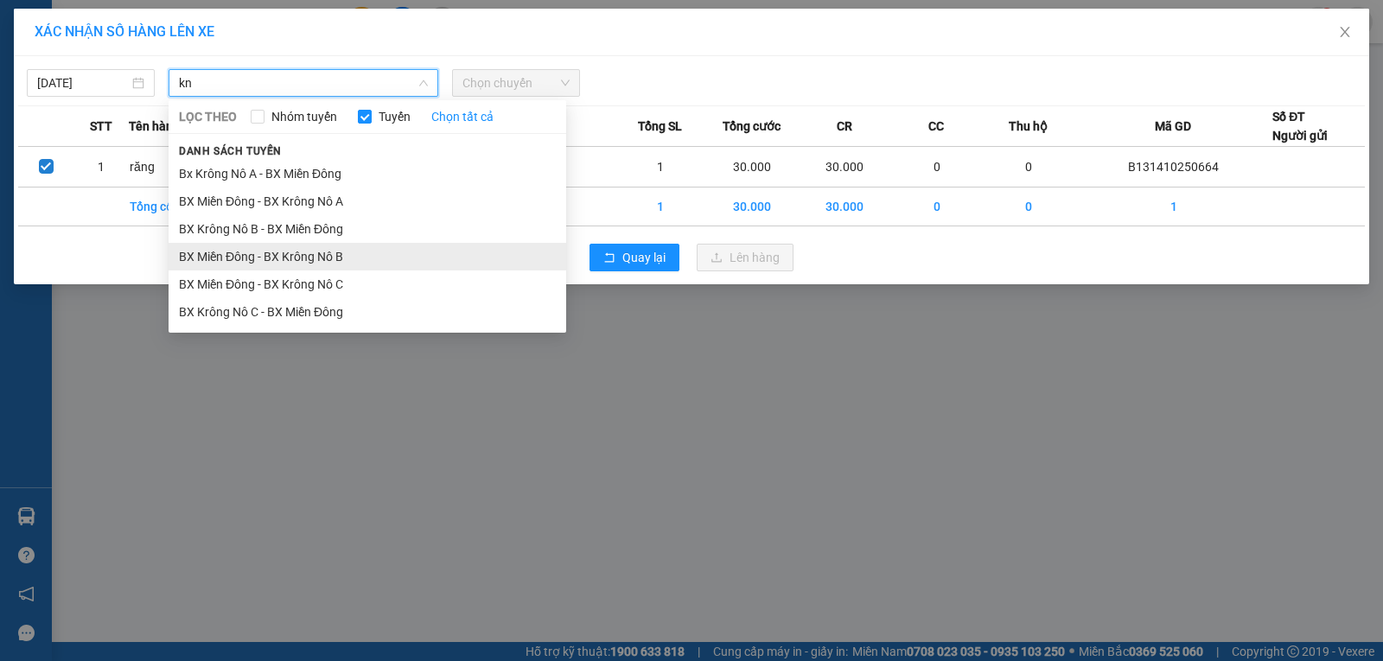
type input "kn"
click at [322, 259] on li "BX Miền Đông - BX Krông Nô B" at bounding box center [368, 257] width 398 height 28
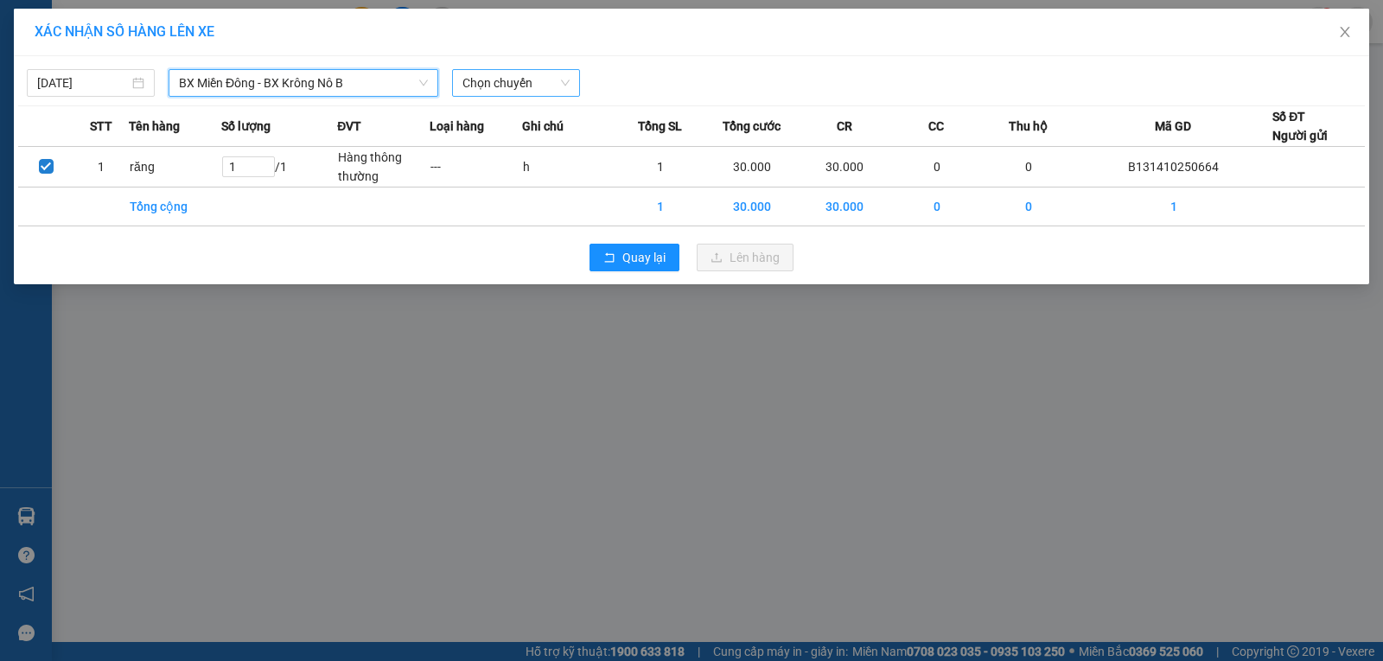
click at [487, 75] on span "Chọn chuyến" at bounding box center [515, 83] width 107 height 26
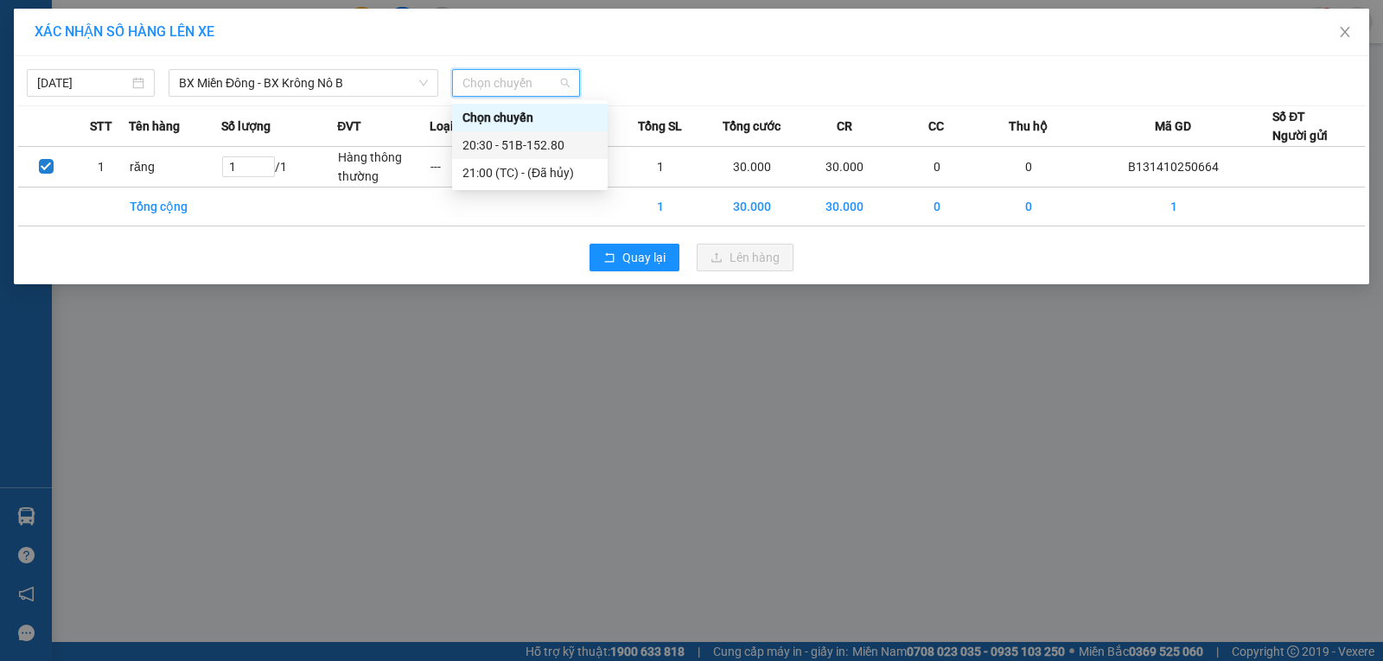
click at [492, 144] on div "20:30 - 51B-152.80" at bounding box center [529, 145] width 135 height 19
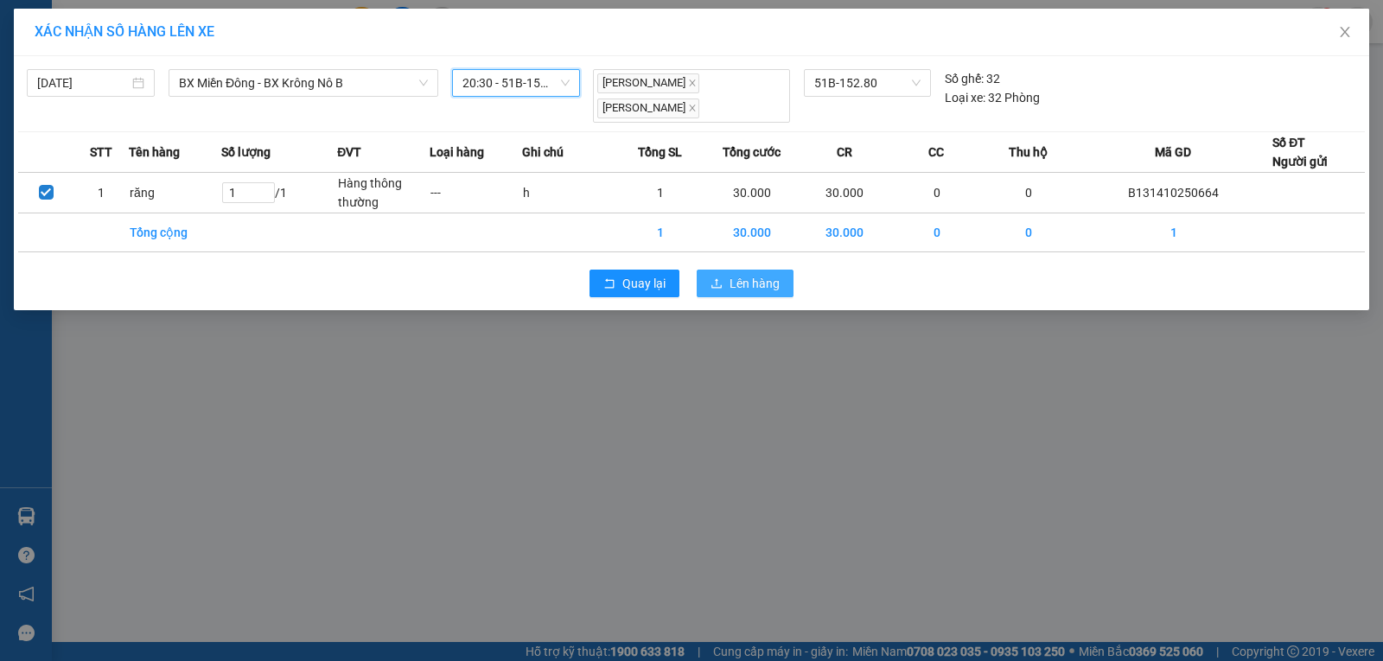
click at [755, 284] on span "Lên hàng" at bounding box center [754, 283] width 50 height 19
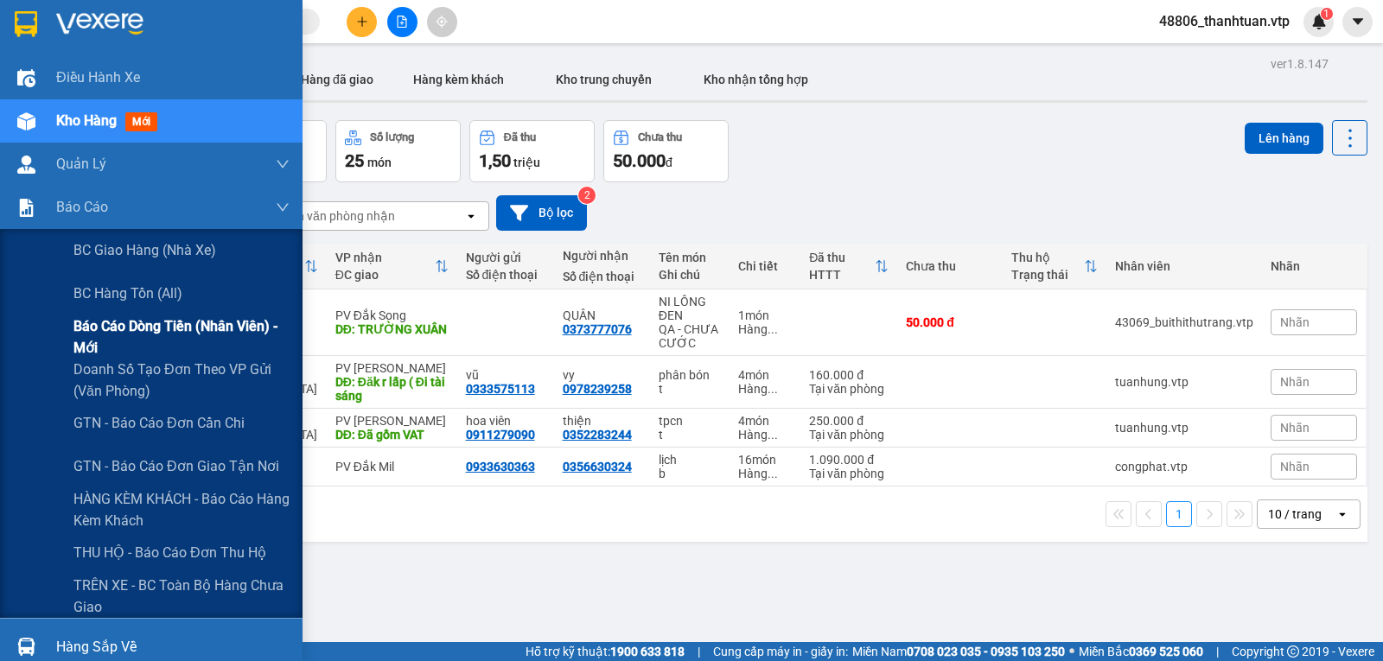
click at [129, 340] on span "Báo cáo dòng tiền (nhân viên) - mới" at bounding box center [181, 336] width 216 height 43
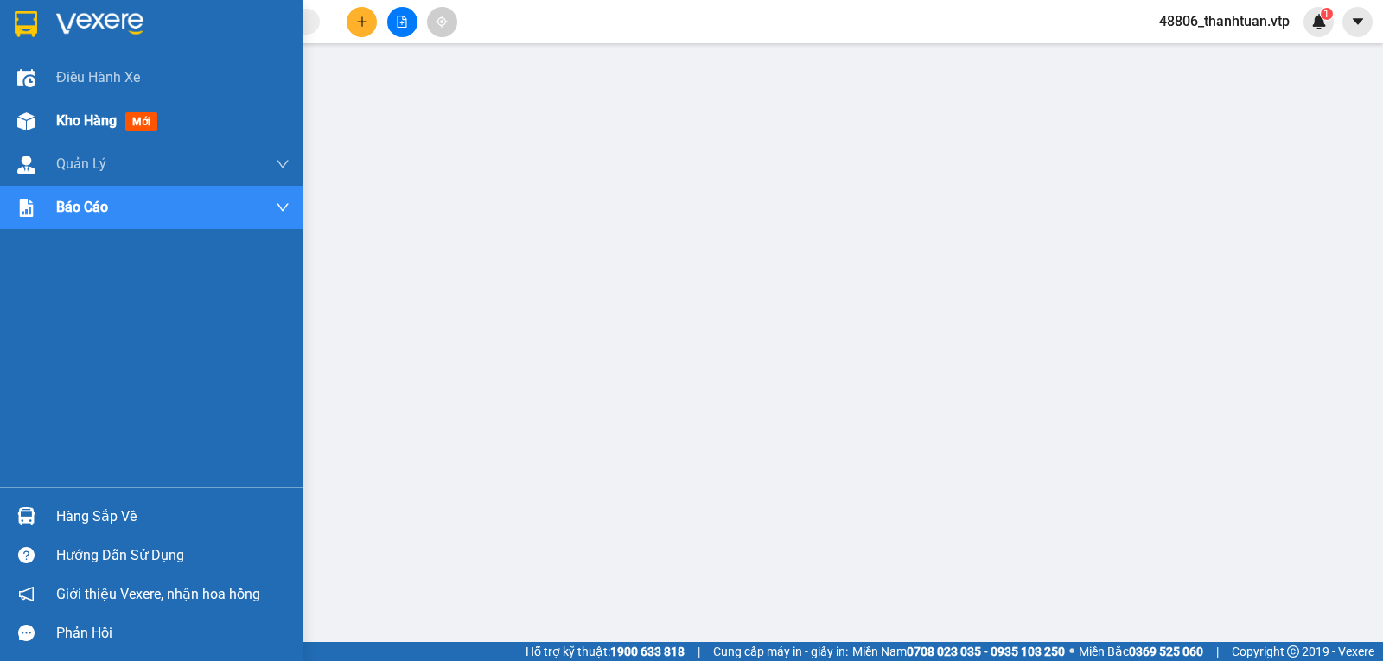
click at [71, 118] on span "Kho hàng" at bounding box center [86, 120] width 60 height 16
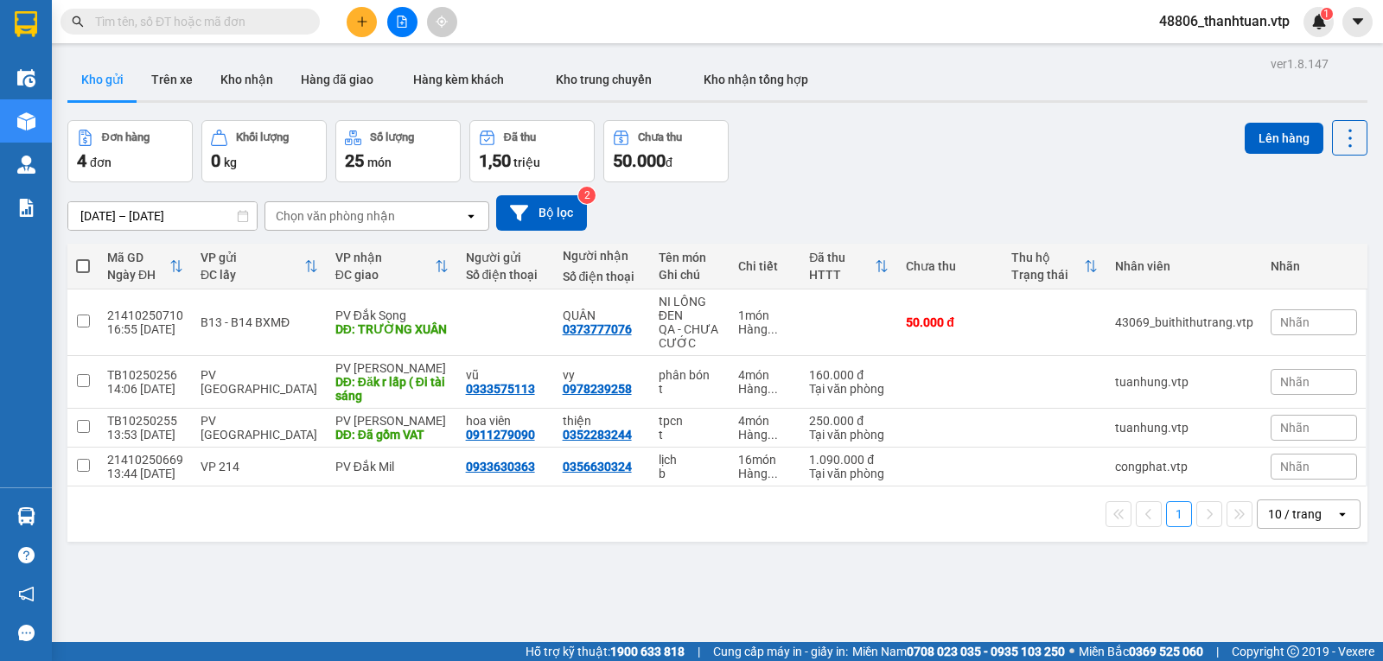
click at [403, 23] on icon "file-add" at bounding box center [403, 22] width 10 height 12
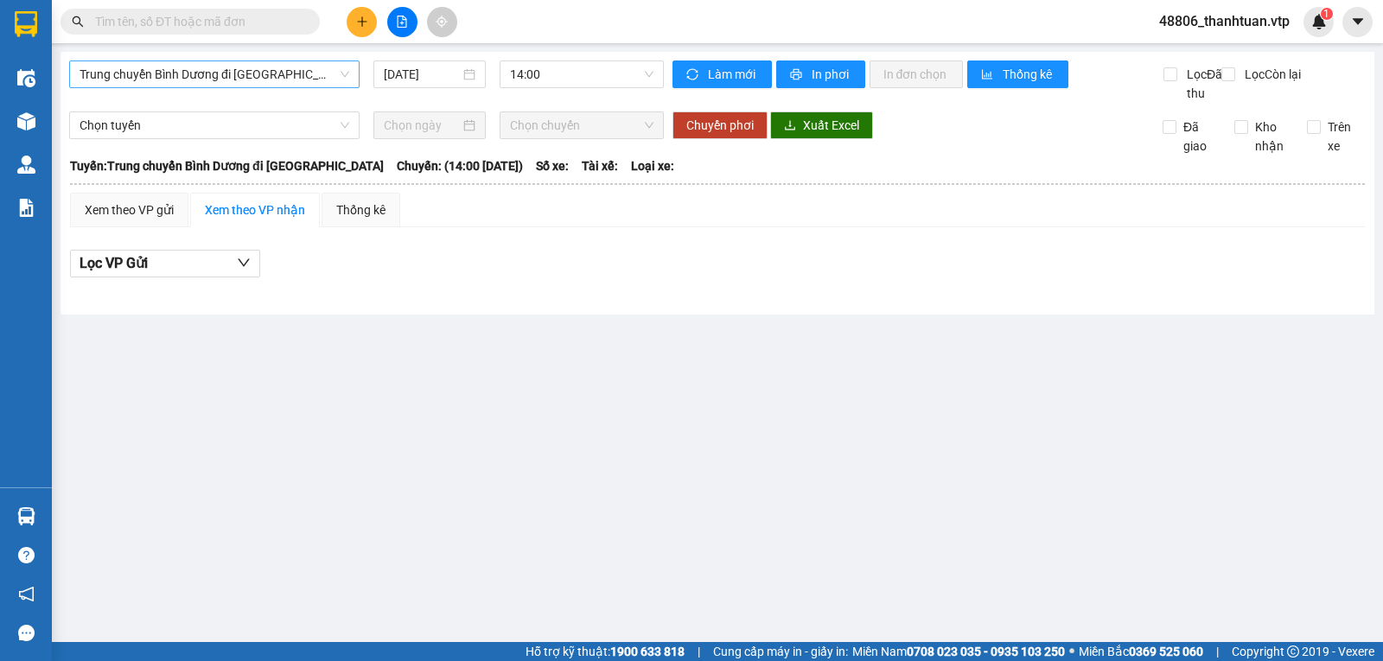
click at [320, 76] on span "Trung chuyển Bình Dương đi BXMĐ" at bounding box center [215, 74] width 270 height 26
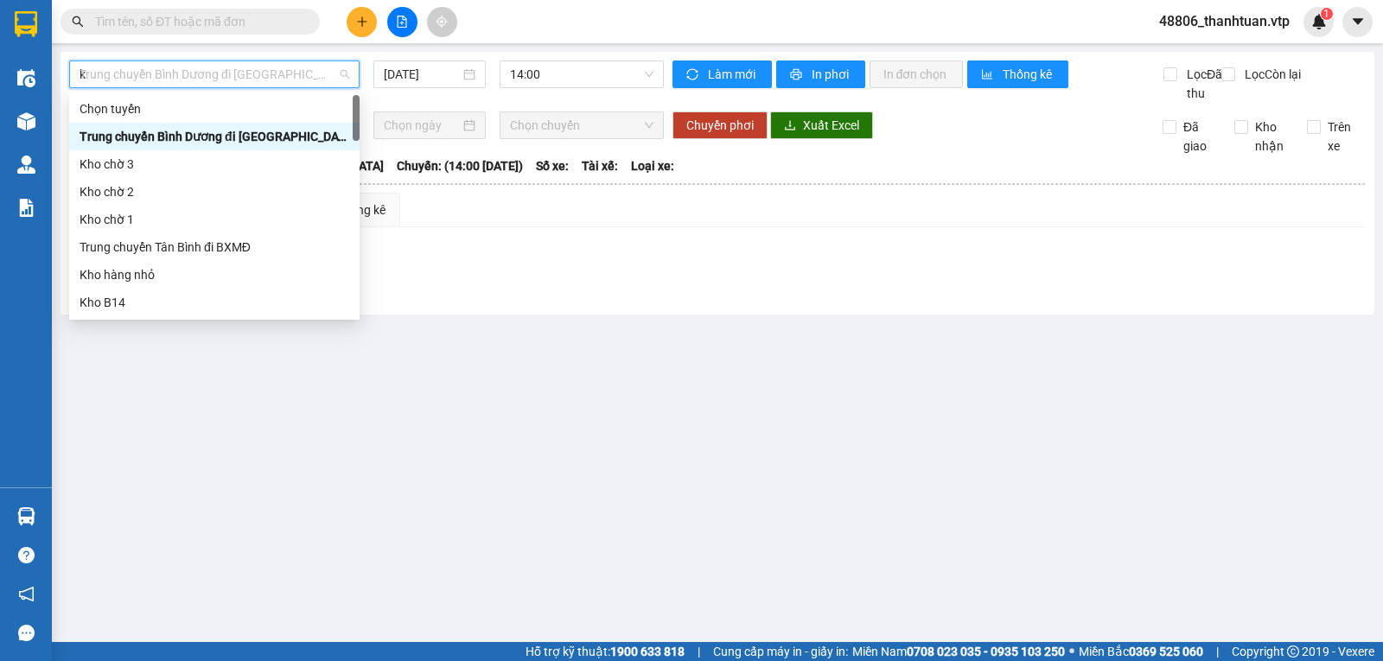
type input "kn"
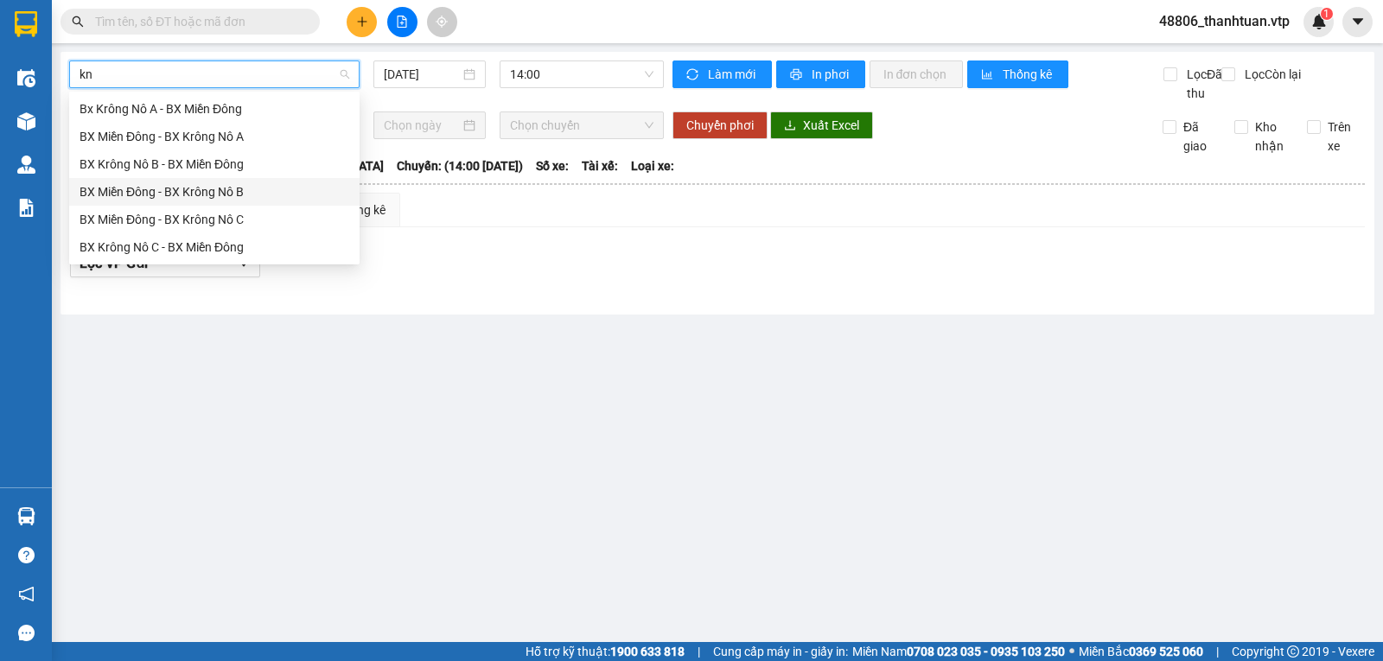
click at [246, 197] on div "BX Miền Đông - BX Krông Nô B" at bounding box center [215, 191] width 270 height 19
type input "13/10/2025"
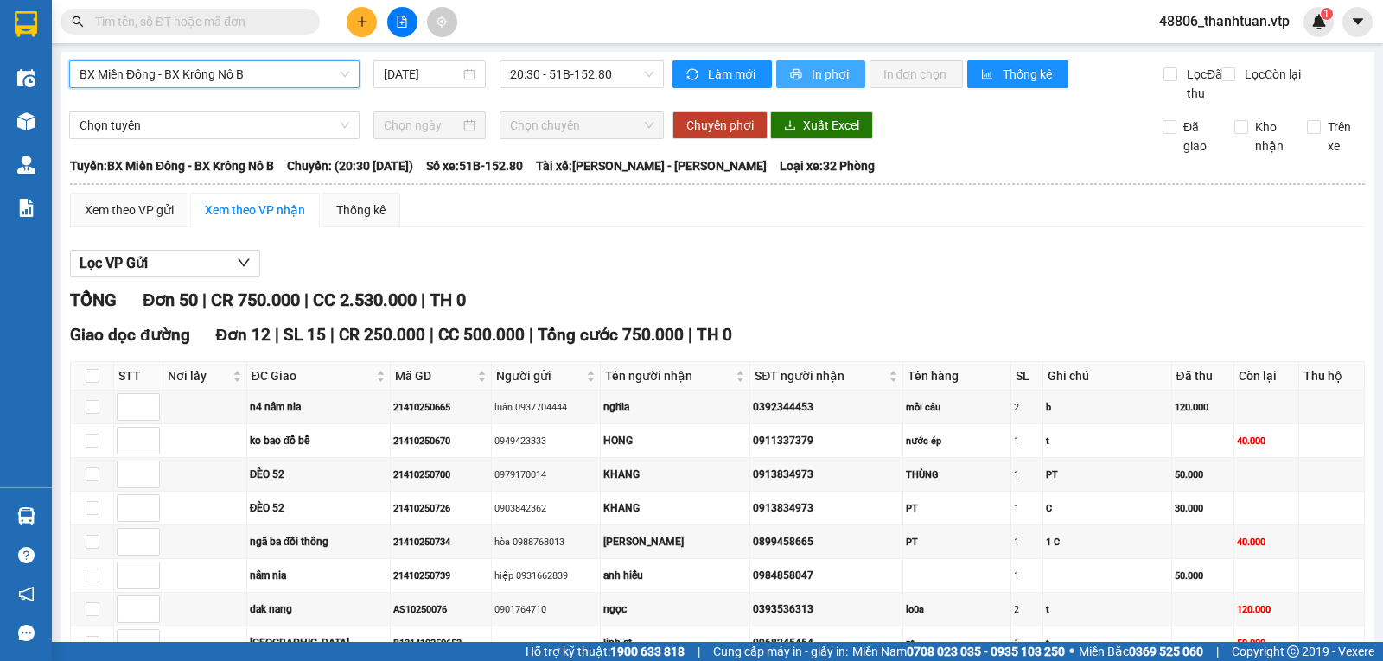
click at [799, 73] on button "In phơi" at bounding box center [820, 74] width 89 height 28
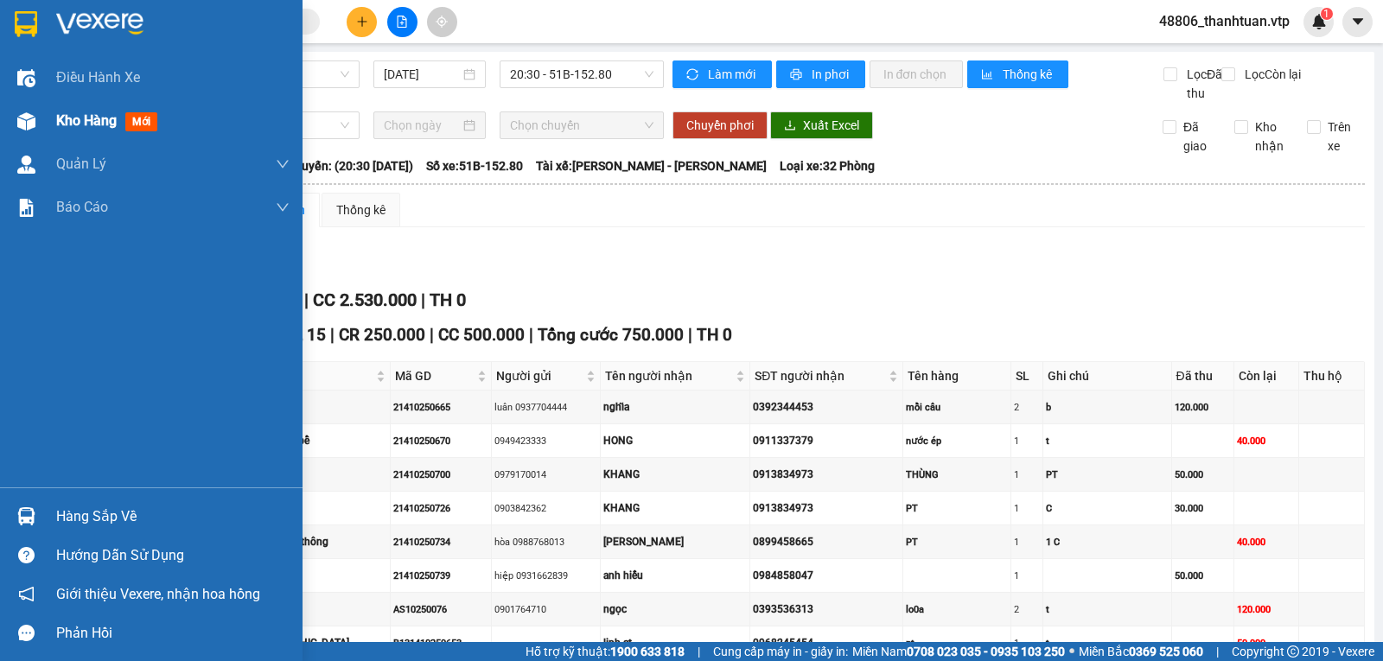
click at [86, 118] on span "Kho hàng" at bounding box center [86, 120] width 60 height 16
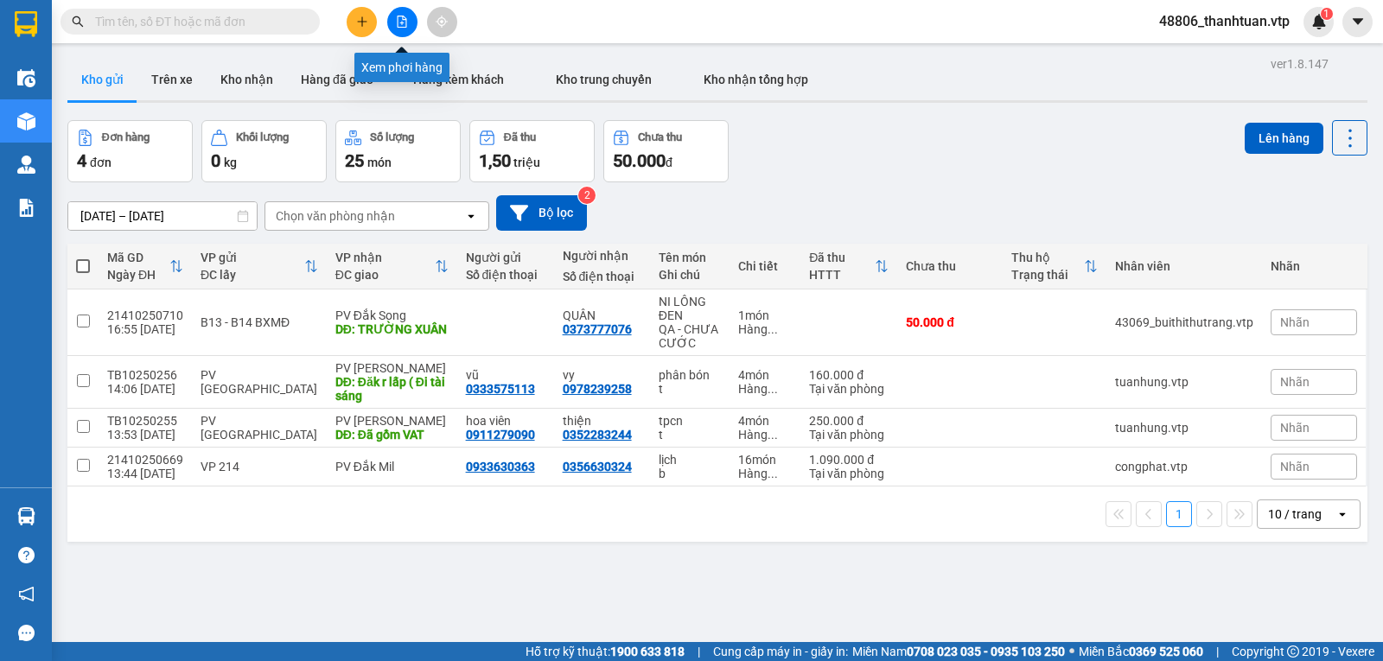
click at [398, 19] on icon "file-add" at bounding box center [402, 22] width 12 height 12
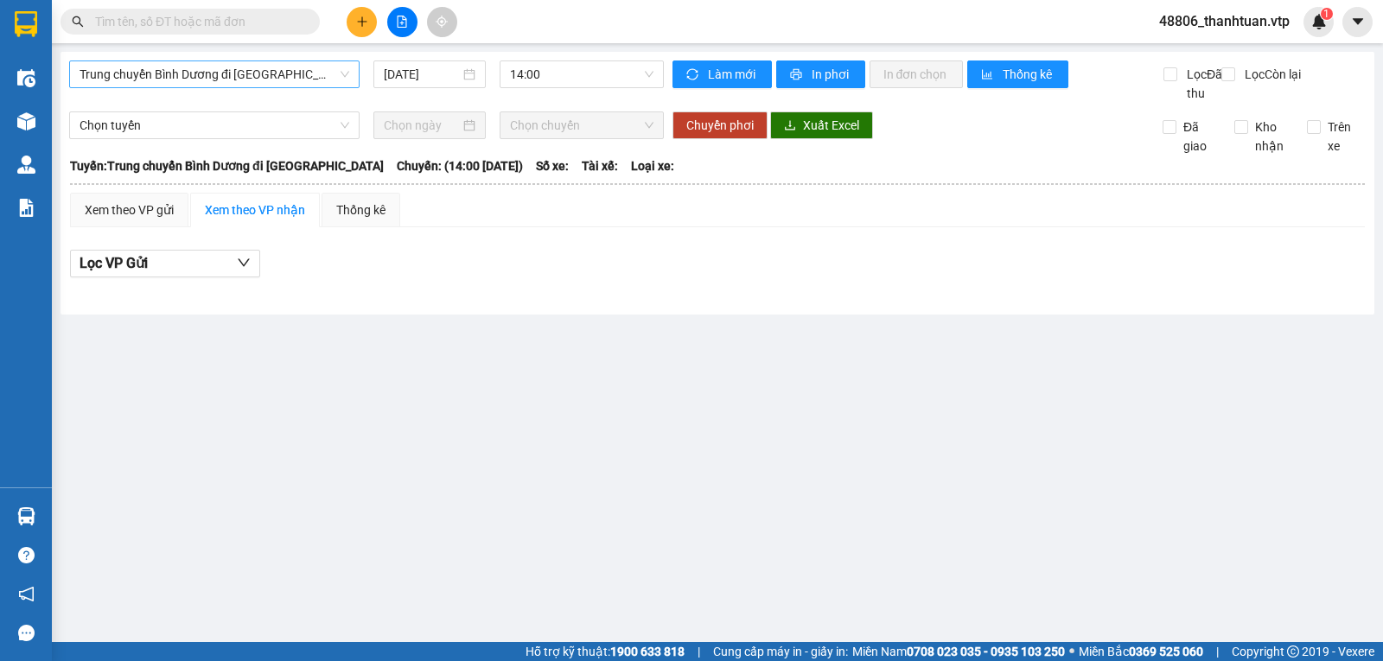
click at [309, 73] on span "Trung chuyển Bình Dương đi BXMĐ" at bounding box center [215, 74] width 270 height 26
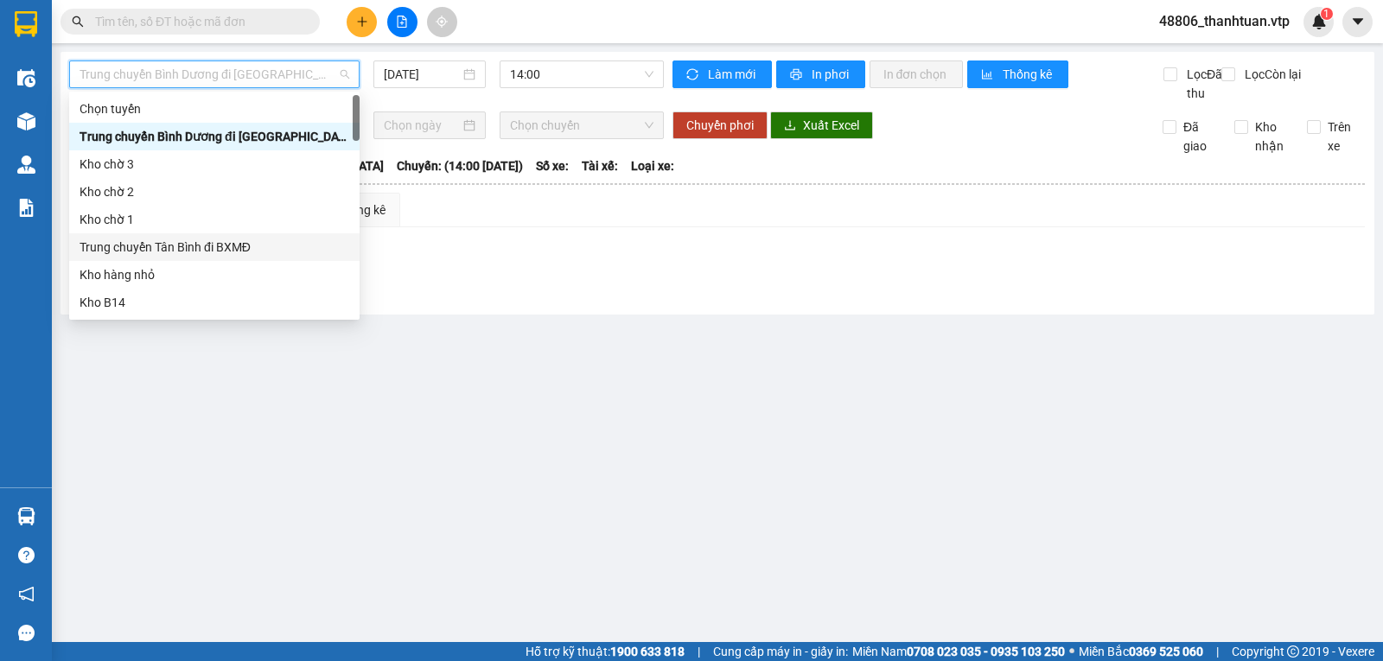
click at [211, 251] on div "Trung chuyển Tân Bình đi BXMĐ" at bounding box center [215, 247] width 270 height 19
type input "13/10/2025"
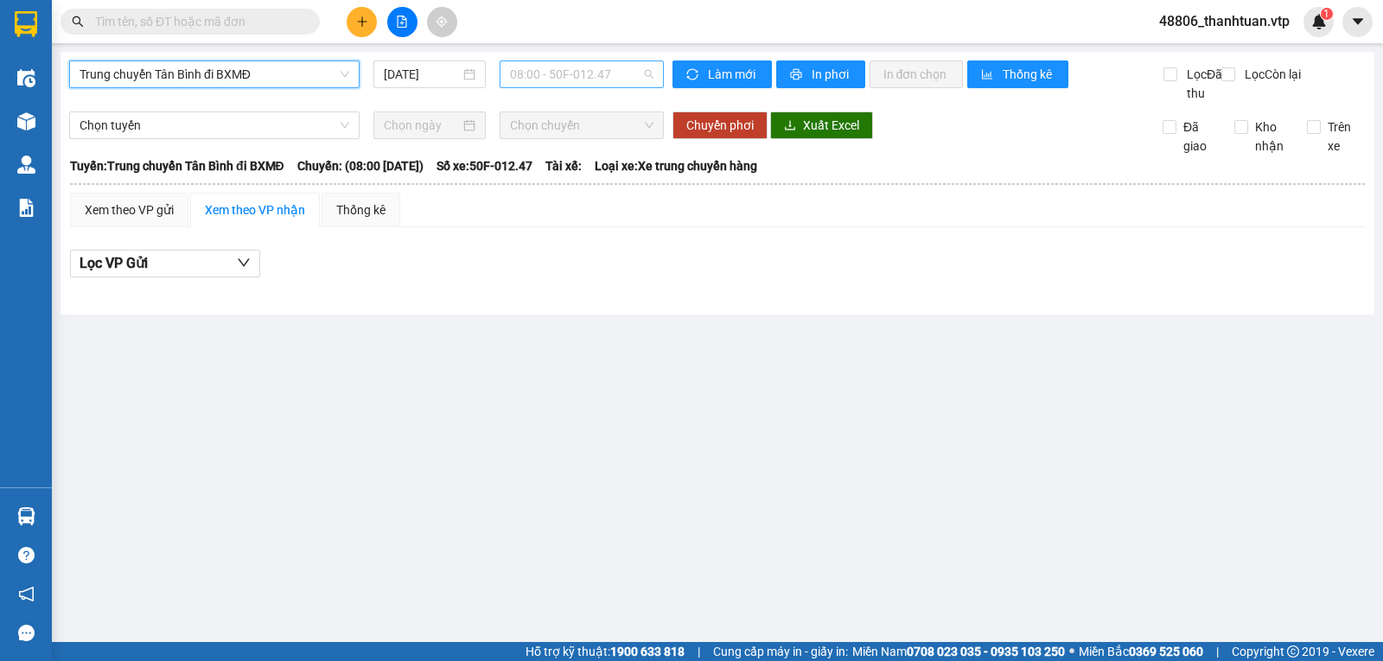
click at [601, 74] on span "08:00 - 50F-012.47" at bounding box center [581, 74] width 143 height 26
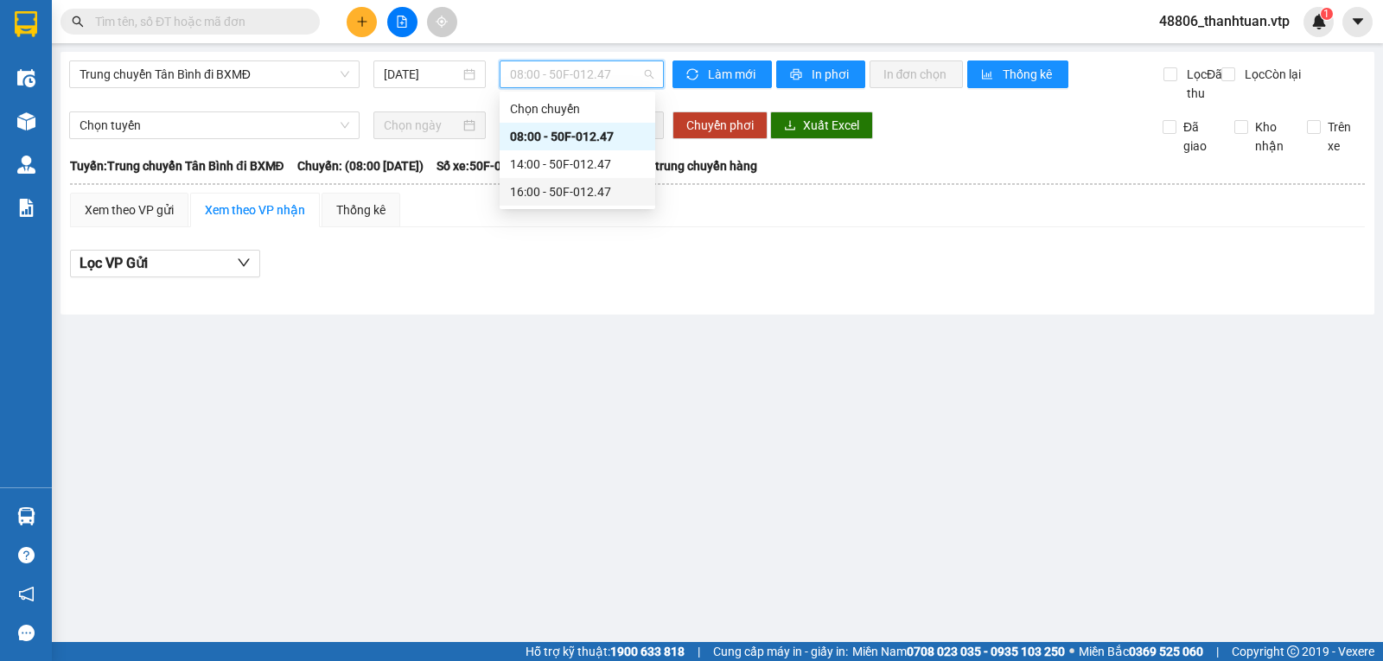
click at [551, 181] on div "16:00 - 50F-012.47" at bounding box center [578, 192] width 156 height 28
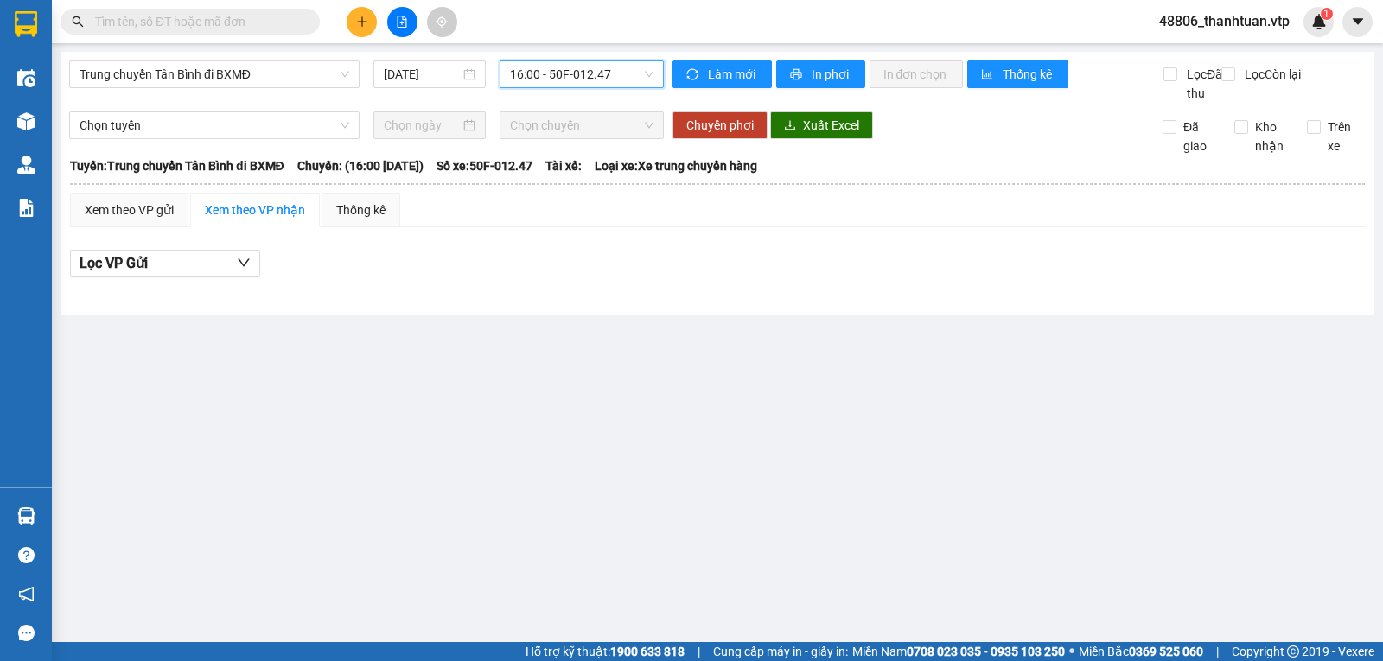
click at [563, 83] on span "16:00 - 50F-012.47" at bounding box center [581, 74] width 143 height 26
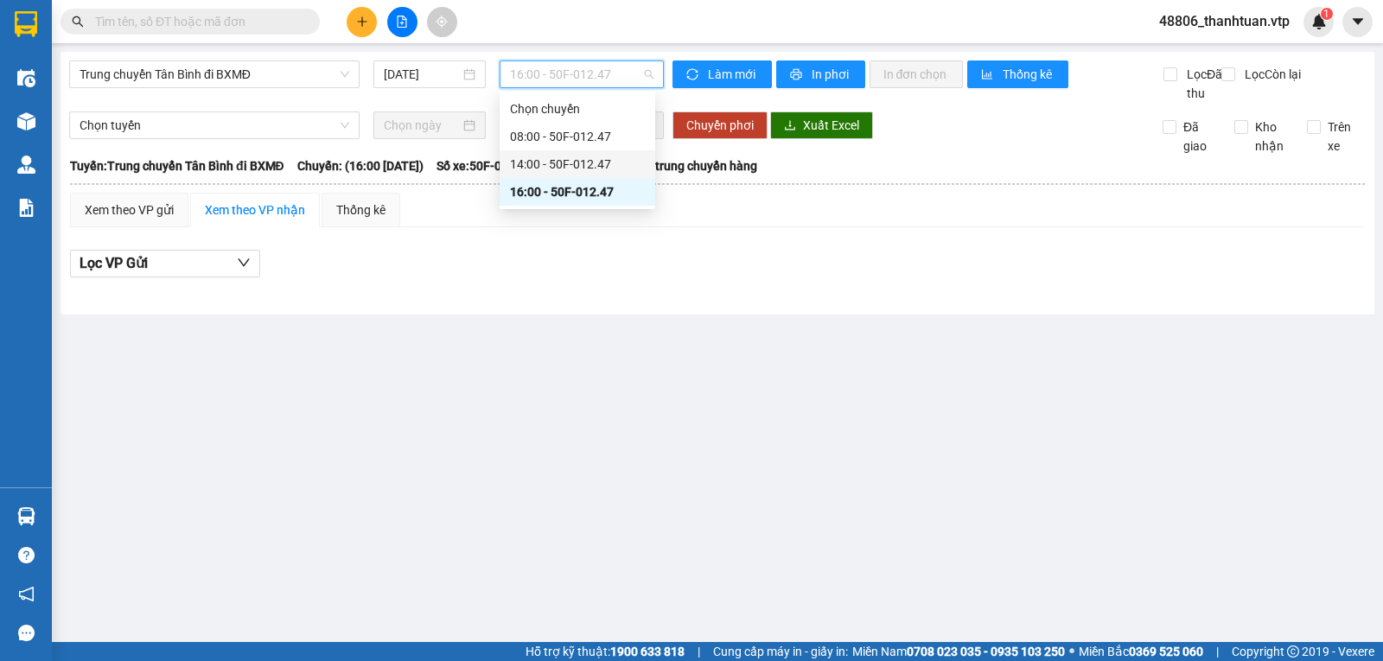
click at [555, 162] on div "14:00 - 50F-012.47" at bounding box center [577, 164] width 135 height 19
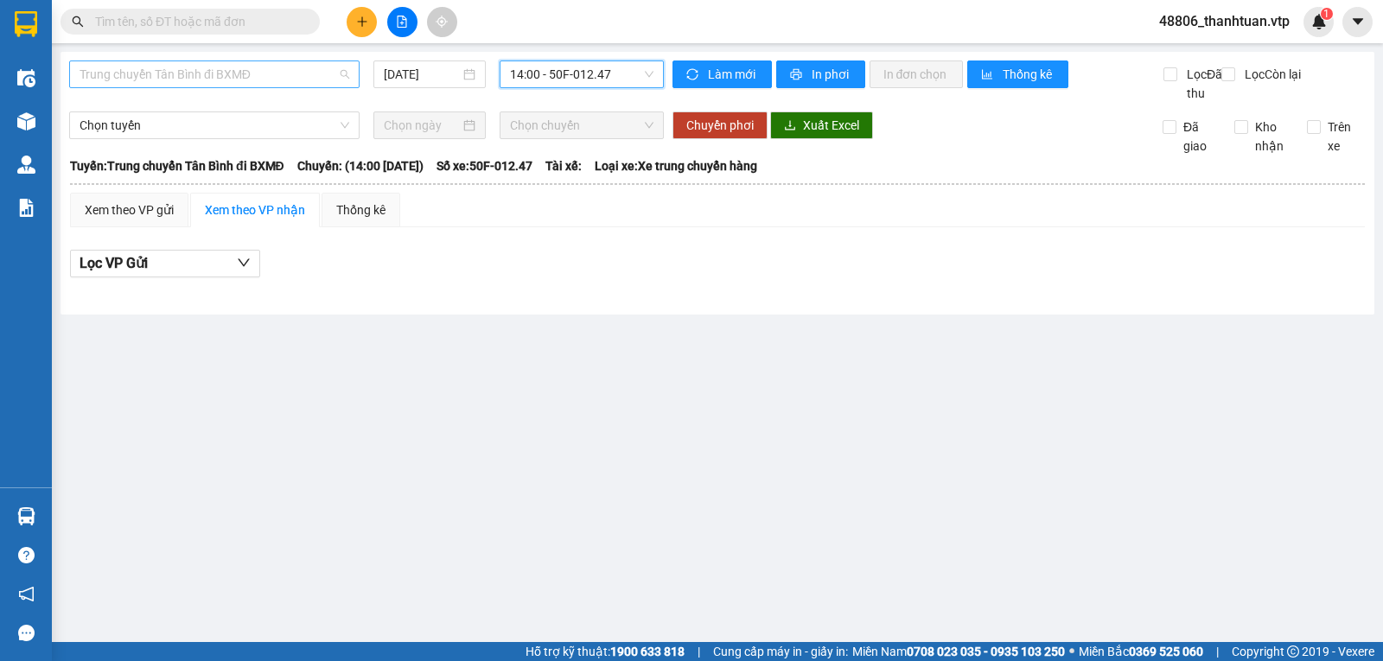
click at [274, 69] on span "Trung chuyển Tân Bình đi BXMĐ" at bounding box center [215, 74] width 270 height 26
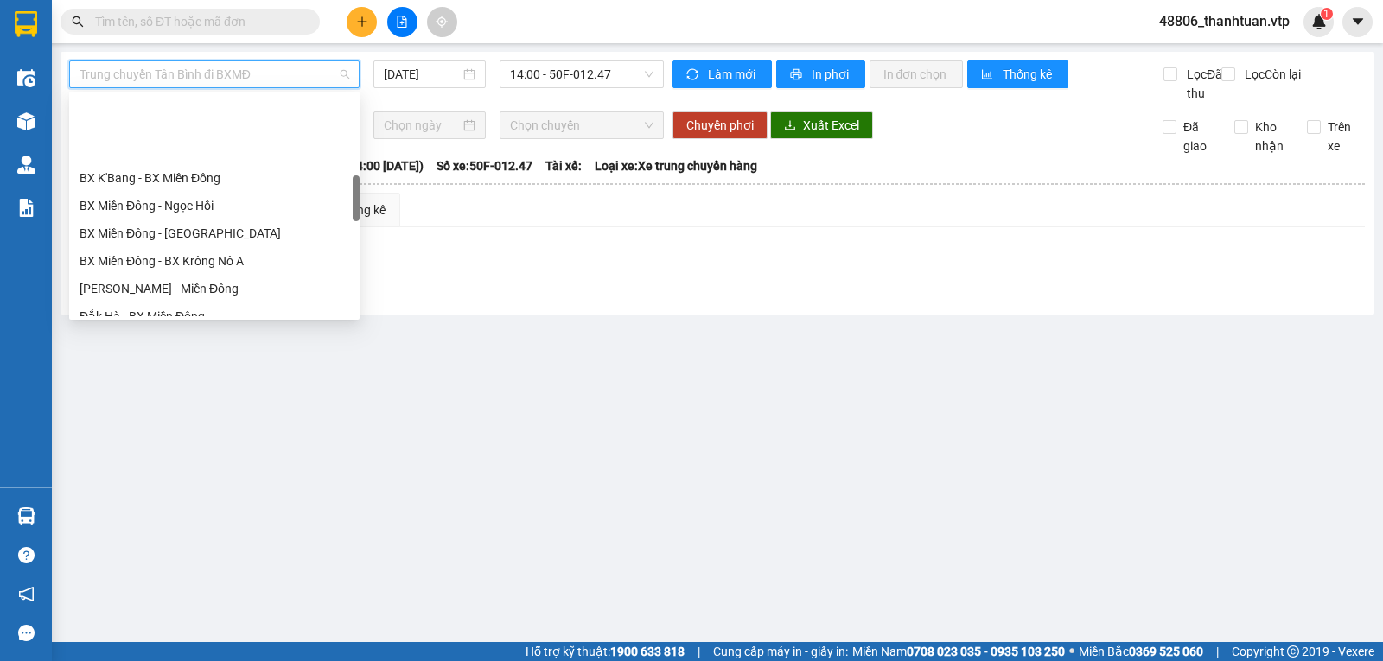
scroll to position [432, 0]
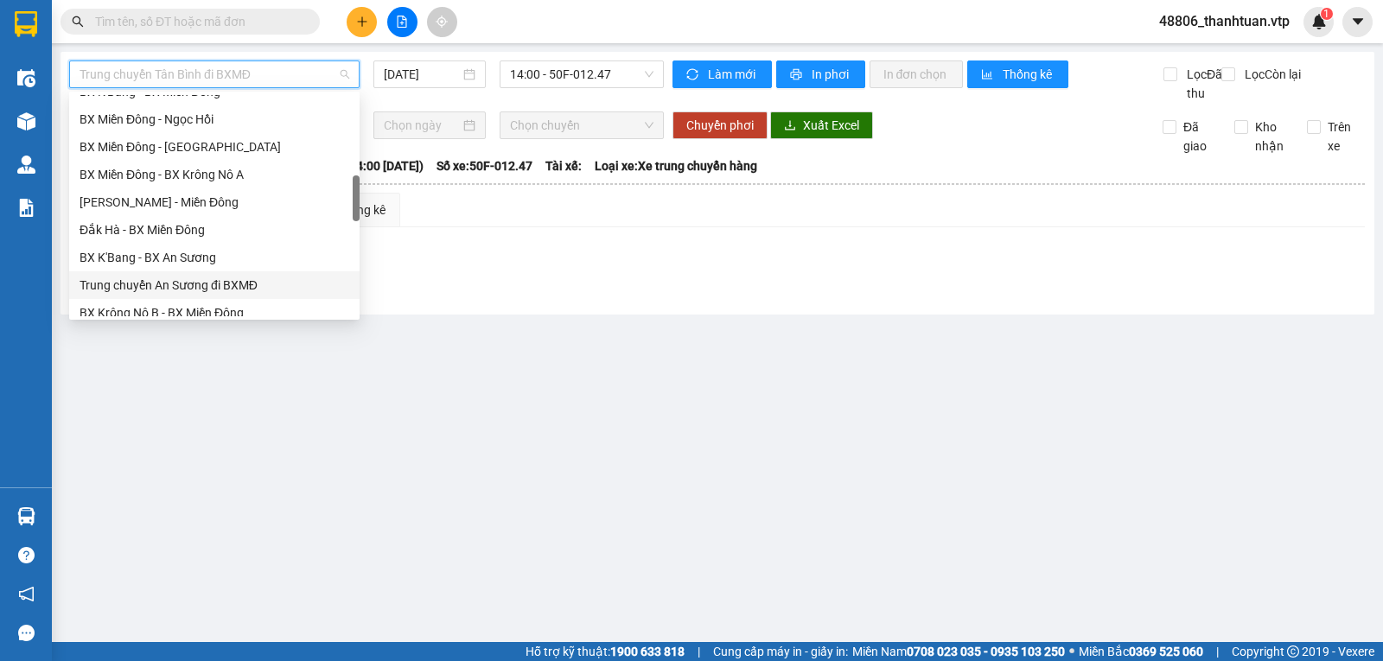
click at [203, 289] on div "Trung chuyển An Sương đi BXMĐ" at bounding box center [215, 285] width 270 height 19
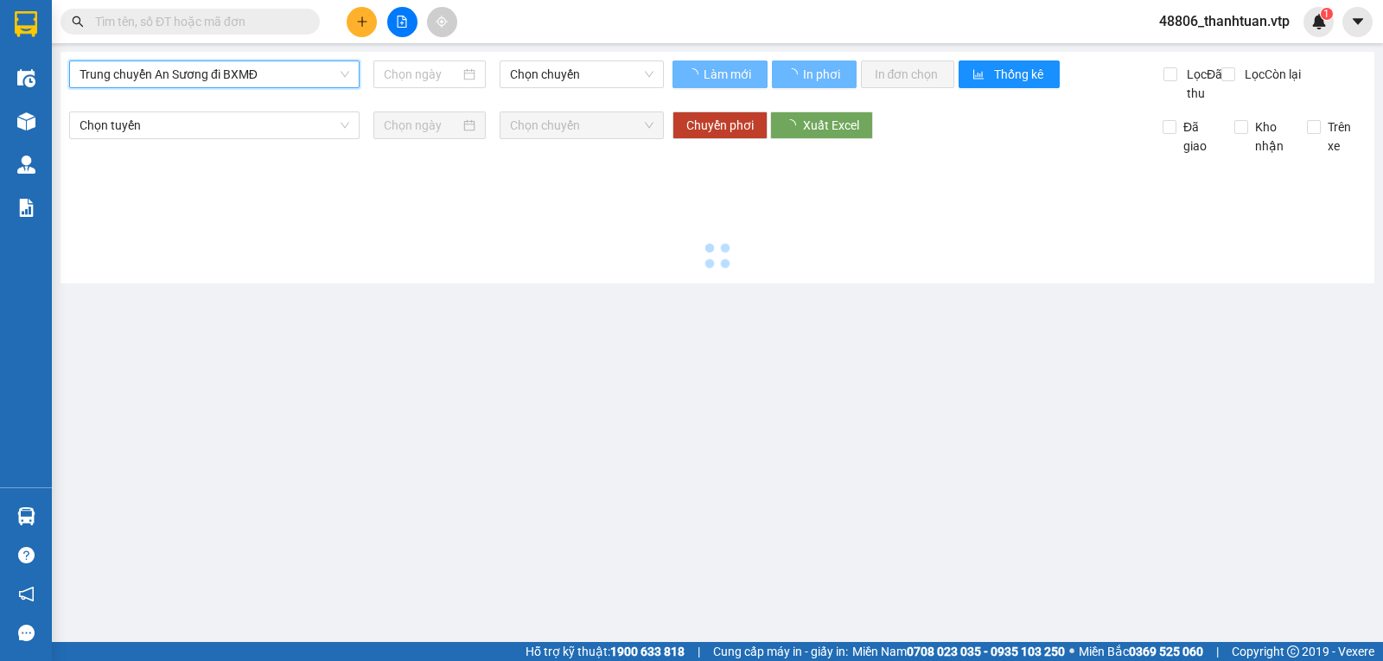
type input "13/10/2025"
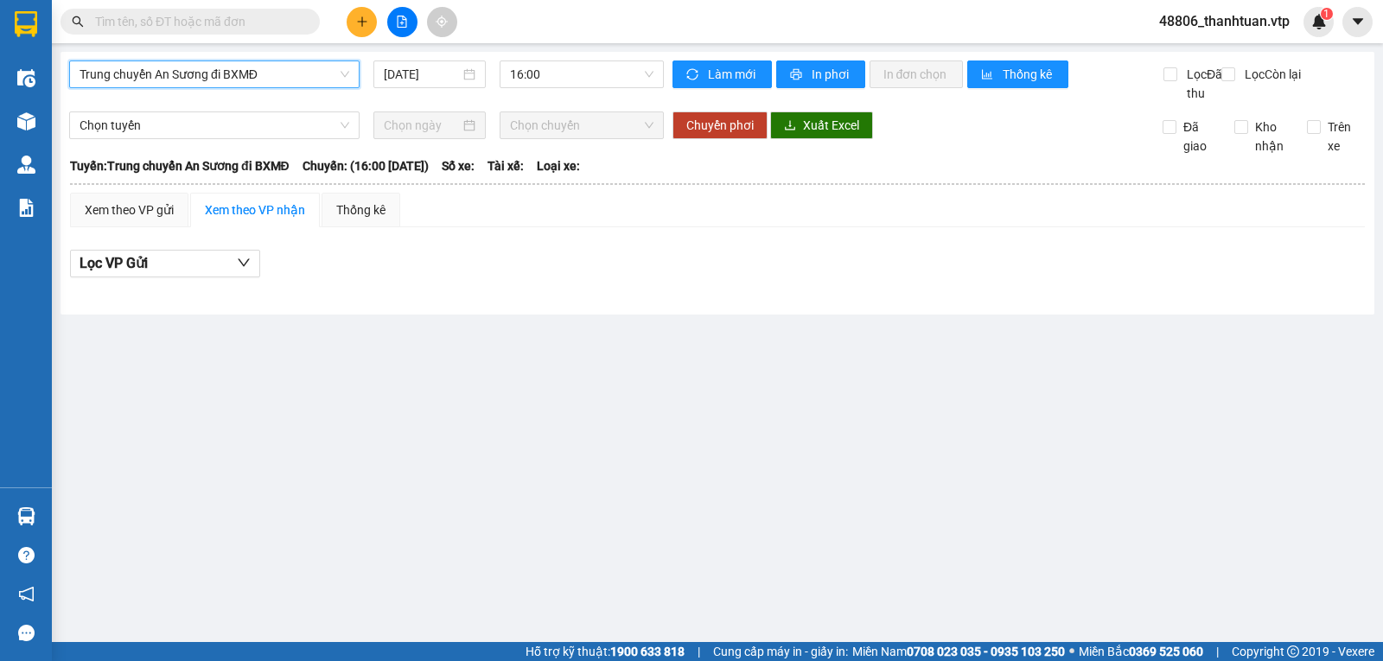
click at [309, 74] on span "Trung chuyển An Sương đi BXMĐ" at bounding box center [215, 74] width 270 height 26
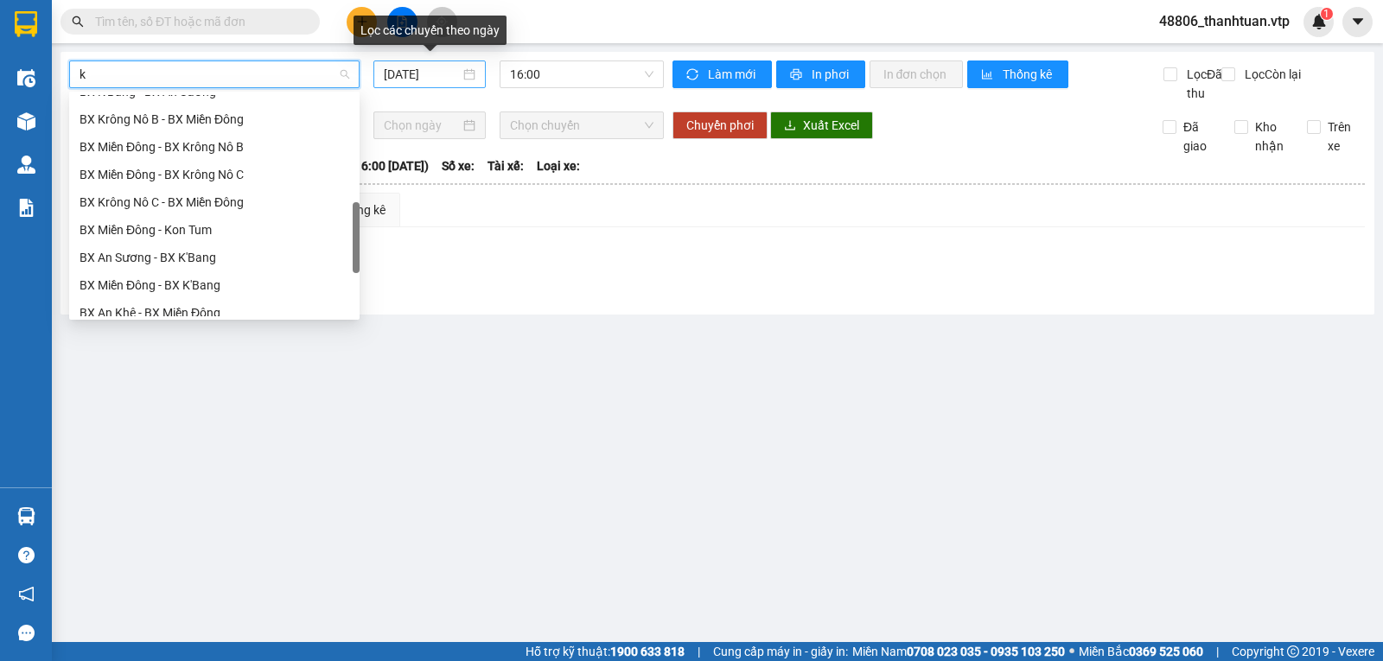
type input "kn"
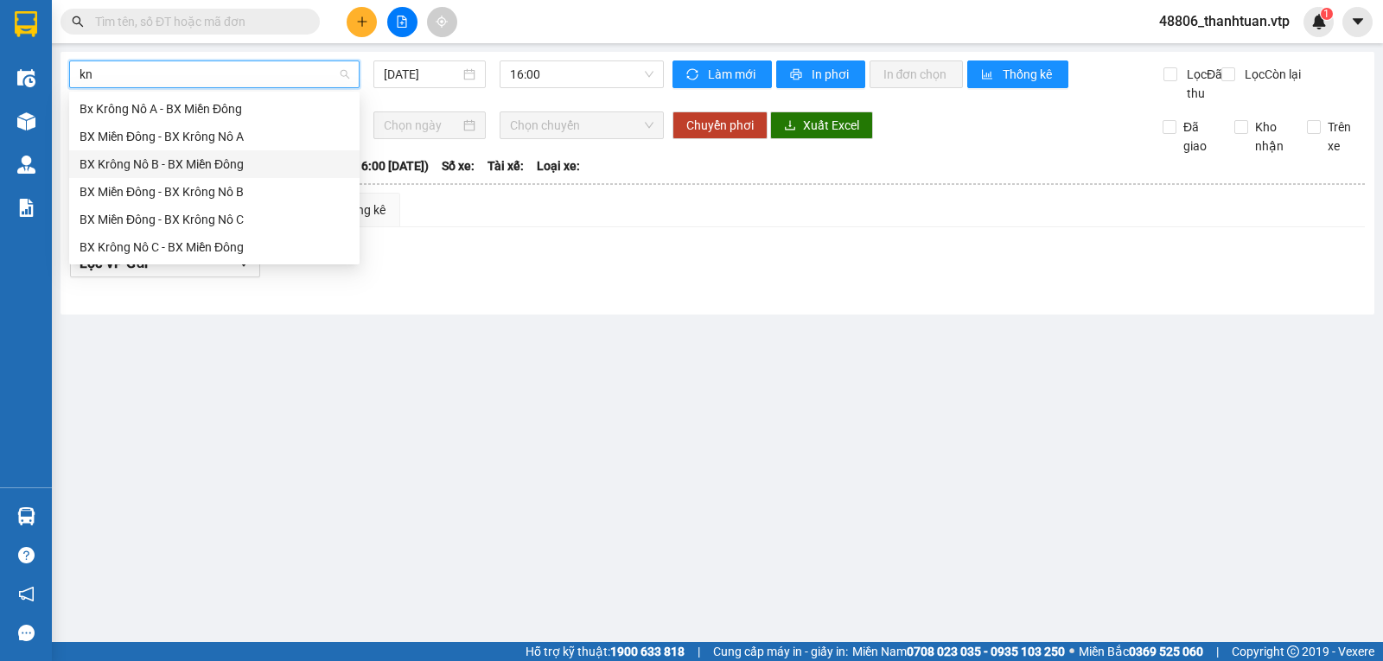
click at [233, 142] on div "BX Miền Đông - BX Krông Nô A" at bounding box center [215, 136] width 270 height 19
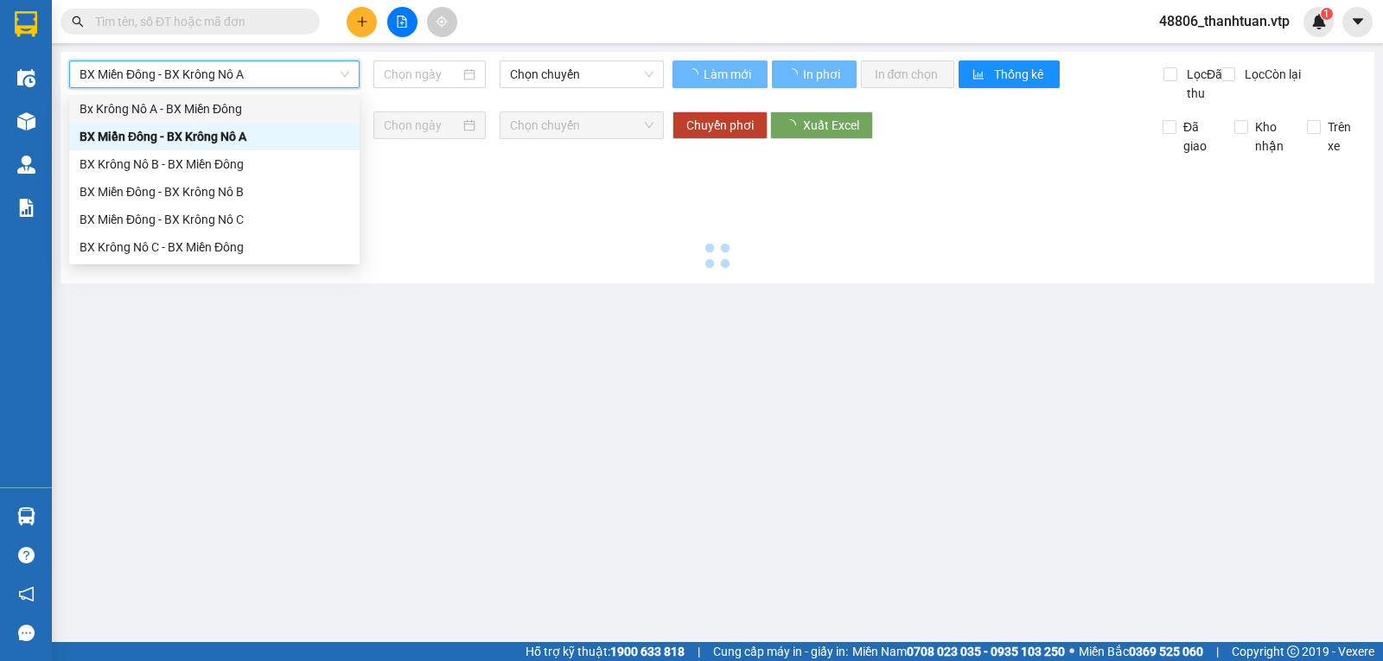
type input "13/10/2025"
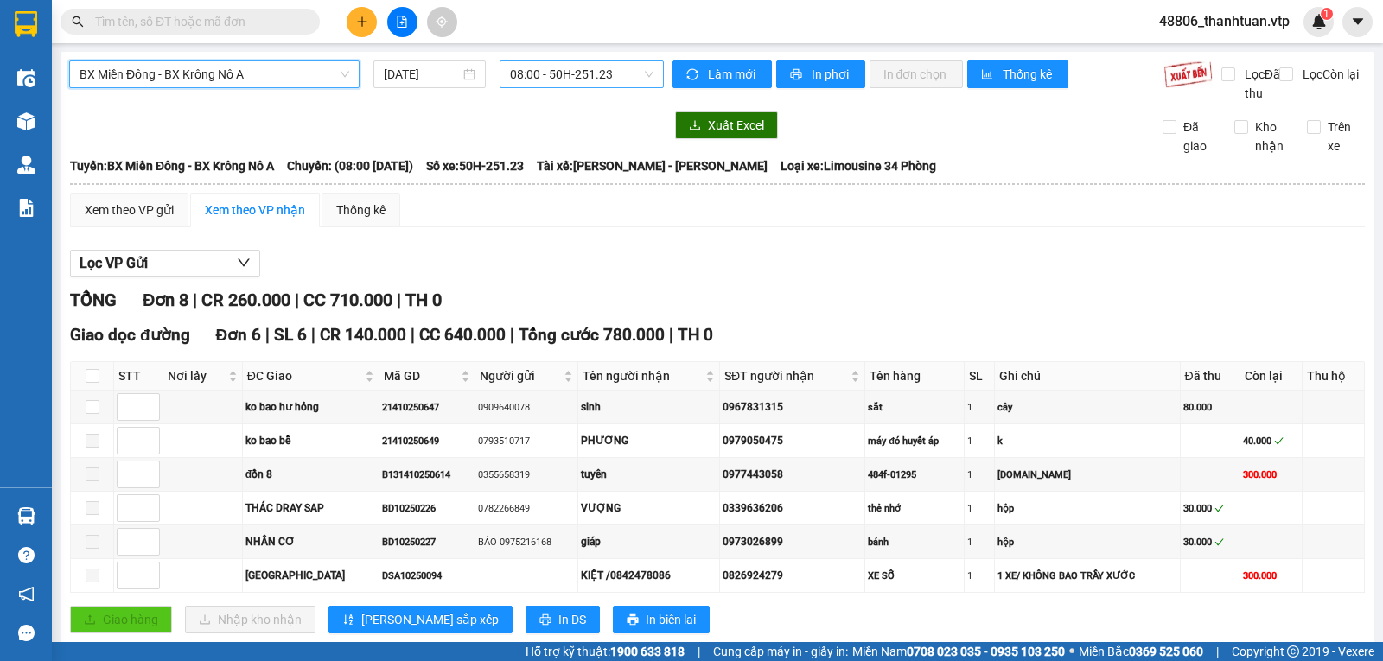
click at [595, 77] on span "08:00 - 50H-251.23" at bounding box center [581, 74] width 143 height 26
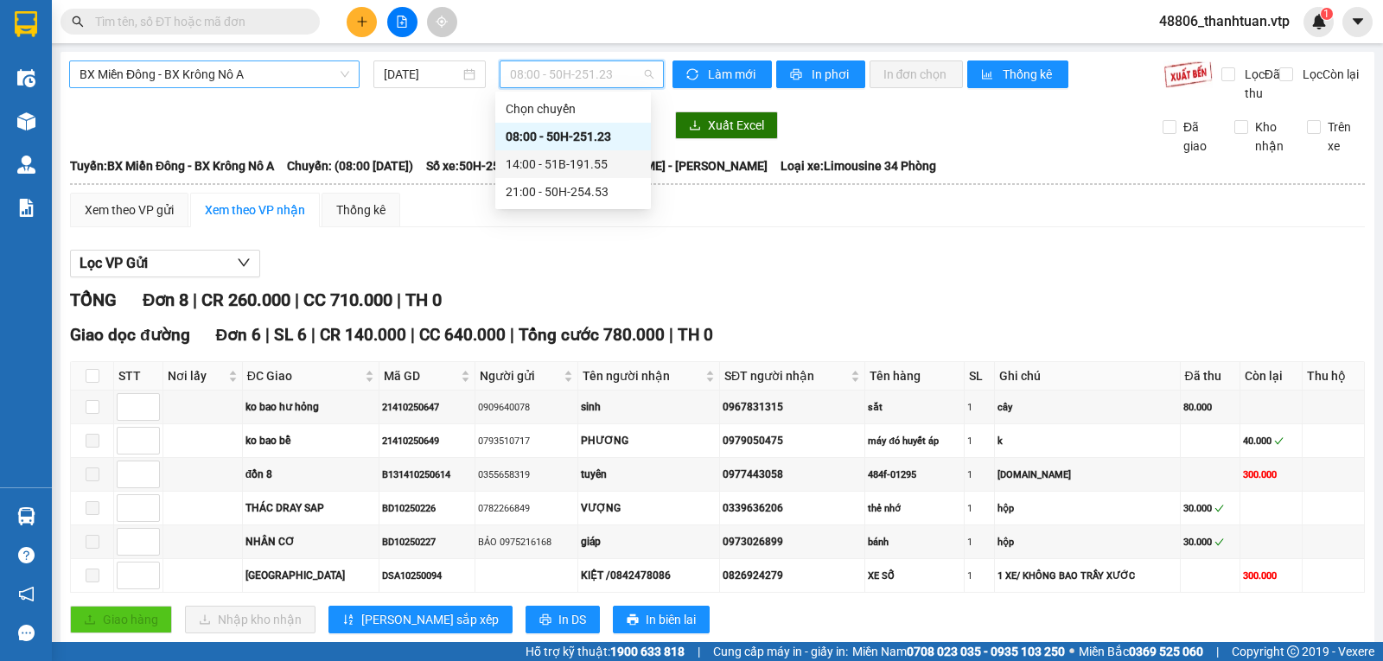
click at [306, 78] on span "BX Miền Đông - BX Krông Nô A" at bounding box center [215, 74] width 270 height 26
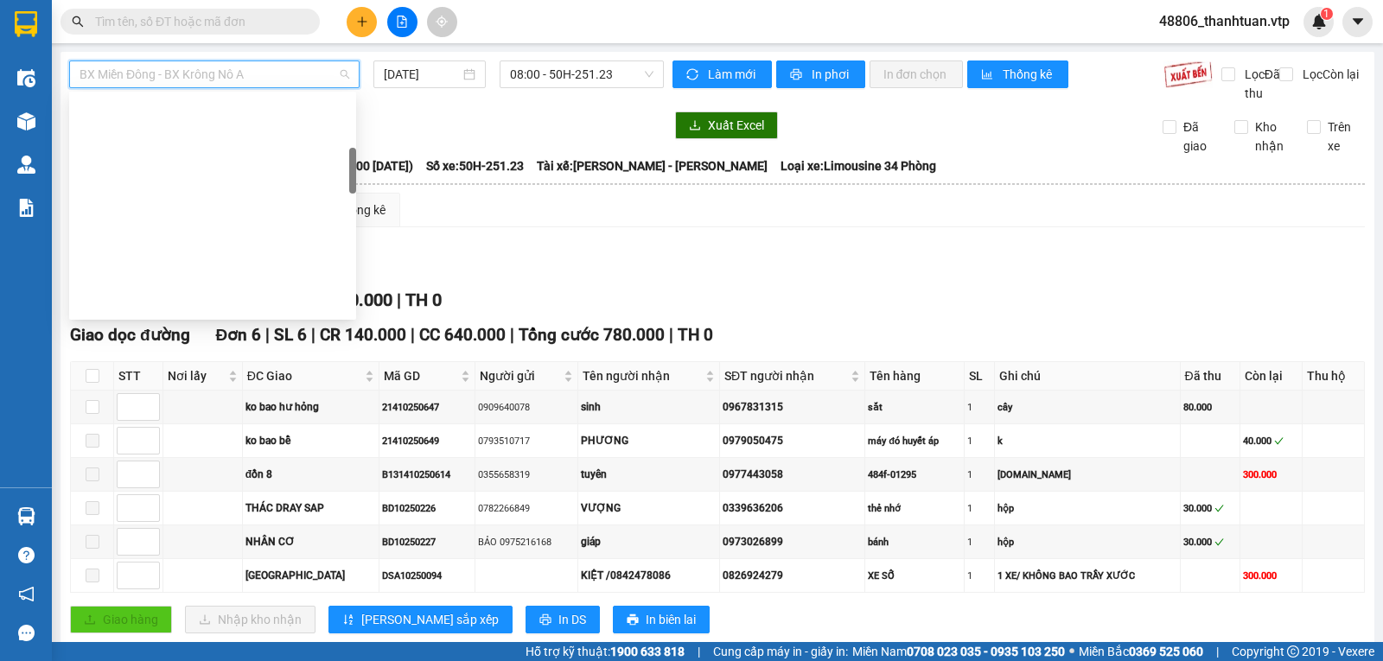
scroll to position [304, 0]
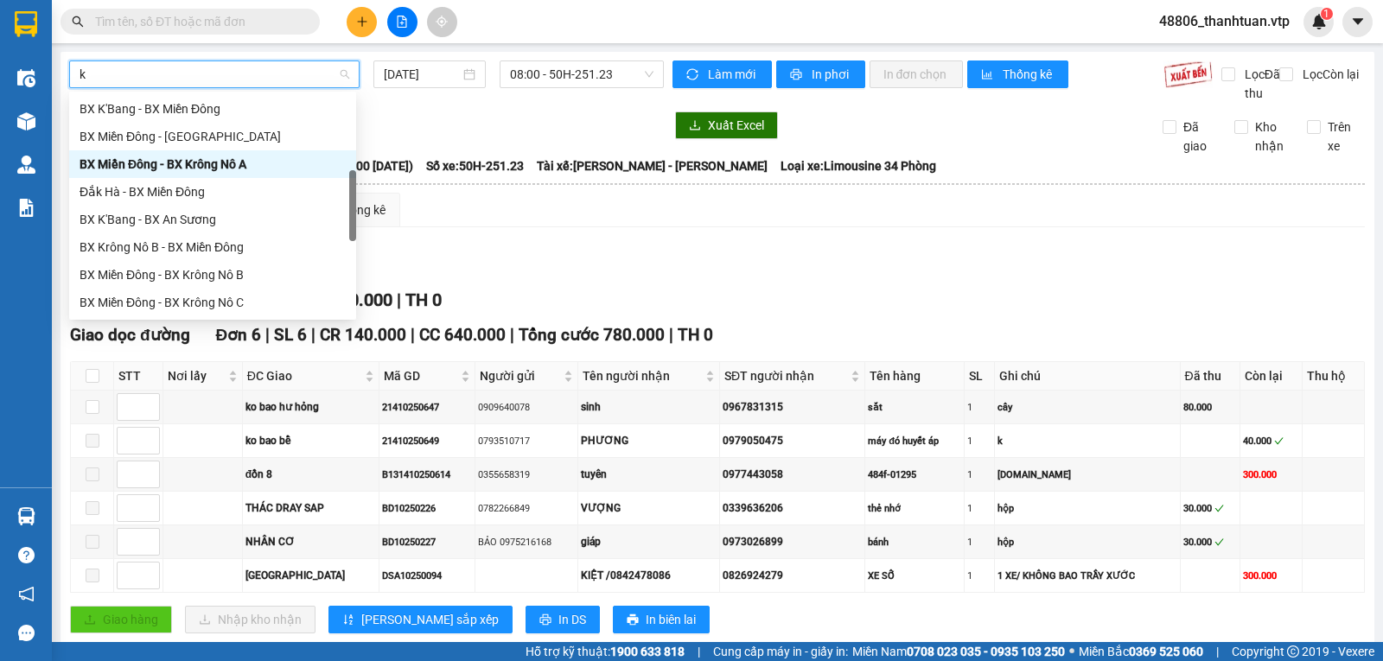
type input "kn"
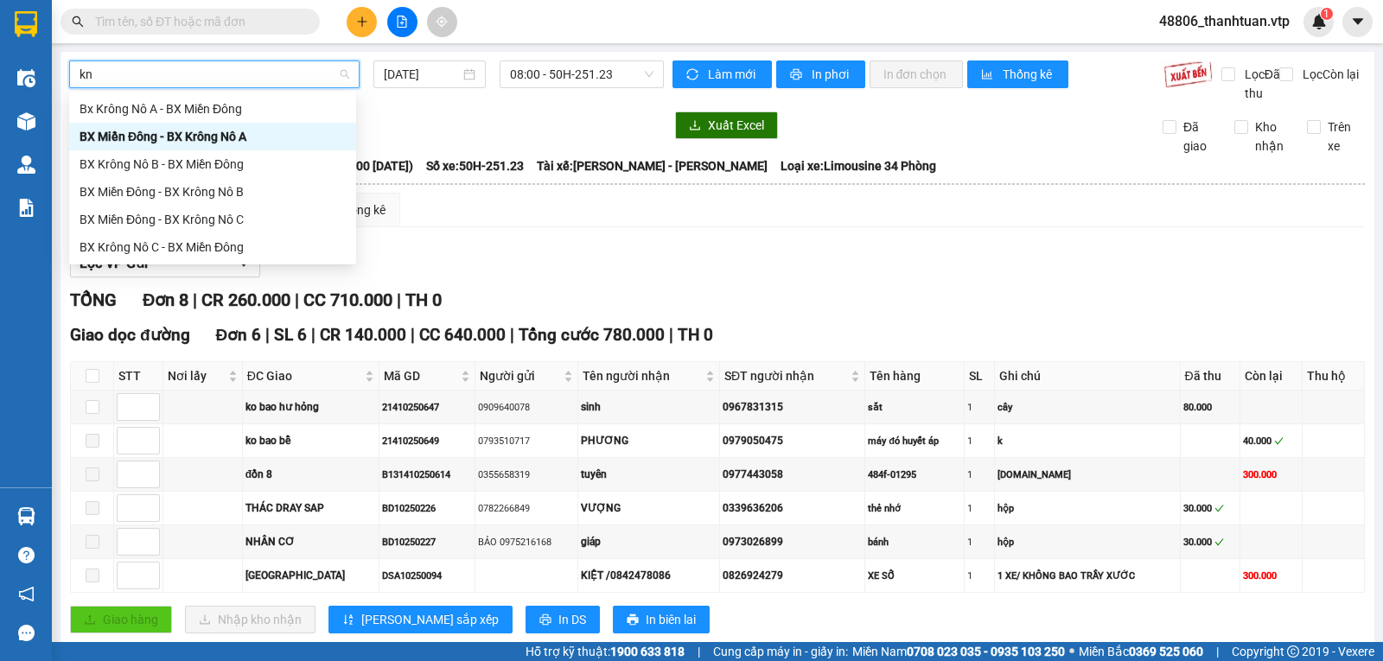
scroll to position [0, 0]
click at [255, 192] on div "BX Miền Đông - BX Krông Nô B" at bounding box center [213, 191] width 266 height 19
type input "13/10/2025"
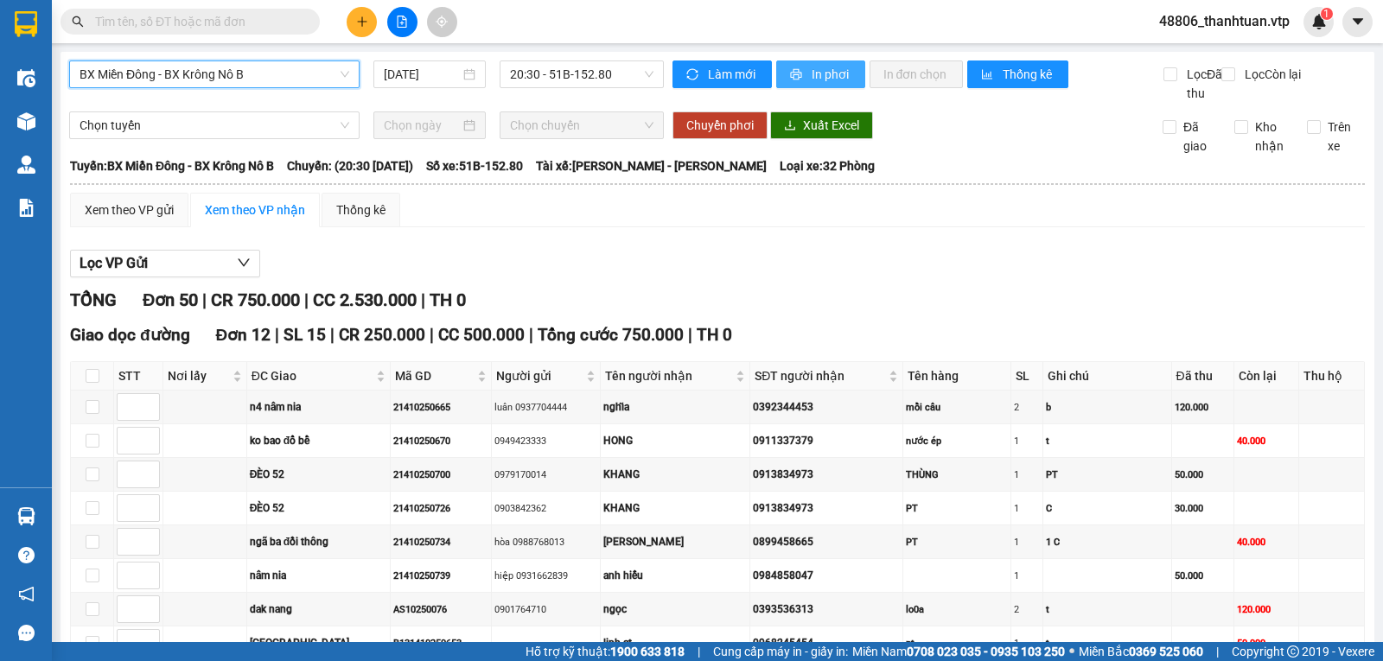
click at [793, 77] on icon "printer" at bounding box center [795, 74] width 11 height 11
click at [799, 70] on button "In phơi" at bounding box center [820, 74] width 89 height 28
click at [818, 67] on span "In phơi" at bounding box center [832, 74] width 40 height 19
click at [116, 138] on span "Chọn tuyến" at bounding box center [215, 125] width 270 height 26
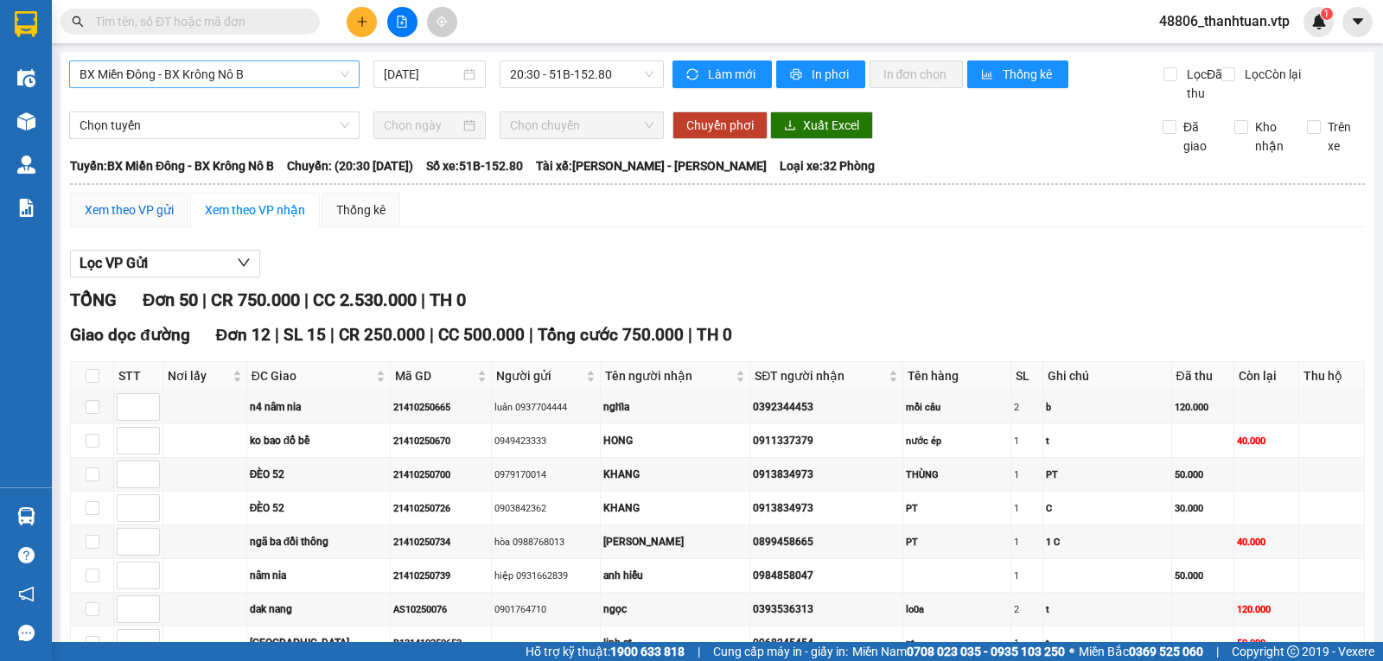
click at [152, 220] on div "Xem theo VP gửi" at bounding box center [129, 210] width 89 height 19
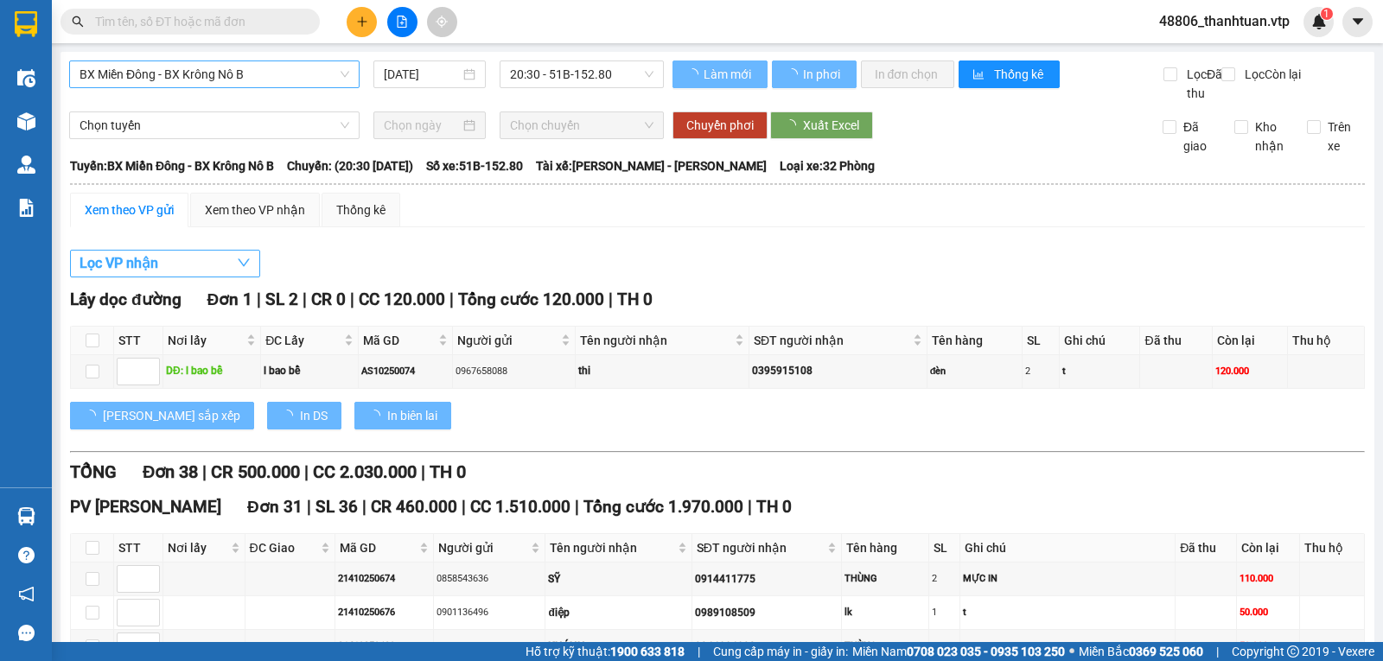
click at [169, 277] on button "Lọc VP nhận" at bounding box center [165, 264] width 190 height 28
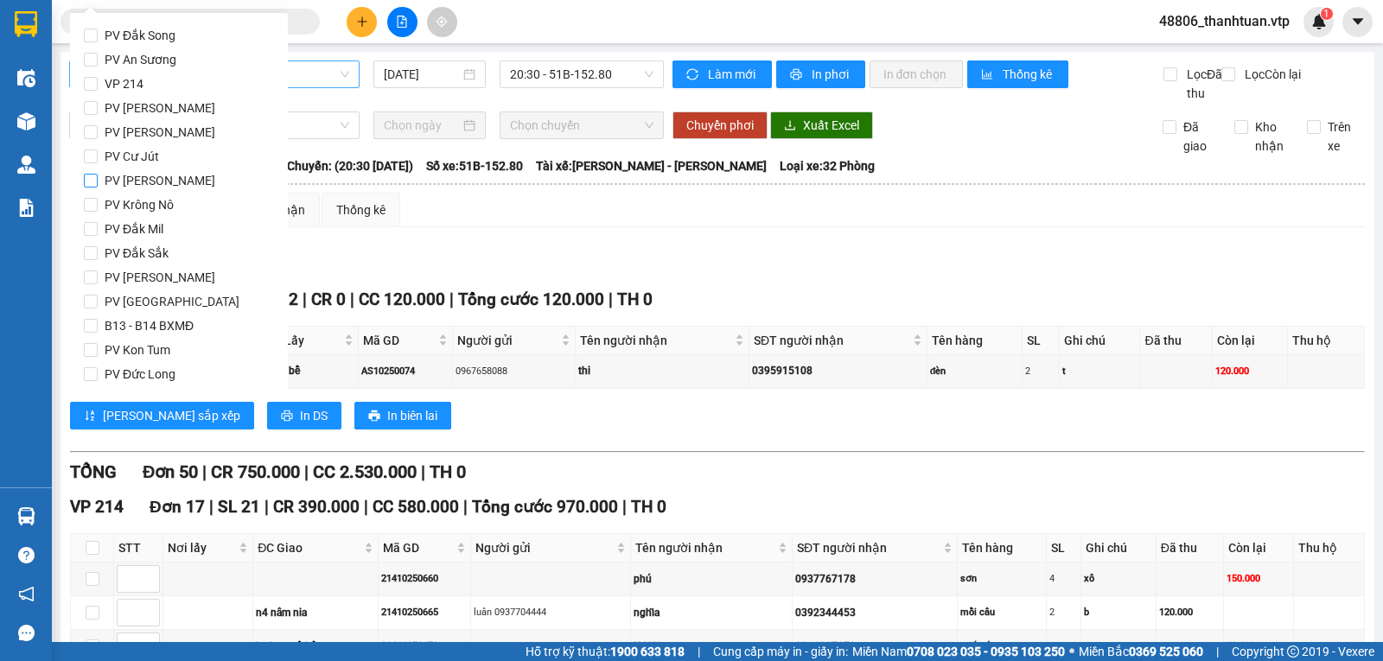
click at [169, 128] on span "PV Đức Xuyên" at bounding box center [160, 132] width 124 height 24
click at [98, 128] on input "PV Đức Xuyên" at bounding box center [91, 132] width 14 height 14
checkbox input "true"
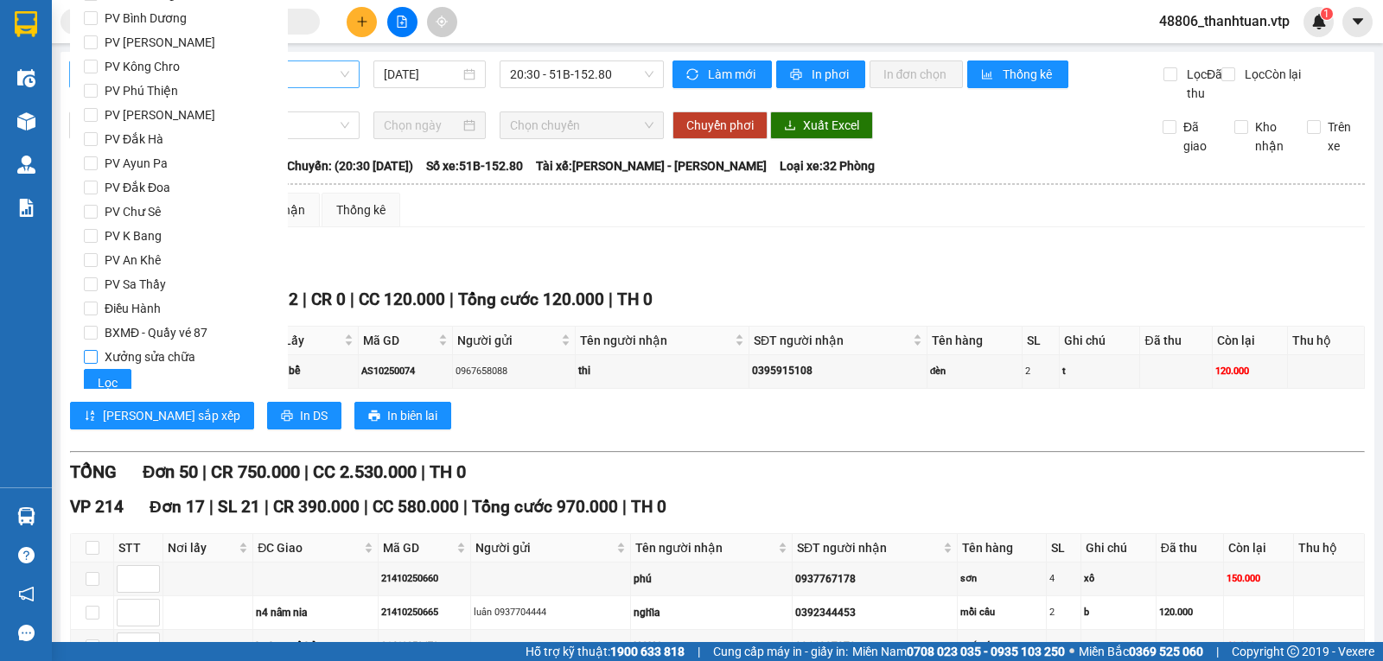
scroll to position [398, 0]
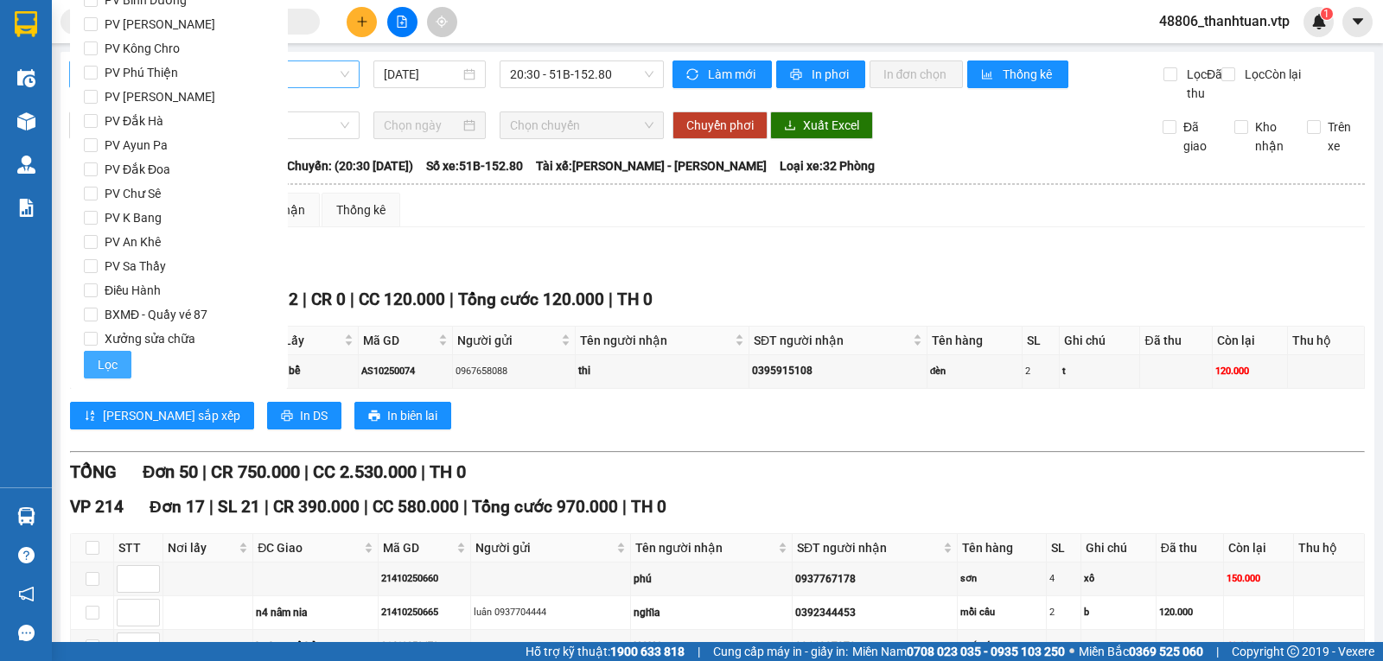
click at [111, 365] on span "Lọc" at bounding box center [108, 364] width 20 height 19
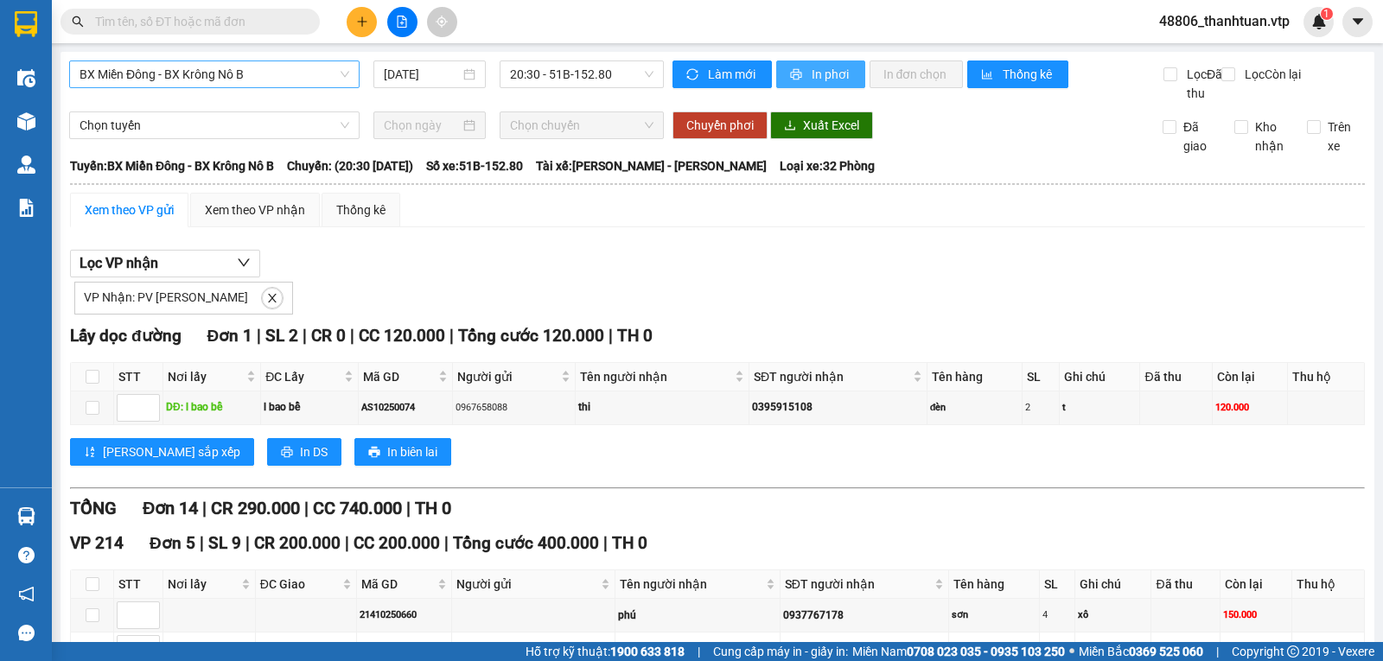
click at [823, 68] on span "In phơi" at bounding box center [832, 74] width 40 height 19
click at [813, 76] on span "In phơi" at bounding box center [832, 74] width 40 height 19
click at [282, 81] on span "BX Miền Đông - BX Krông Nô B" at bounding box center [215, 74] width 270 height 26
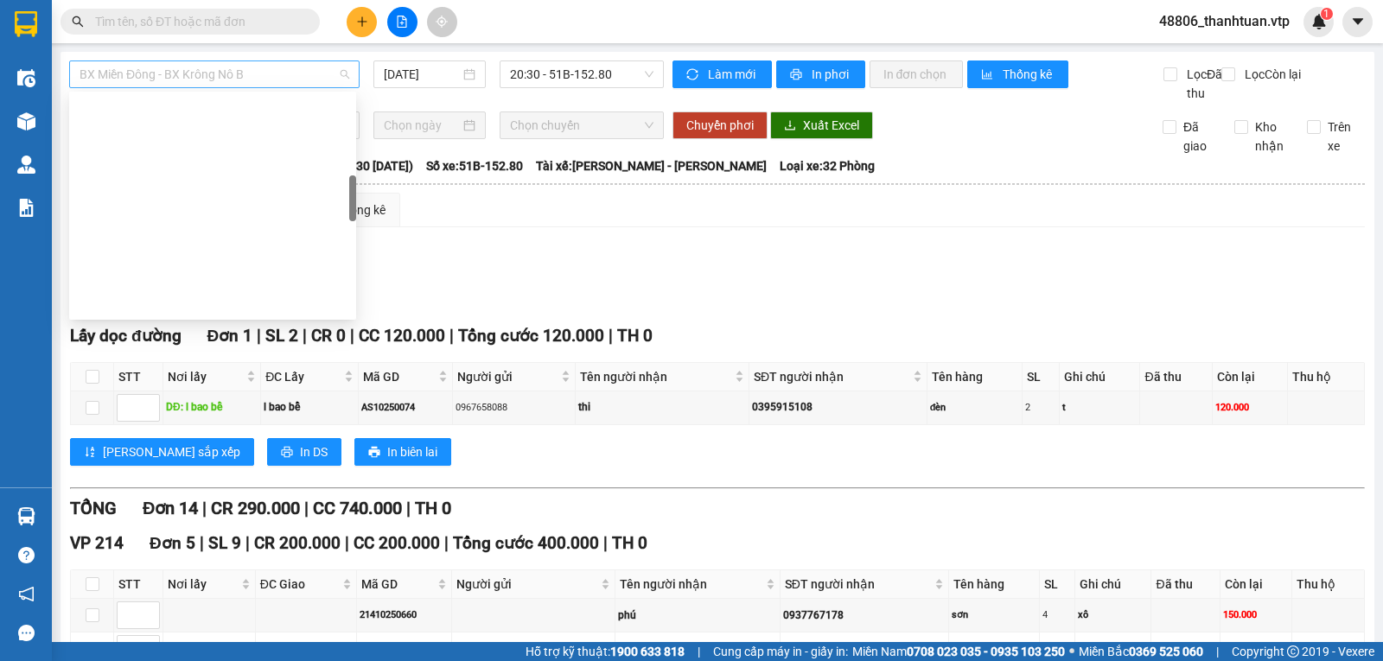
scroll to position [470, 0]
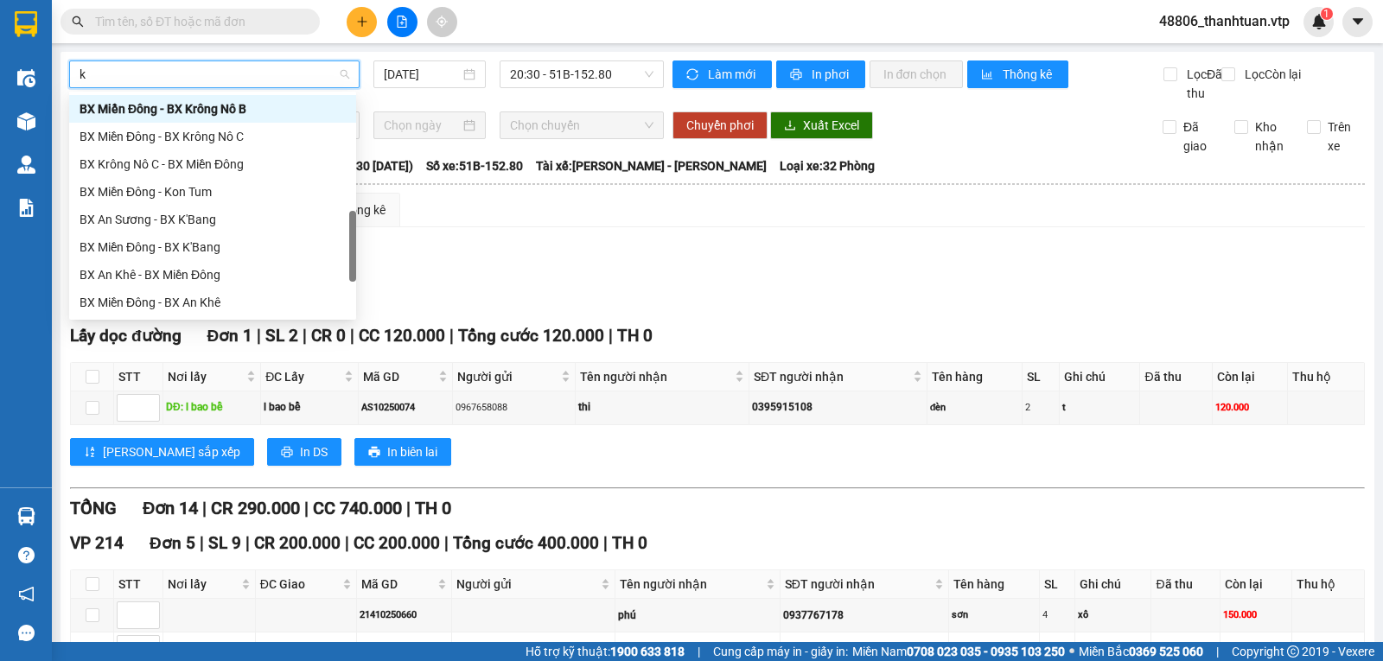
type input "kn"
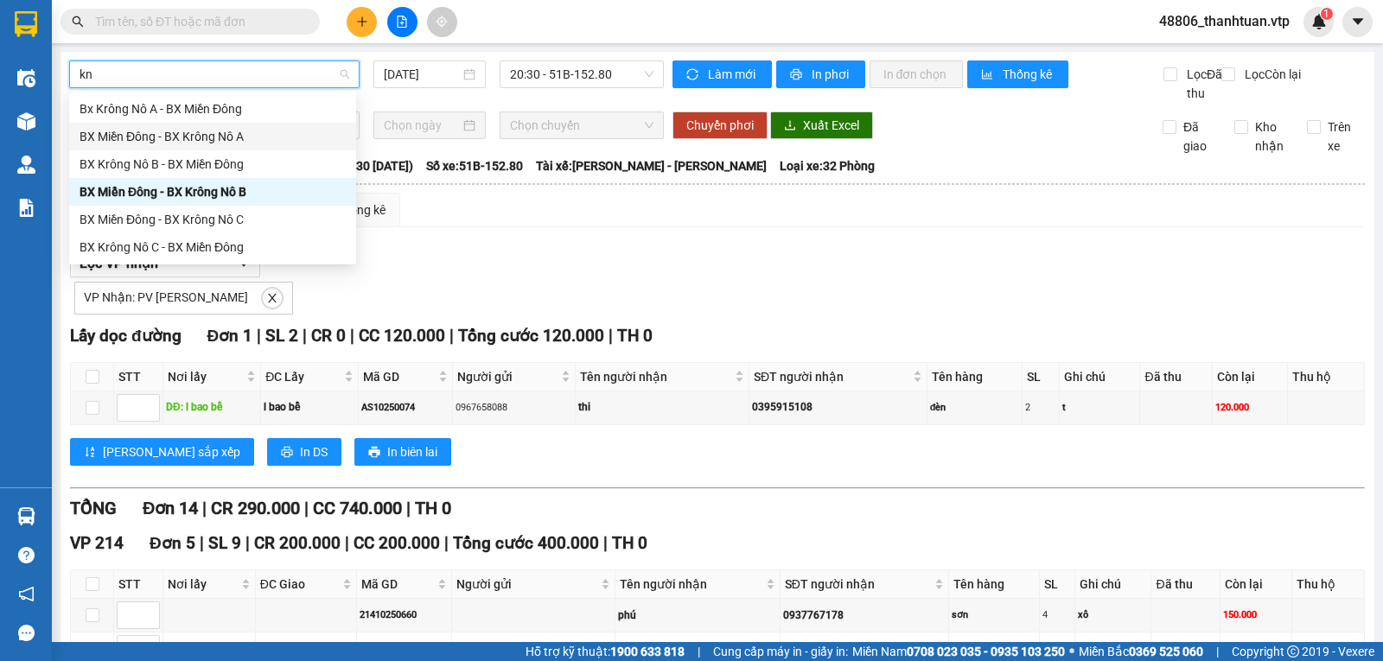
drag, startPoint x: 258, startPoint y: 138, endPoint x: 445, endPoint y: 115, distance: 189.0
click at [258, 137] on div "BX Miền Đông - BX Krông Nô A" at bounding box center [213, 136] width 266 height 19
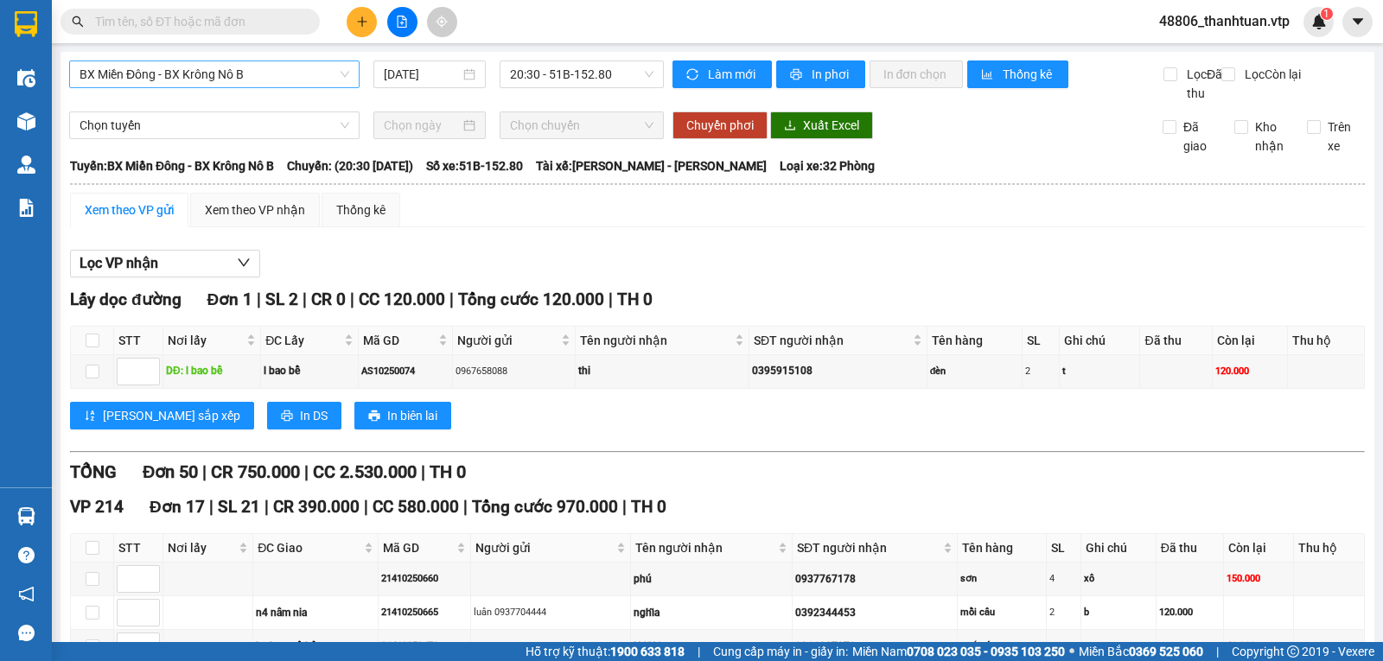
click at [286, 85] on span "BX Miền Đông - BX Krông Nô B" at bounding box center [215, 74] width 270 height 26
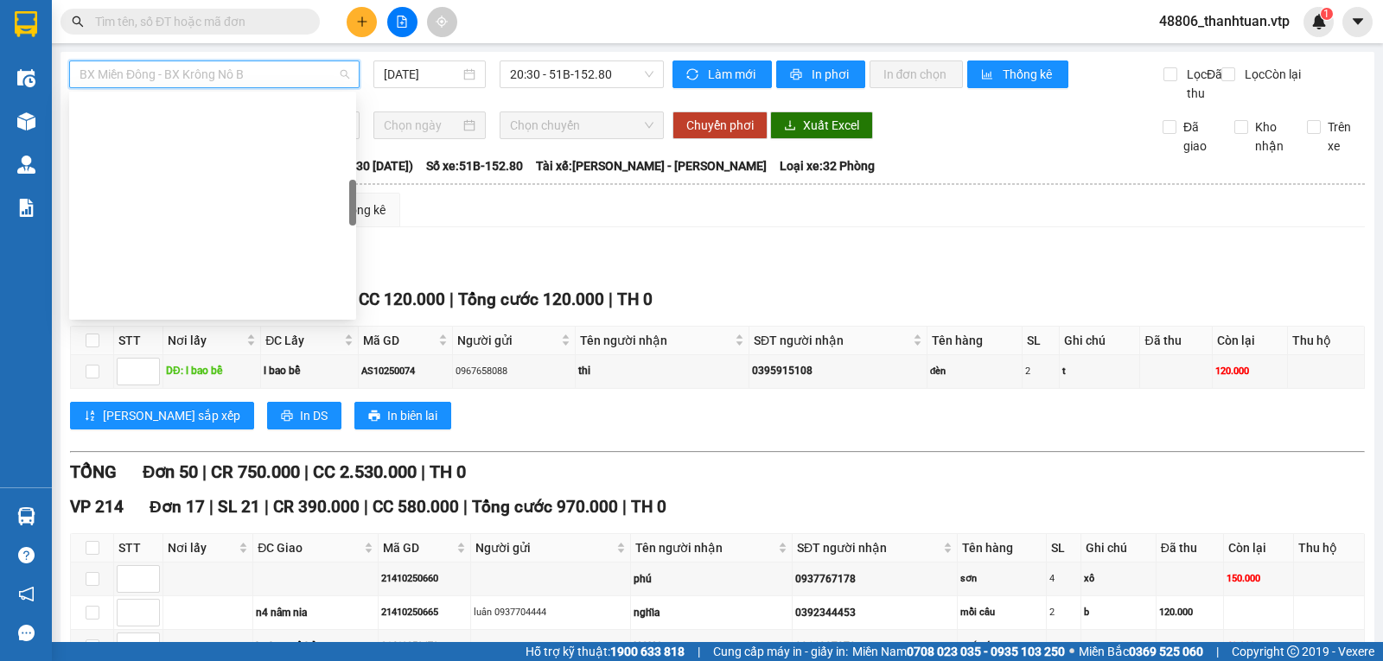
scroll to position [456, 0]
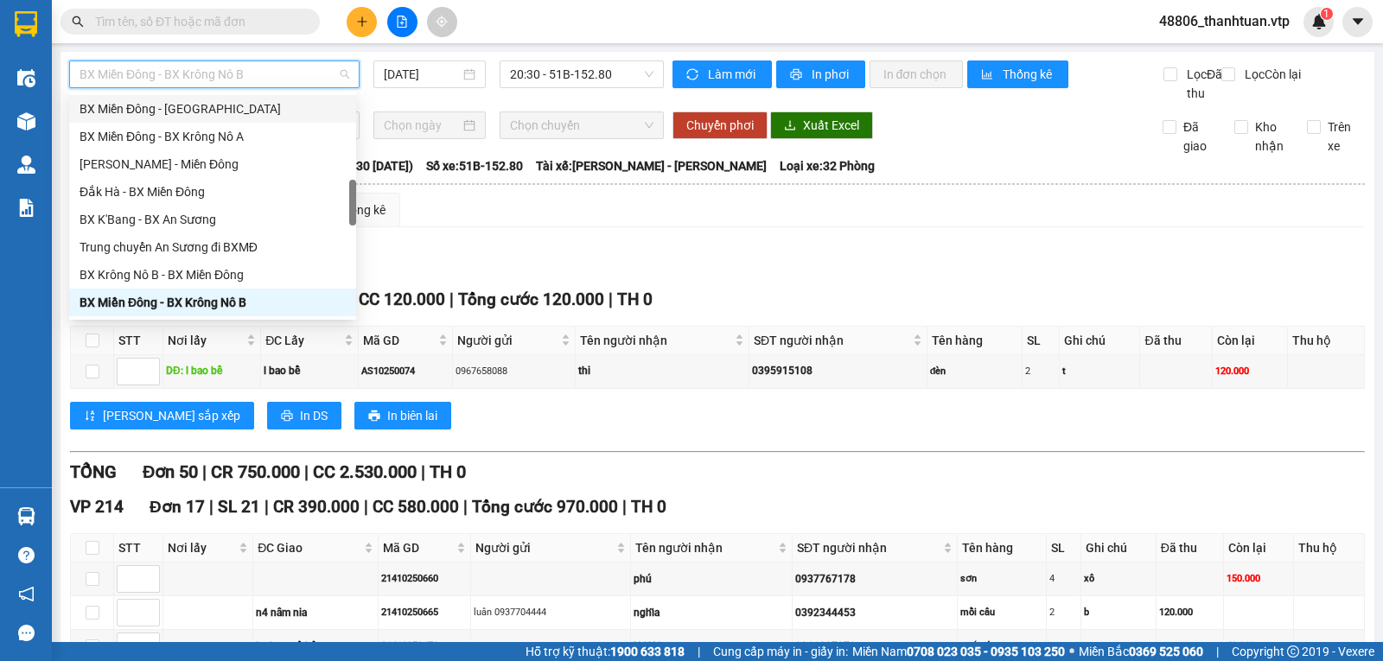
type input "j"
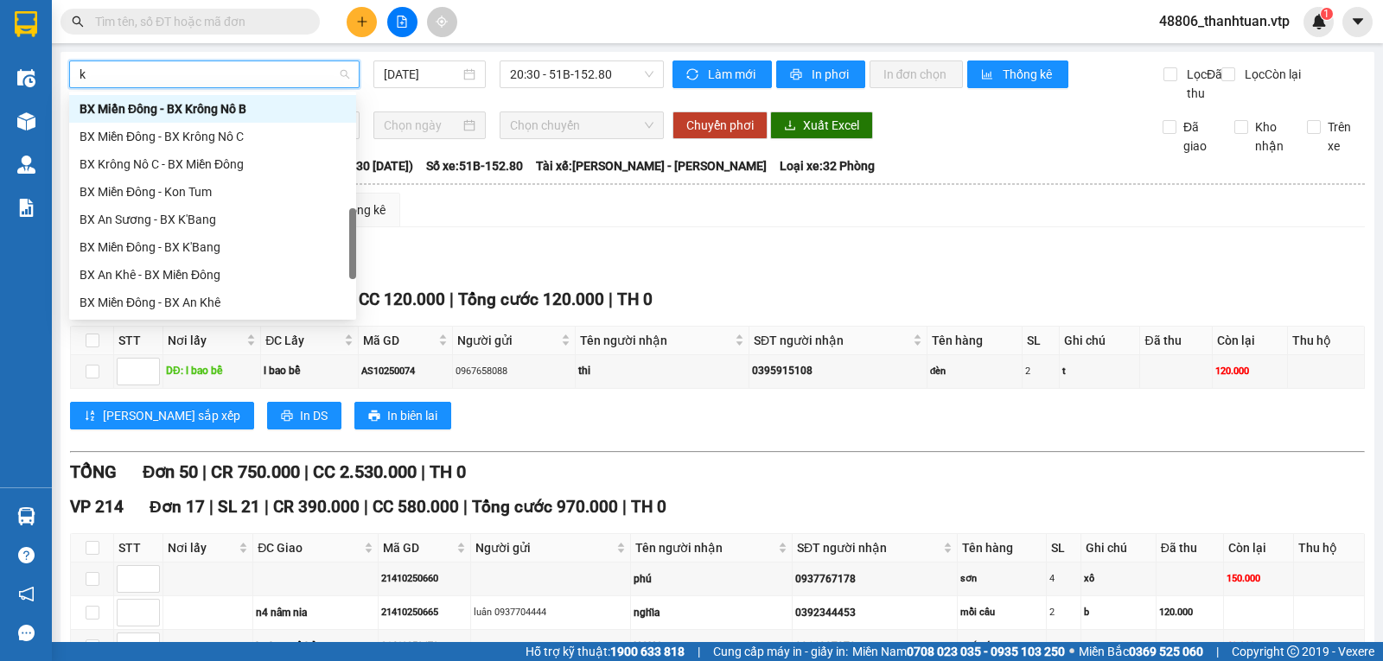
type input "kn"
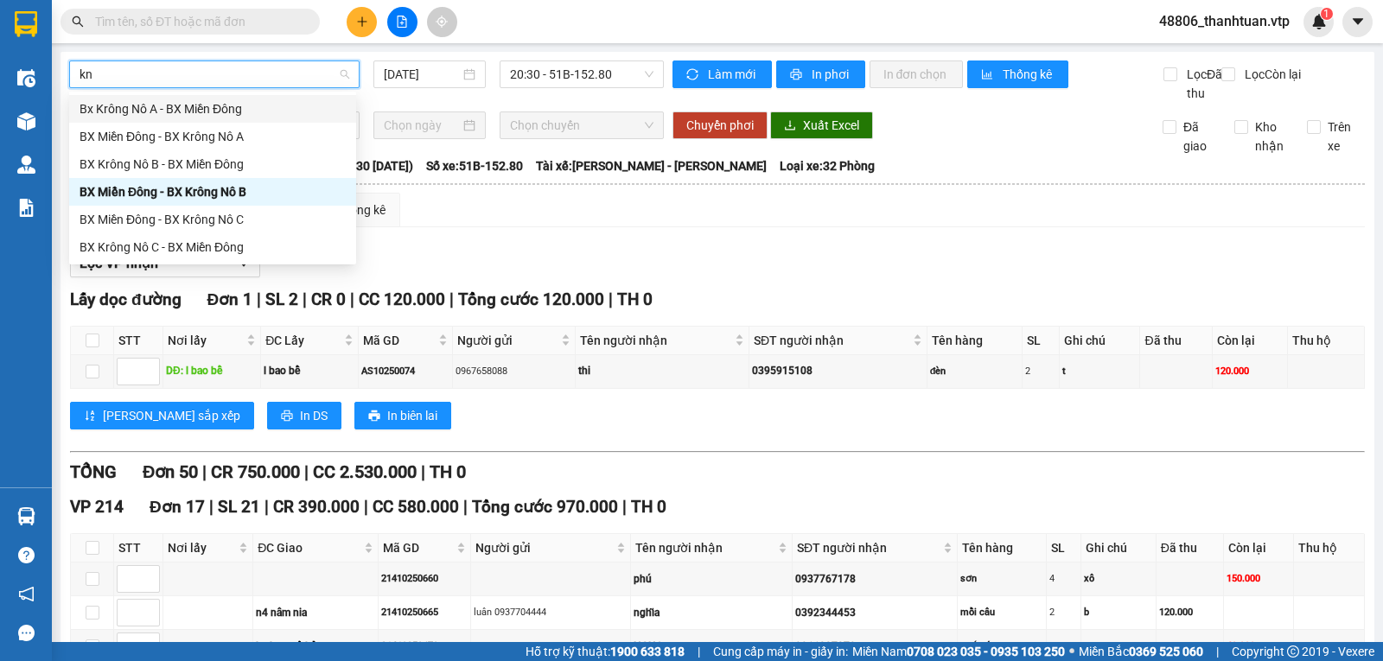
scroll to position [0, 0]
click at [227, 134] on div "BX Miền Đông - BX Krông Nô A" at bounding box center [213, 136] width 266 height 19
type input "[DATE]"
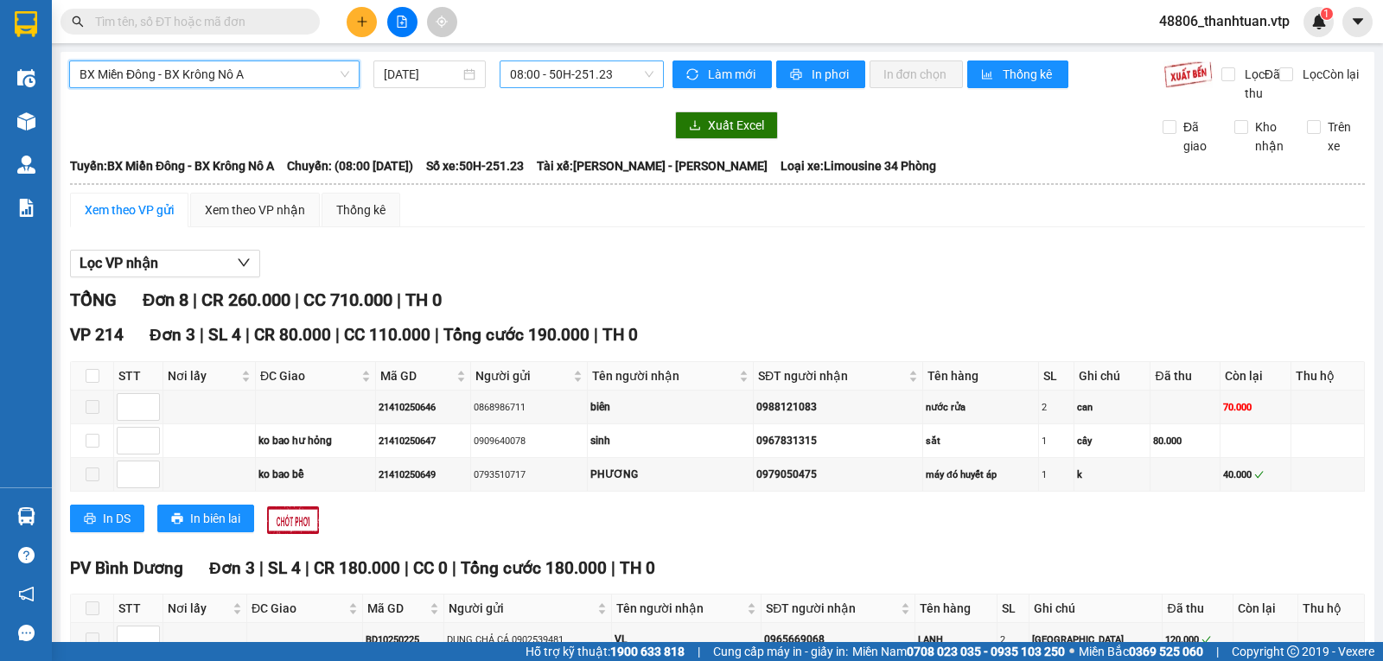
click at [537, 78] on span "08:00 - 50H-251.23" at bounding box center [581, 74] width 143 height 26
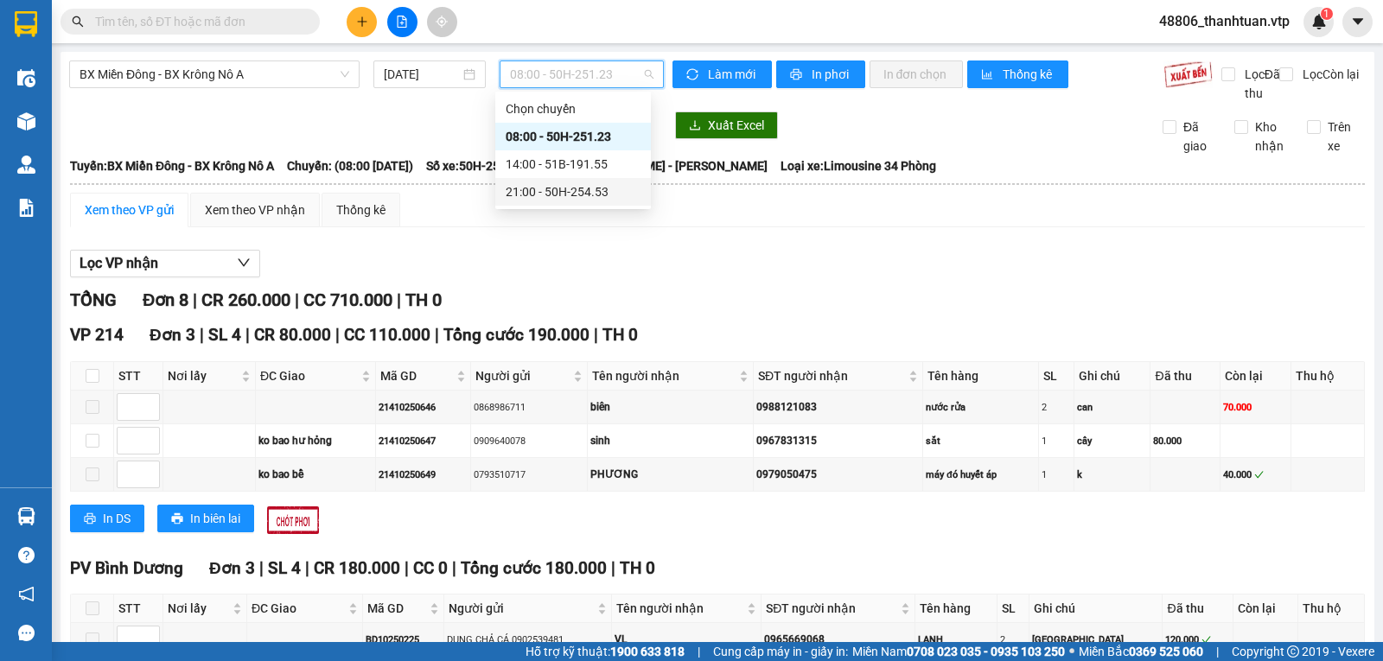
click at [536, 191] on div "21:00 - 50H-254.53" at bounding box center [573, 191] width 135 height 19
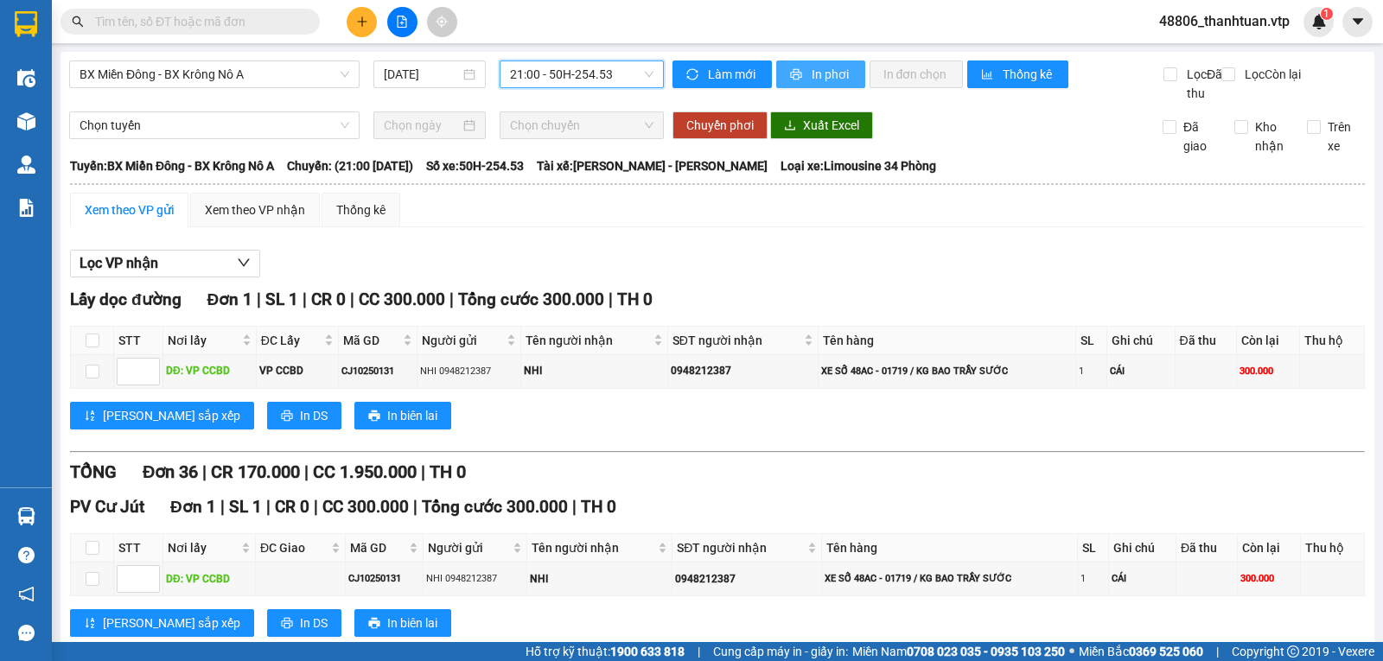
click at [807, 64] on button "In phơi" at bounding box center [820, 74] width 89 height 28
click at [812, 76] on span "In phơi" at bounding box center [832, 74] width 40 height 19
click at [817, 69] on span "In phơi" at bounding box center [832, 74] width 40 height 19
click at [229, 220] on div "Xem theo VP nhận" at bounding box center [255, 210] width 100 height 19
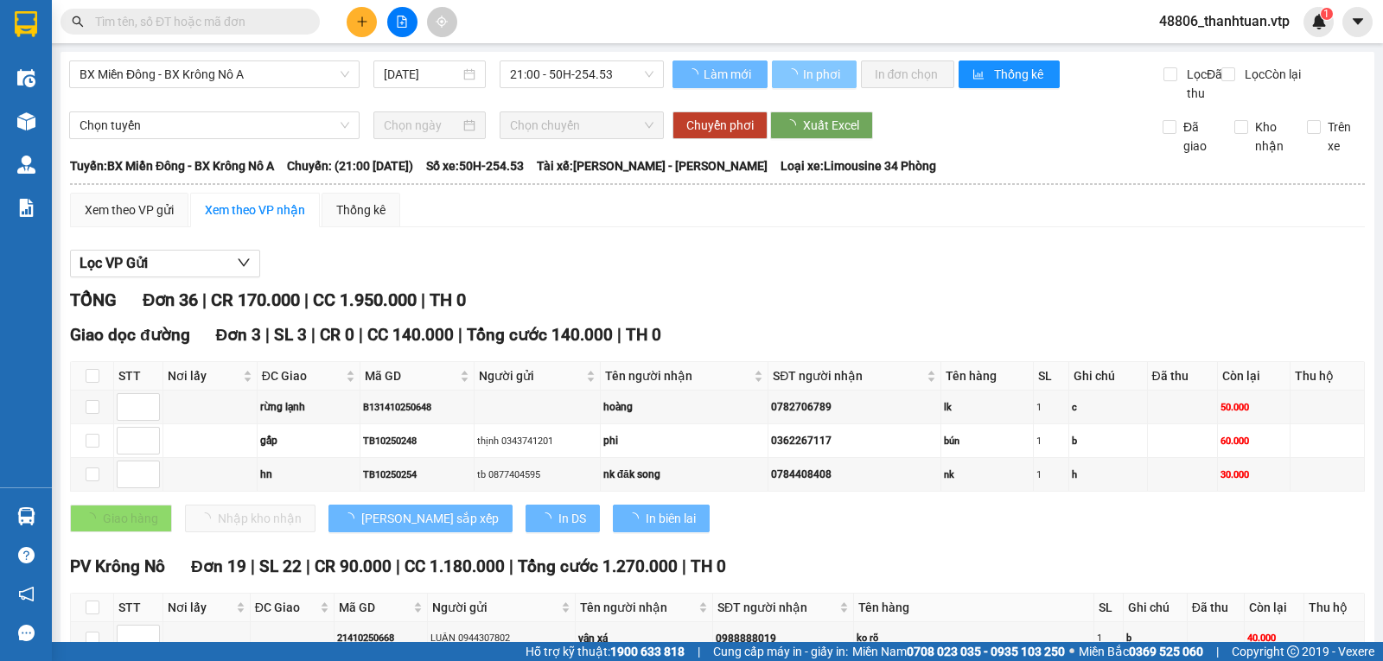
click at [810, 73] on span "In phơi" at bounding box center [823, 74] width 40 height 19
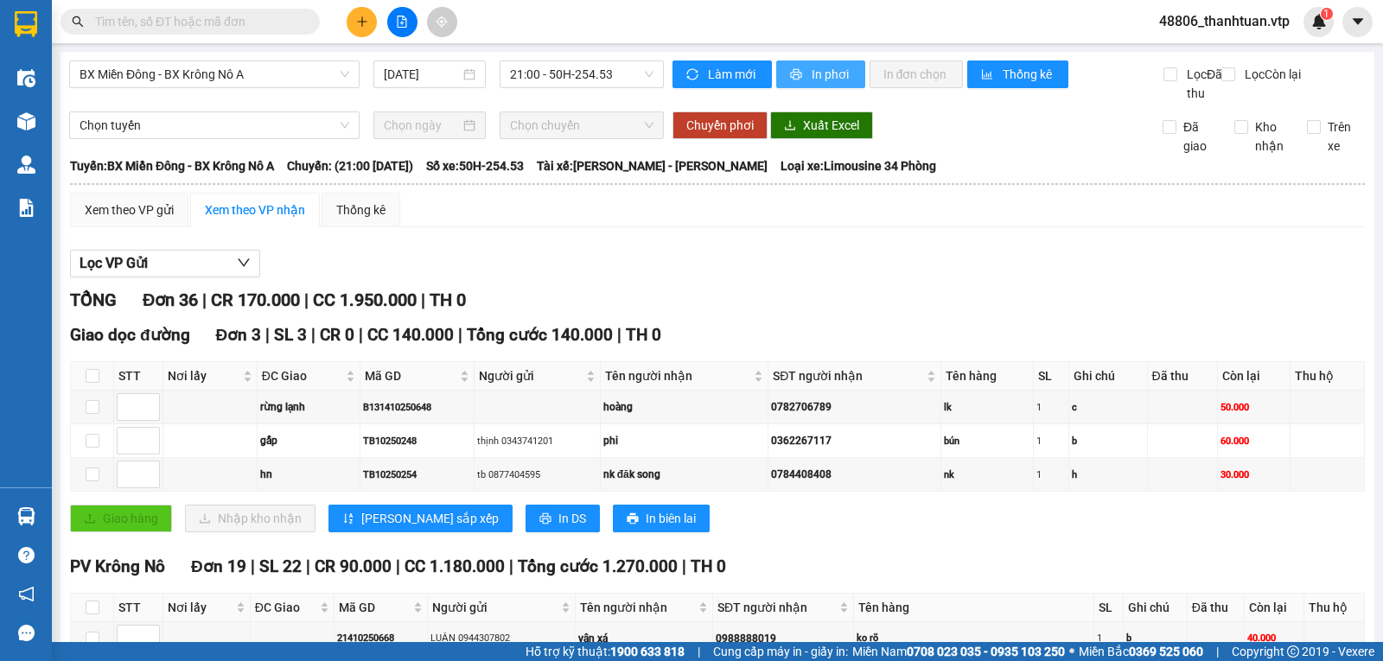
click at [812, 74] on span "In phơi" at bounding box center [832, 74] width 40 height 19
click at [814, 80] on span "In phơi" at bounding box center [832, 74] width 40 height 19
click at [656, 278] on div "Lọc VP Gửi" at bounding box center [717, 264] width 1295 height 29
click at [103, 220] on div "Xem theo VP gửi" at bounding box center [129, 210] width 89 height 19
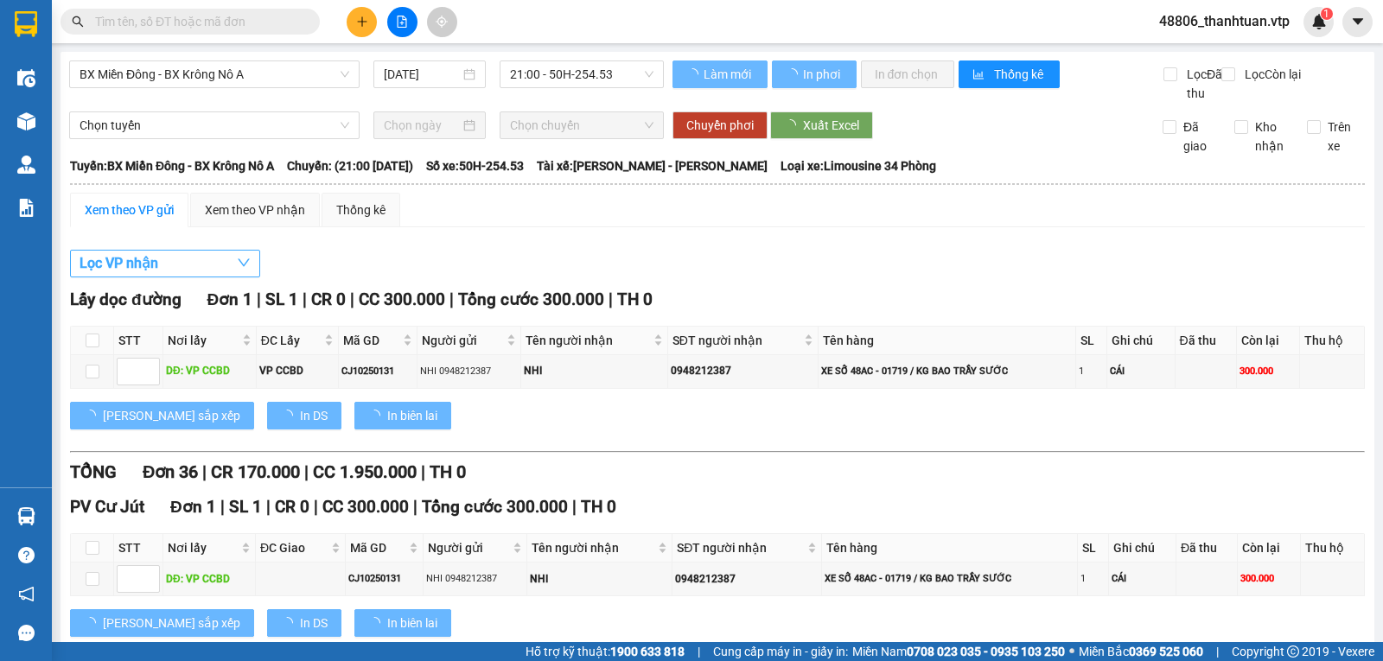
click at [165, 277] on button "Lọc VP nhận" at bounding box center [165, 264] width 190 height 28
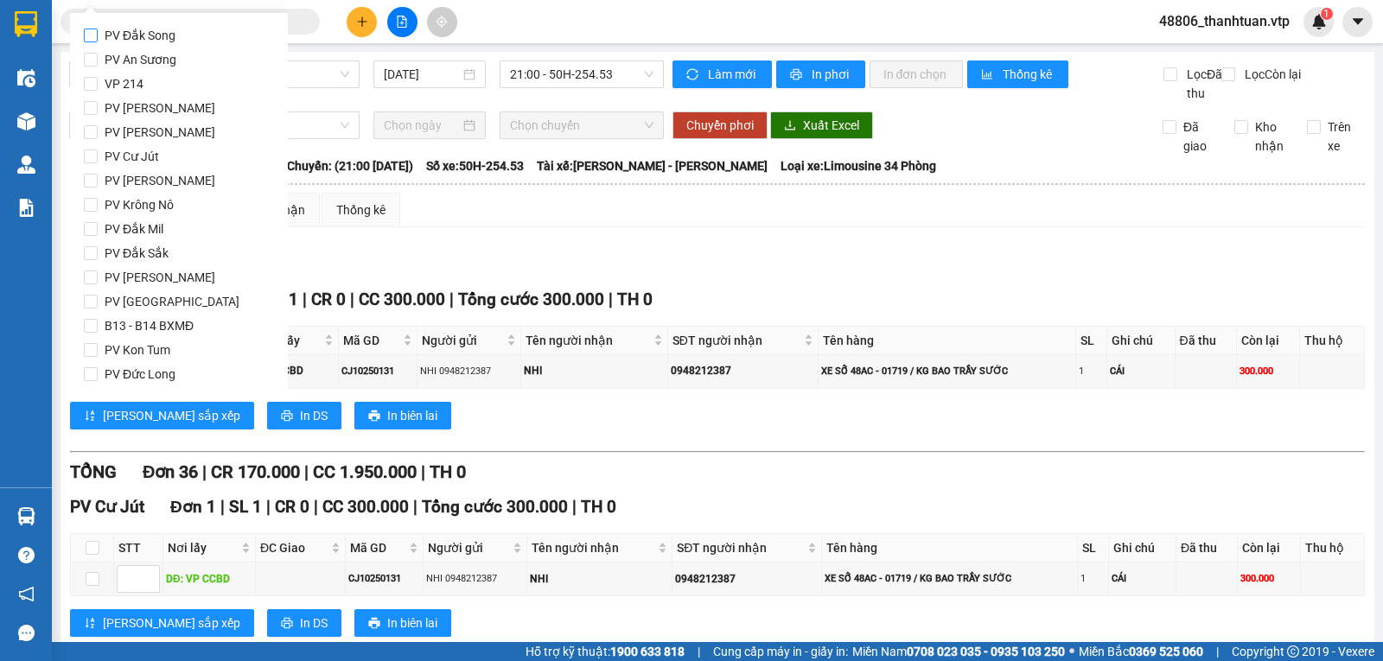
click at [155, 34] on span "PV Đắk Song" at bounding box center [140, 35] width 85 height 24
click at [98, 34] on input "PV Đắk Song" at bounding box center [91, 36] width 14 height 14
checkbox input "true"
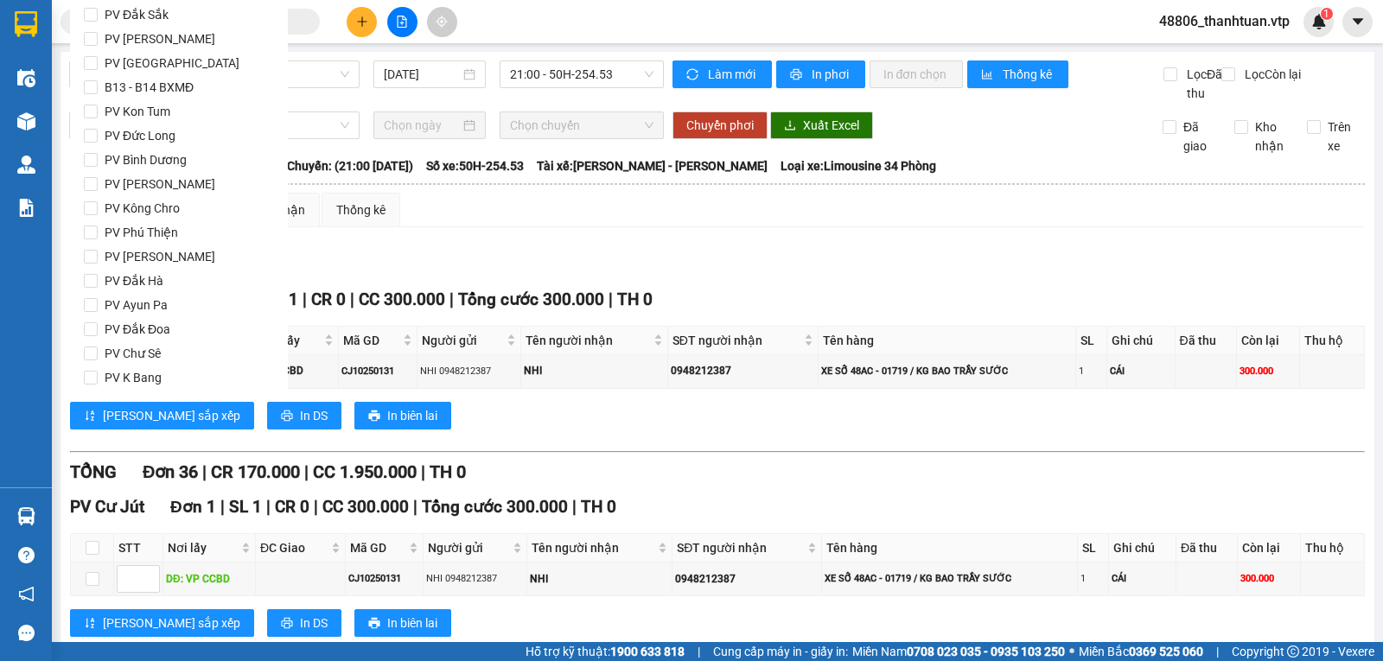
scroll to position [398, 0]
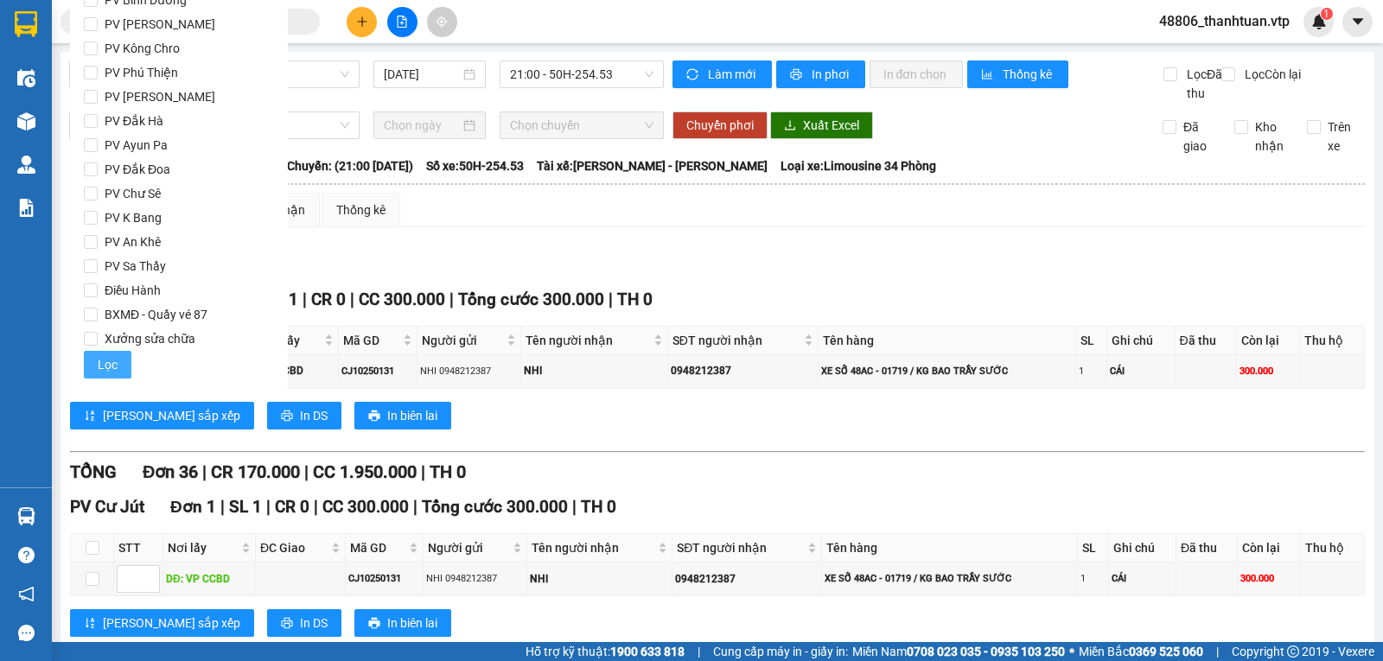
click at [105, 356] on span "Lọc" at bounding box center [108, 364] width 20 height 19
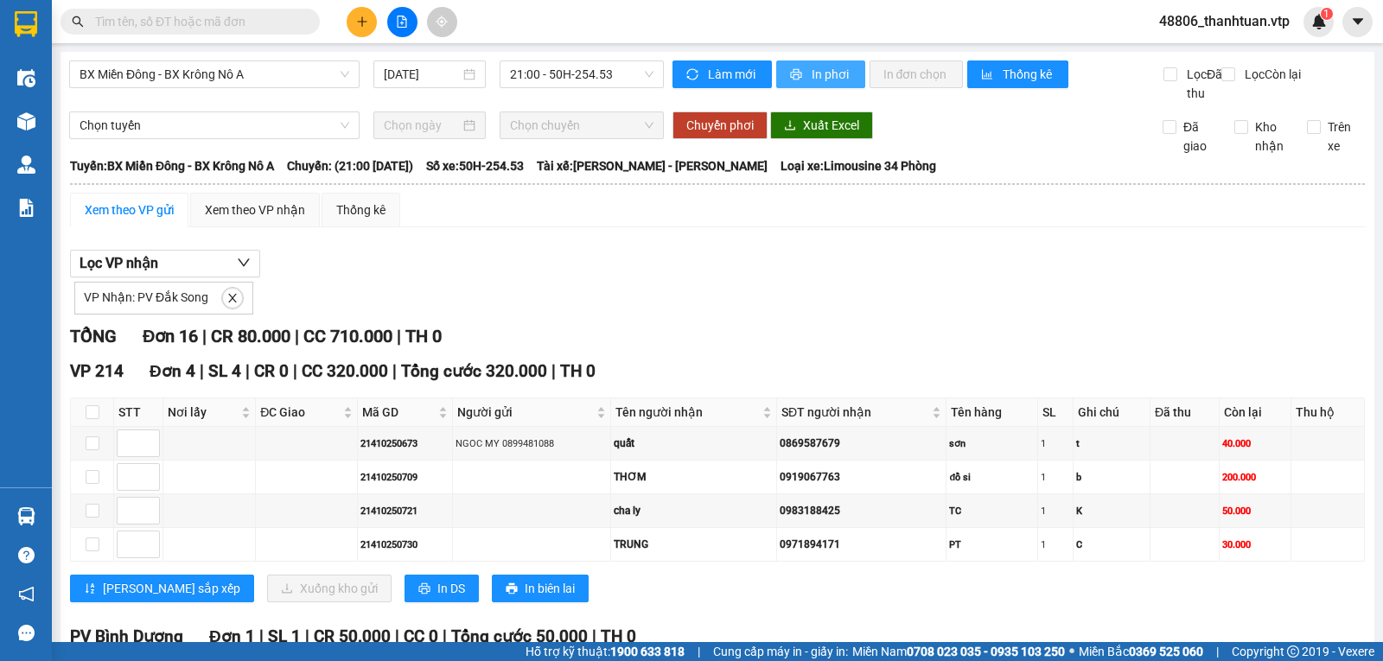
click at [798, 71] on button "In phơi" at bounding box center [820, 74] width 89 height 28
drag, startPoint x: 815, startPoint y: 73, endPoint x: 848, endPoint y: 112, distance: 51.6
click at [816, 74] on span "In phơi" at bounding box center [832, 74] width 40 height 19
click at [245, 220] on div "Xem theo VP nhận" at bounding box center [255, 210] width 100 height 19
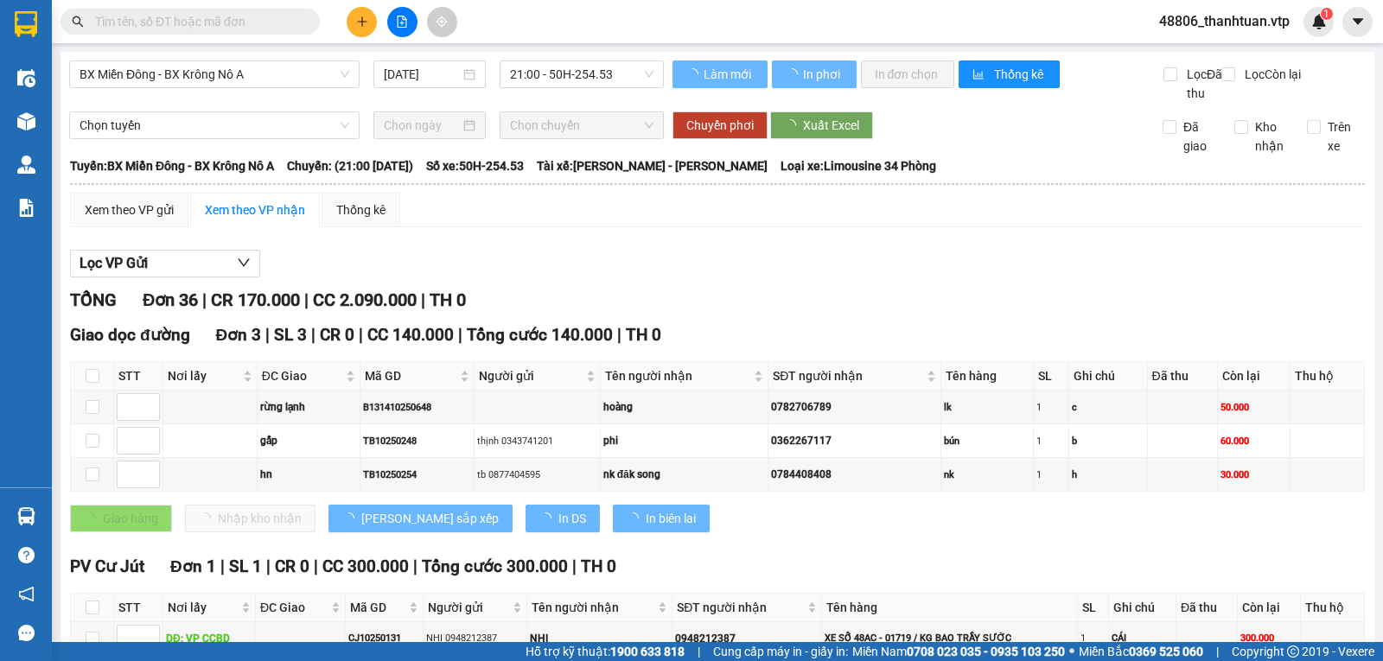
click at [315, 81] on span "BX Miền Đông - BX Krông Nô A" at bounding box center [215, 74] width 270 height 26
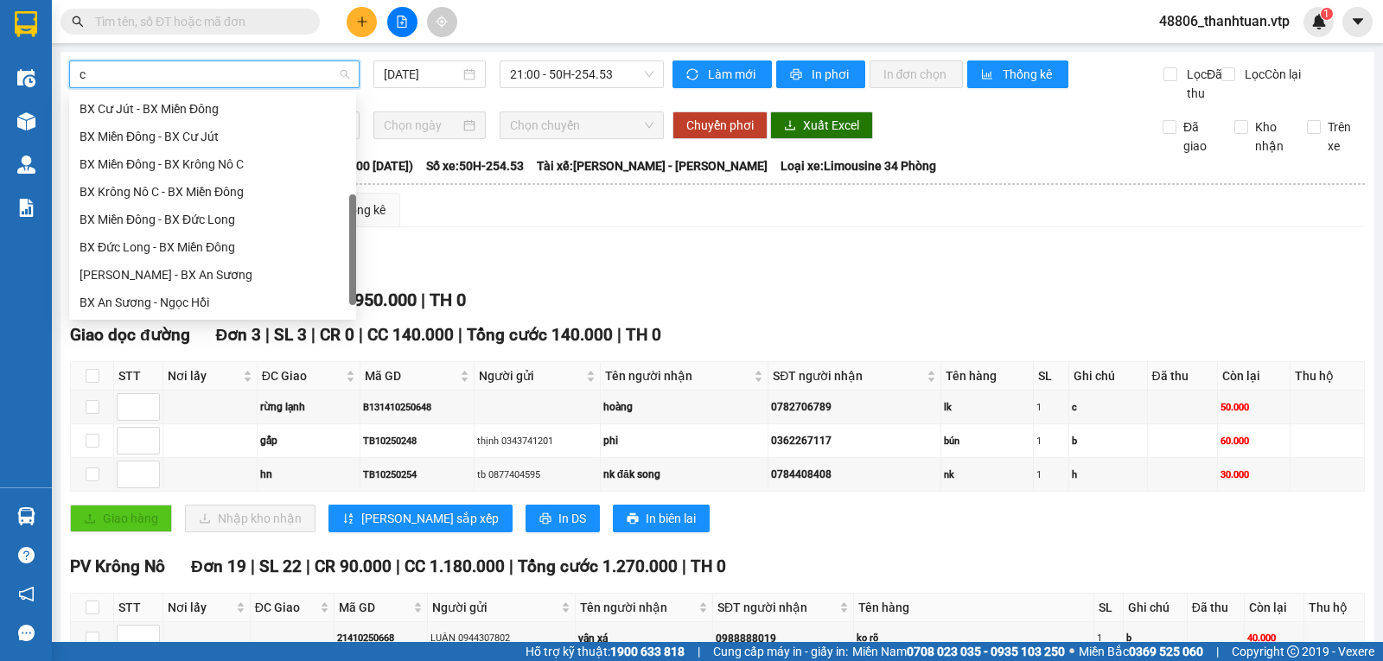
scroll to position [249, 0]
type input "cj"
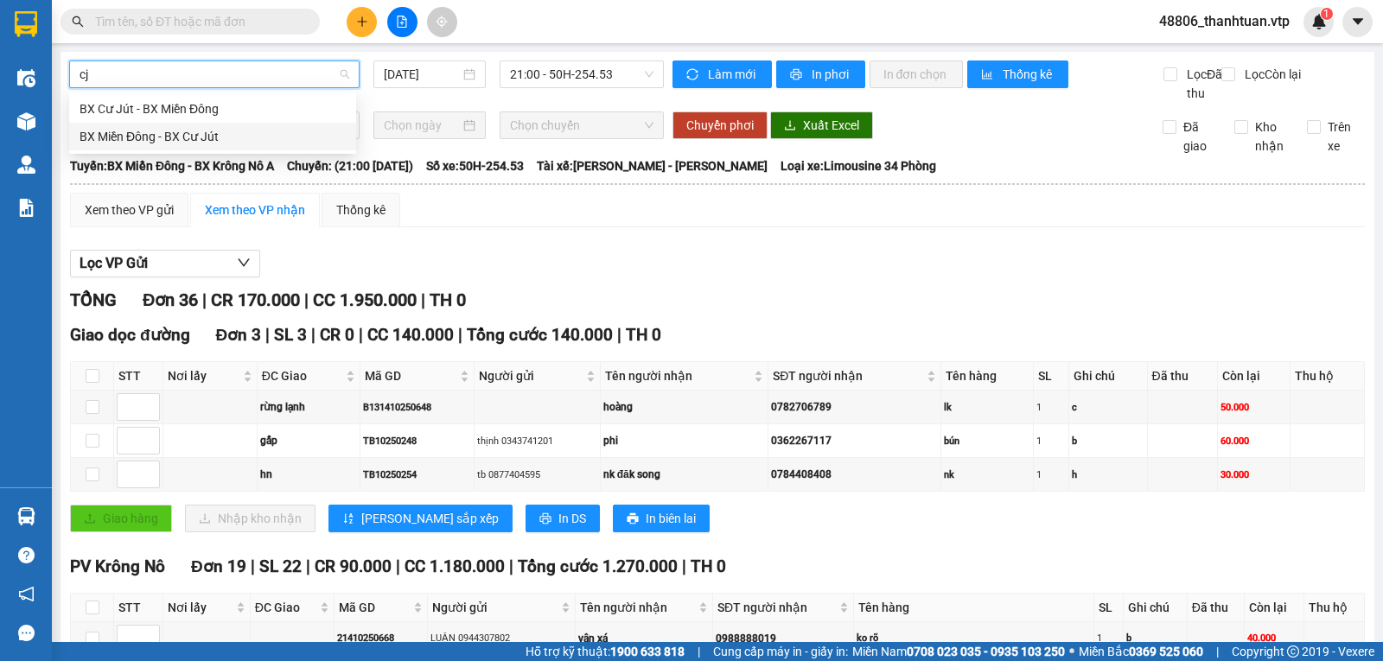
click at [284, 135] on div "BX Miền Đông - BX Cư Jút" at bounding box center [213, 136] width 266 height 19
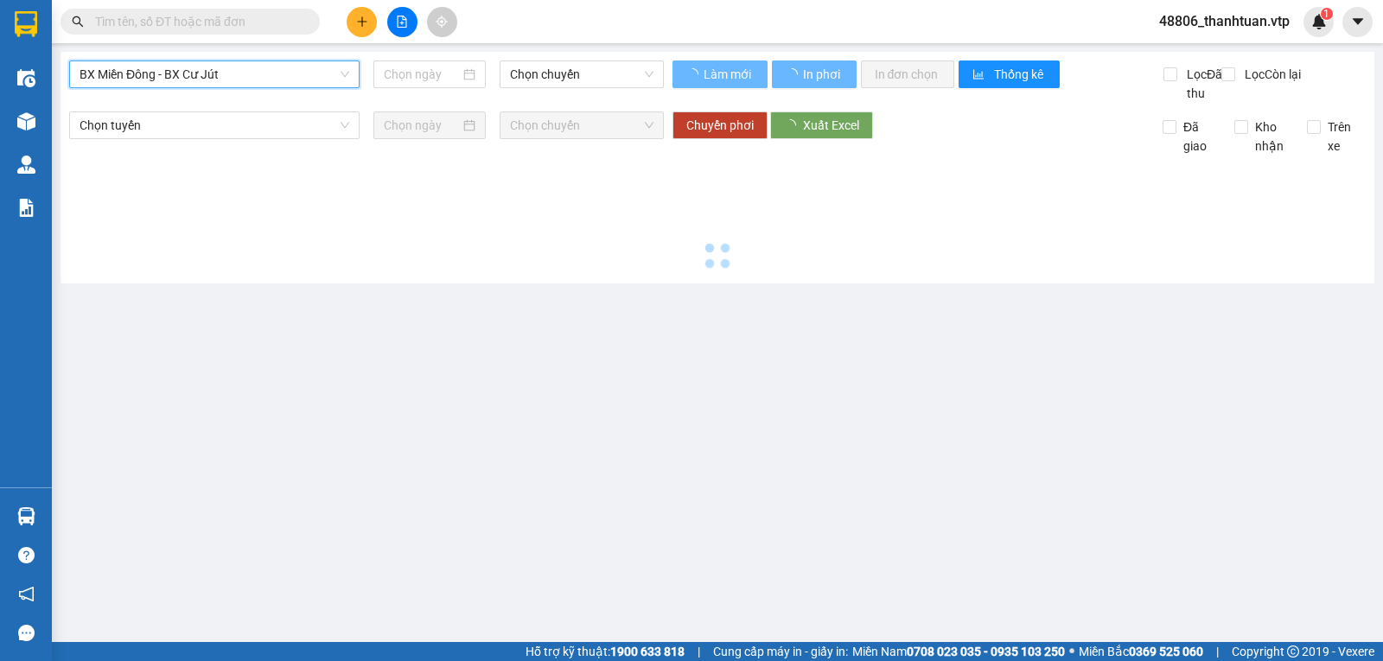
type input "13/10/2025"
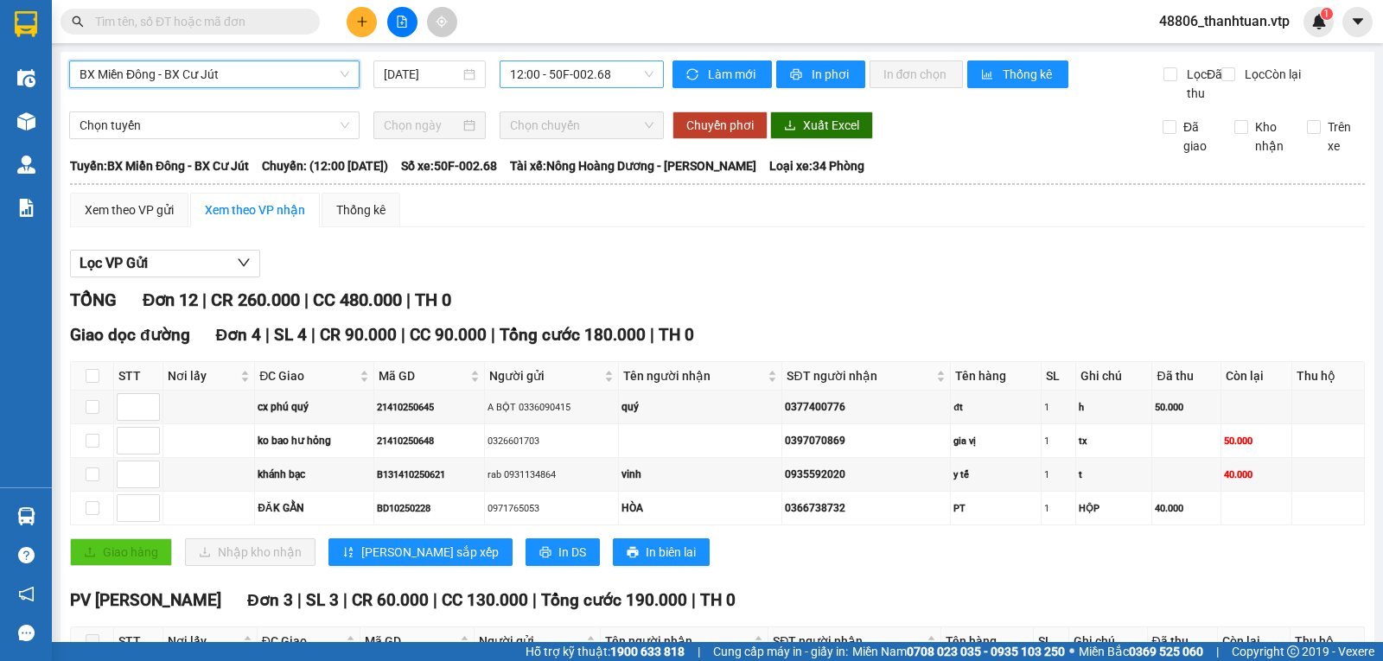
click at [606, 78] on span "12:00 - 50F-002.68" at bounding box center [581, 74] width 143 height 26
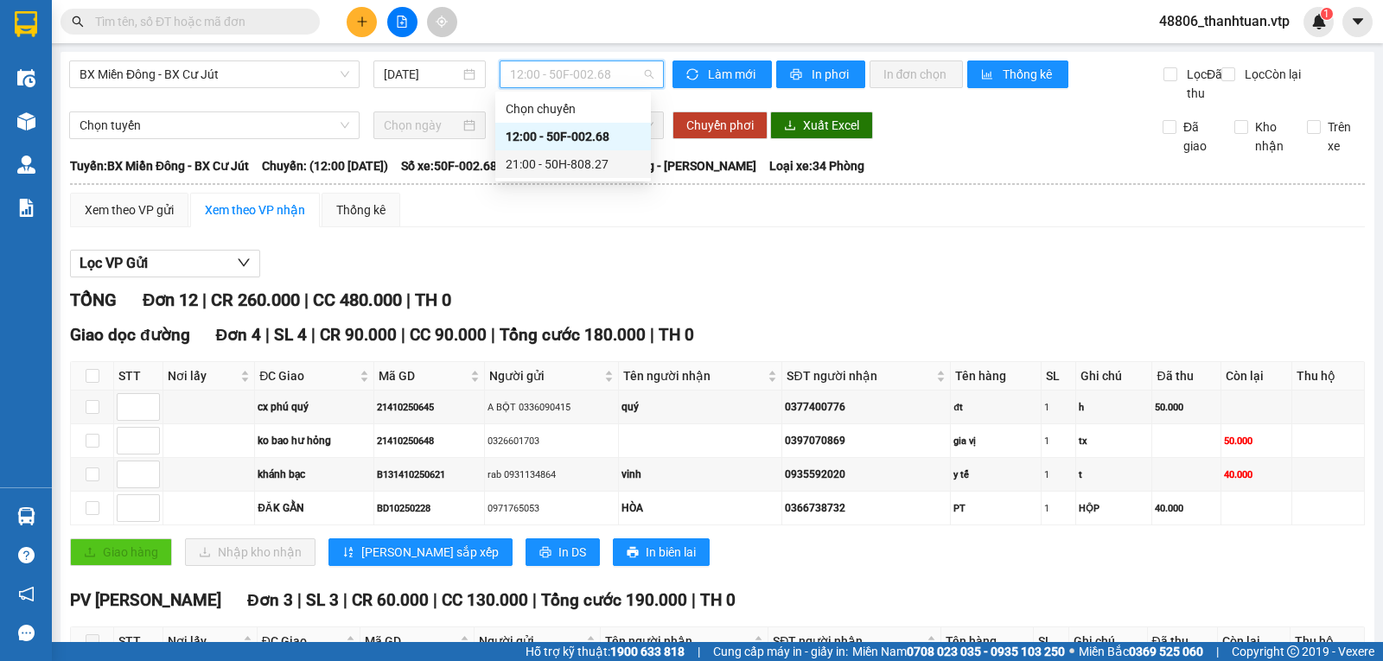
click at [583, 161] on div "21:00 - 50H-808.27" at bounding box center [573, 164] width 135 height 19
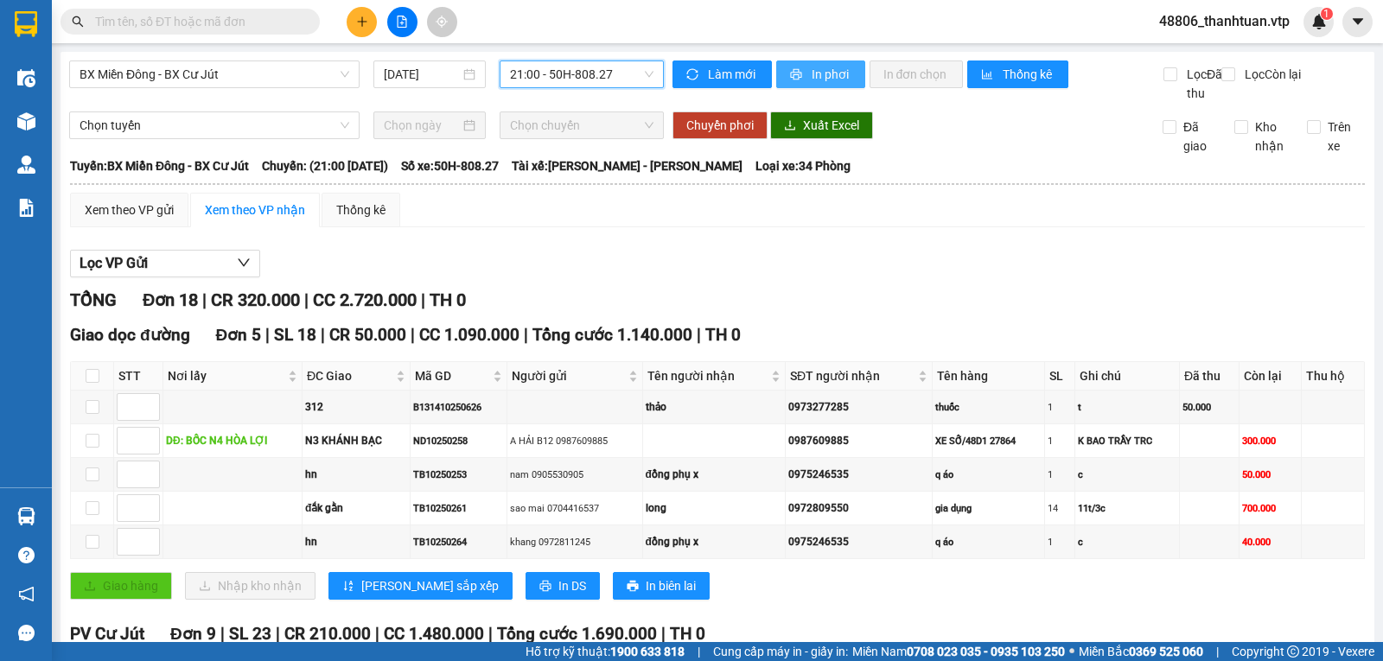
click at [815, 69] on span "In phơi" at bounding box center [832, 74] width 40 height 19
click at [831, 70] on span "In phơi" at bounding box center [832, 74] width 40 height 19
click at [190, 86] on span "BX Miền Đông - BX Cư Jút" at bounding box center [215, 74] width 270 height 26
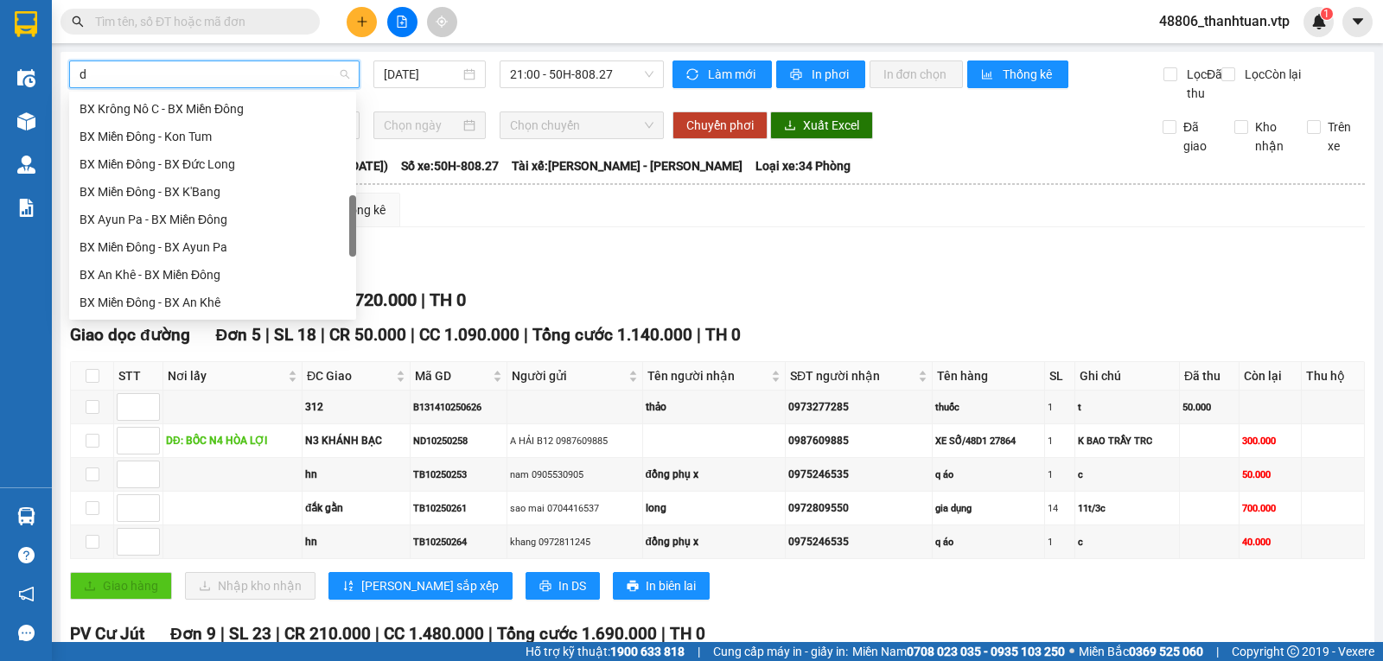
scroll to position [470, 0]
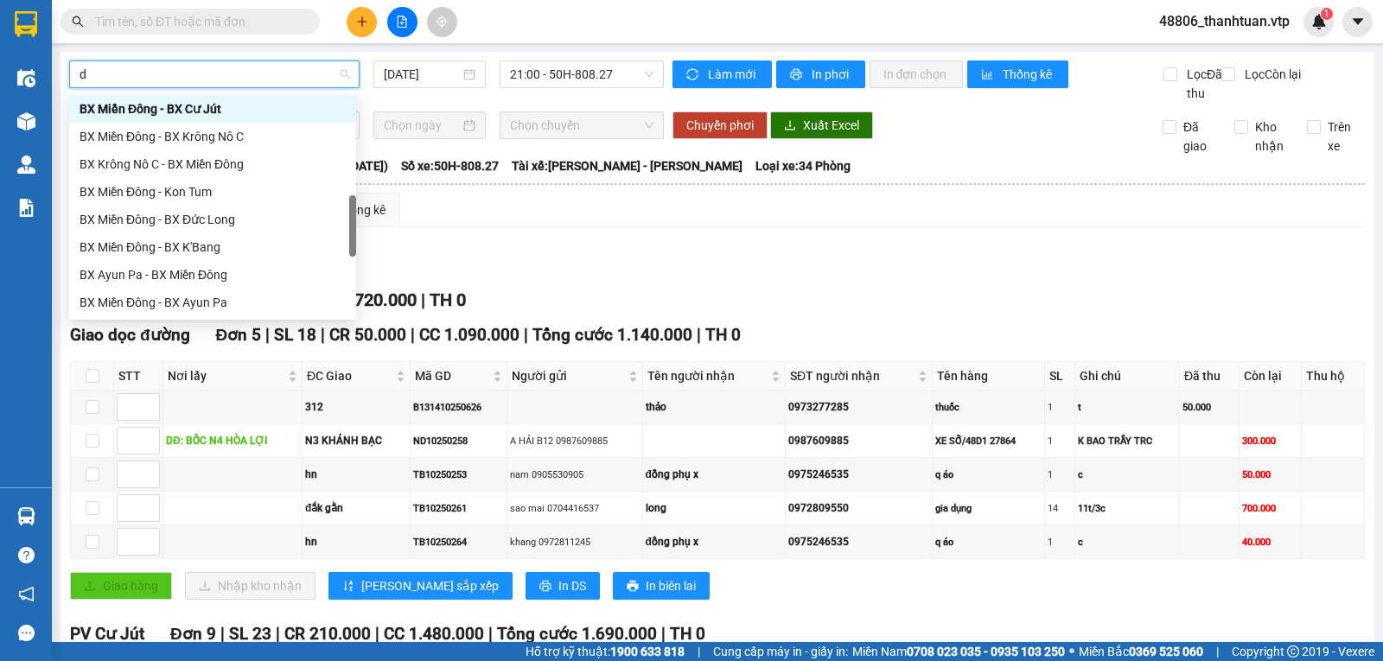
type input "dm"
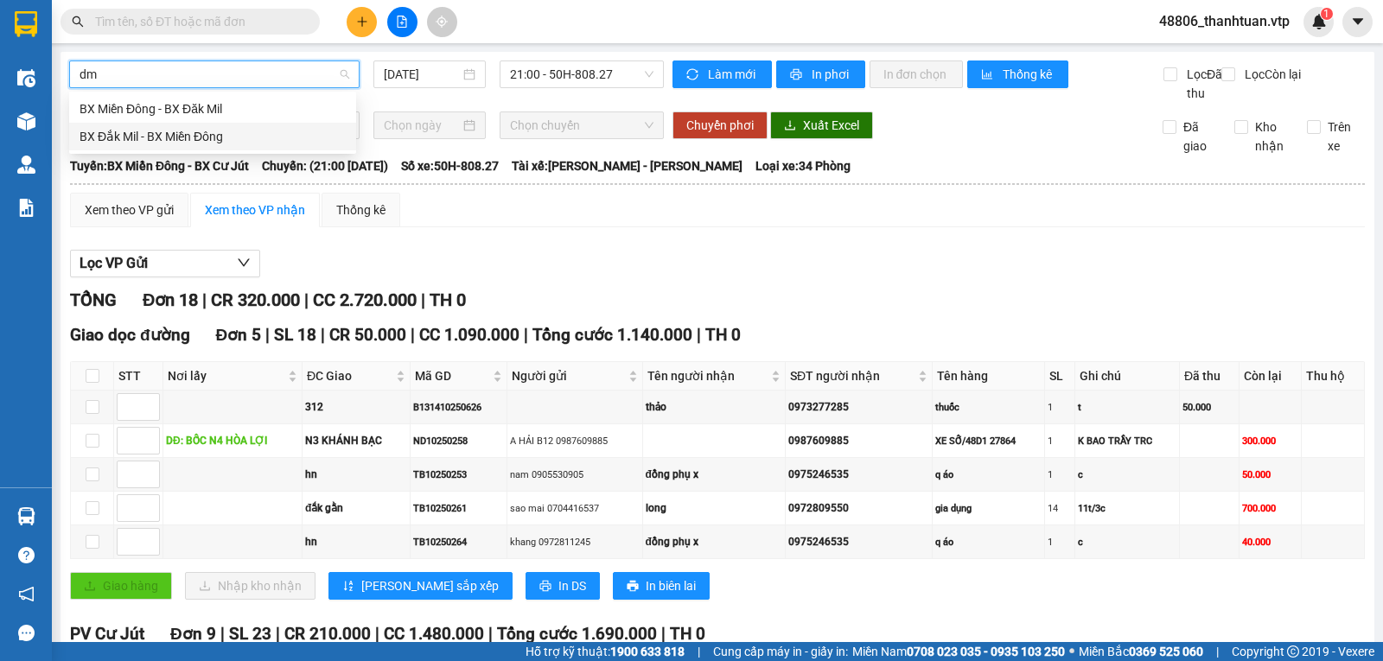
scroll to position [0, 0]
click at [246, 111] on div "BX Miền Đông - BX Đăk Mil" at bounding box center [213, 108] width 266 height 19
type input "13/10/2025"
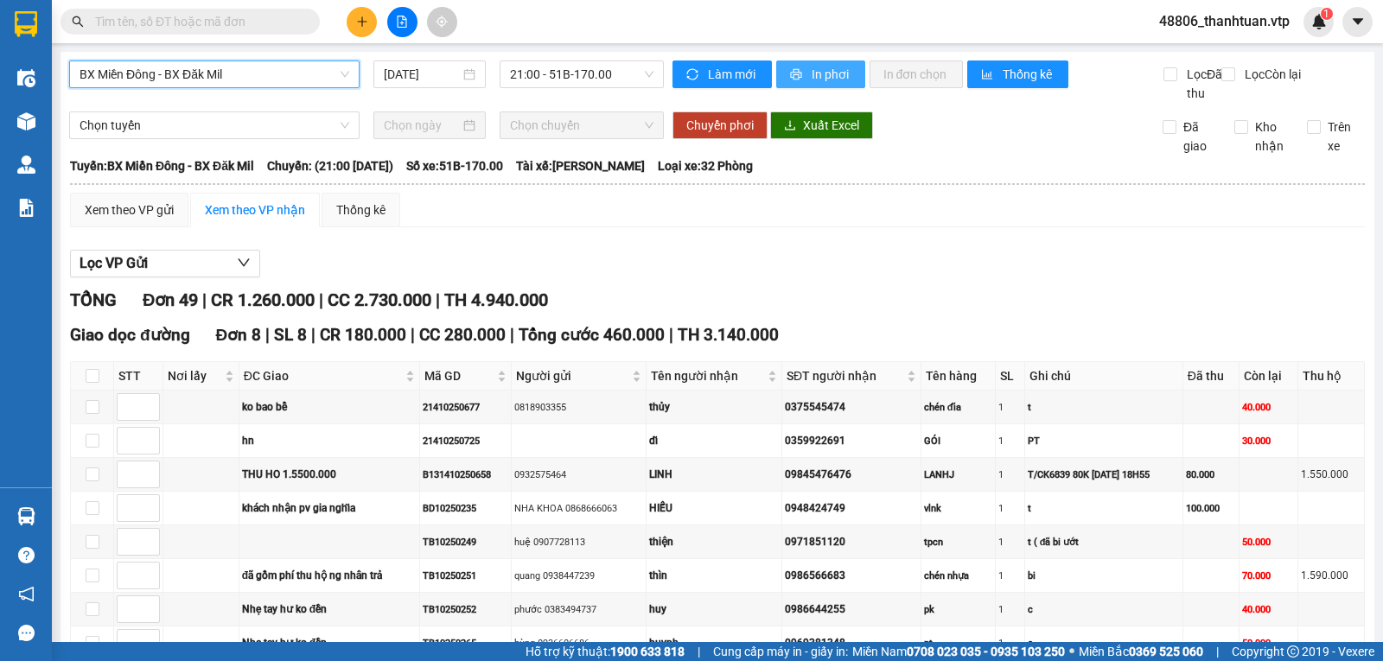
click at [818, 67] on span "In phơi" at bounding box center [832, 74] width 40 height 19
click at [825, 74] on span "In phơi" at bounding box center [832, 74] width 40 height 19
click at [840, 80] on span "In phơi" at bounding box center [832, 74] width 40 height 19
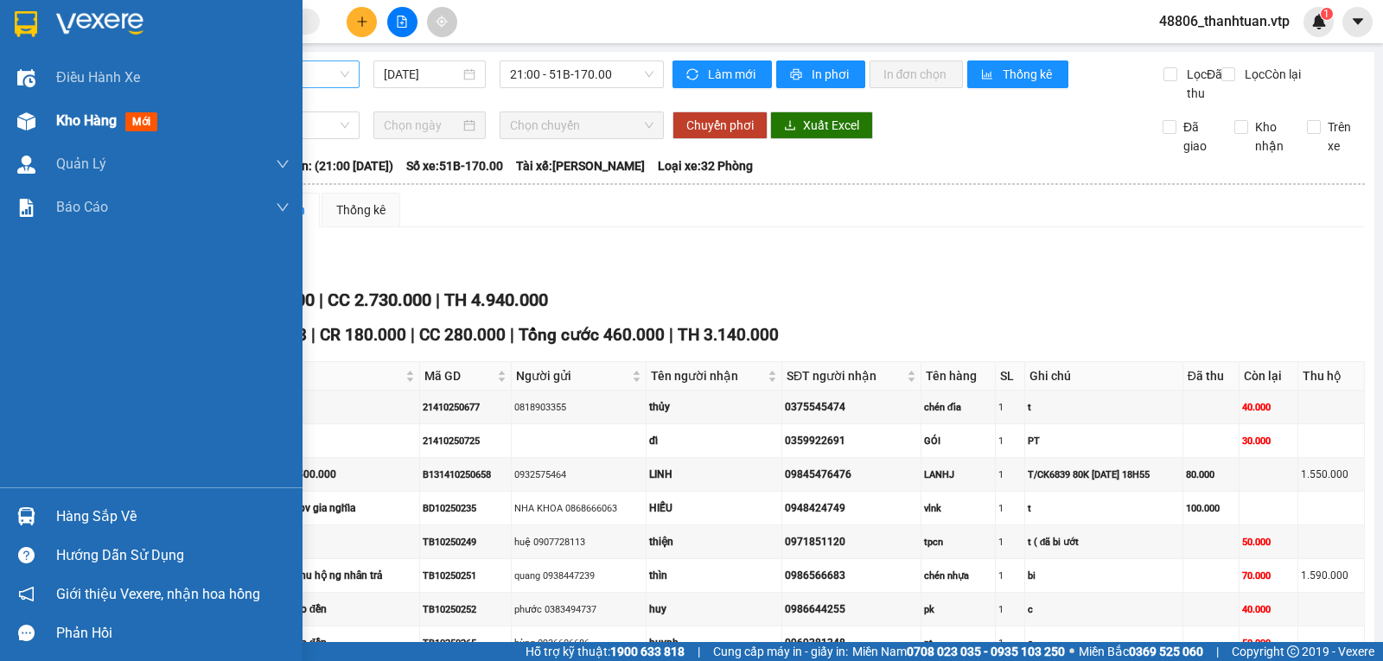
click at [98, 118] on span "Kho hàng" at bounding box center [86, 120] width 60 height 16
